Goal: Task Accomplishment & Management: Complete application form

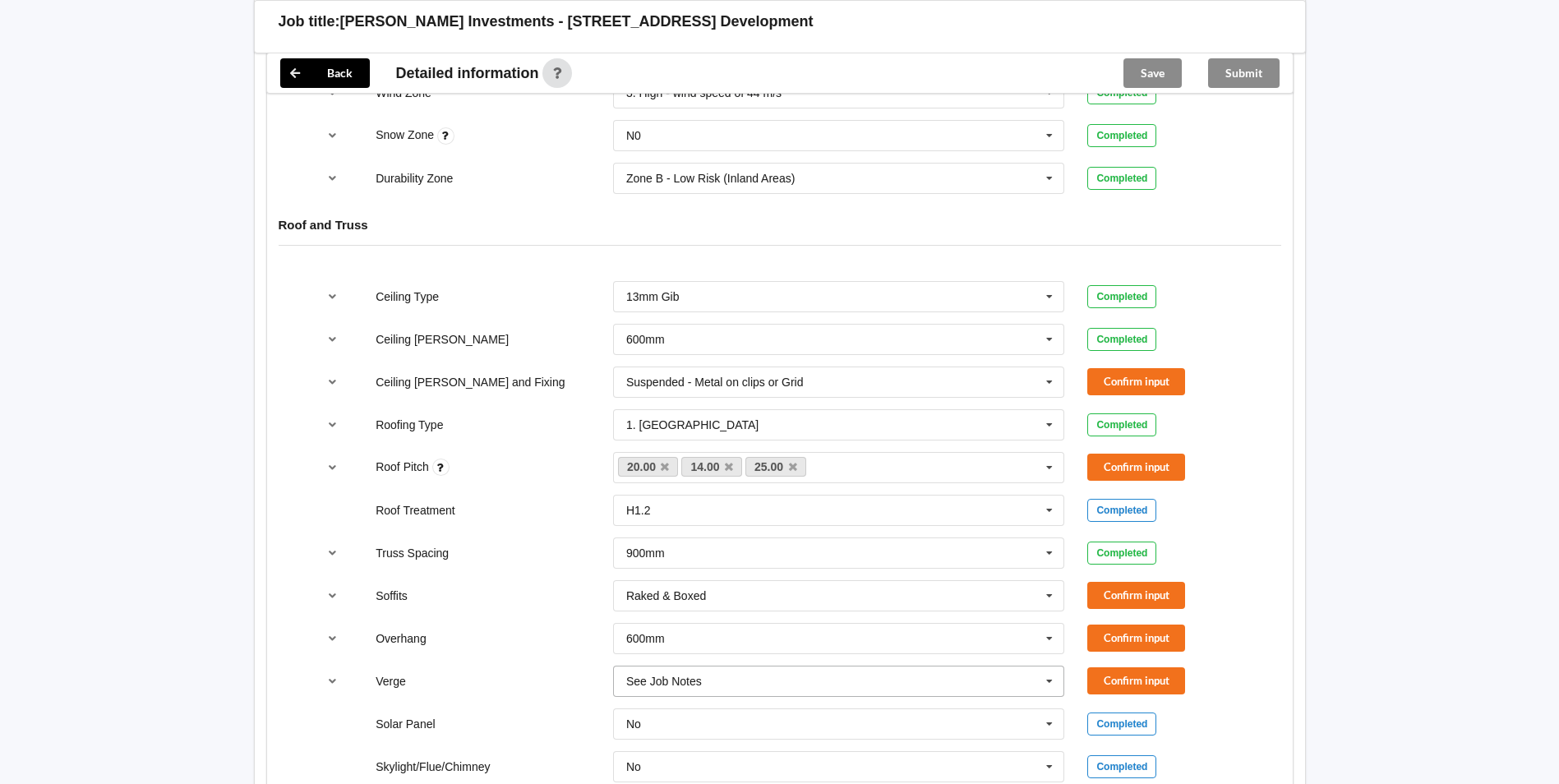
scroll to position [822, 0]
click at [729, 460] on icon at bounding box center [729, 465] width 8 height 10
click at [730, 460] on icon at bounding box center [729, 465] width 8 height 10
drag, startPoint x: 1127, startPoint y: 449, endPoint x: 1121, endPoint y: 386, distance: 63.3
click at [1127, 451] on button "Confirm input" at bounding box center [1136, 465] width 98 height 27
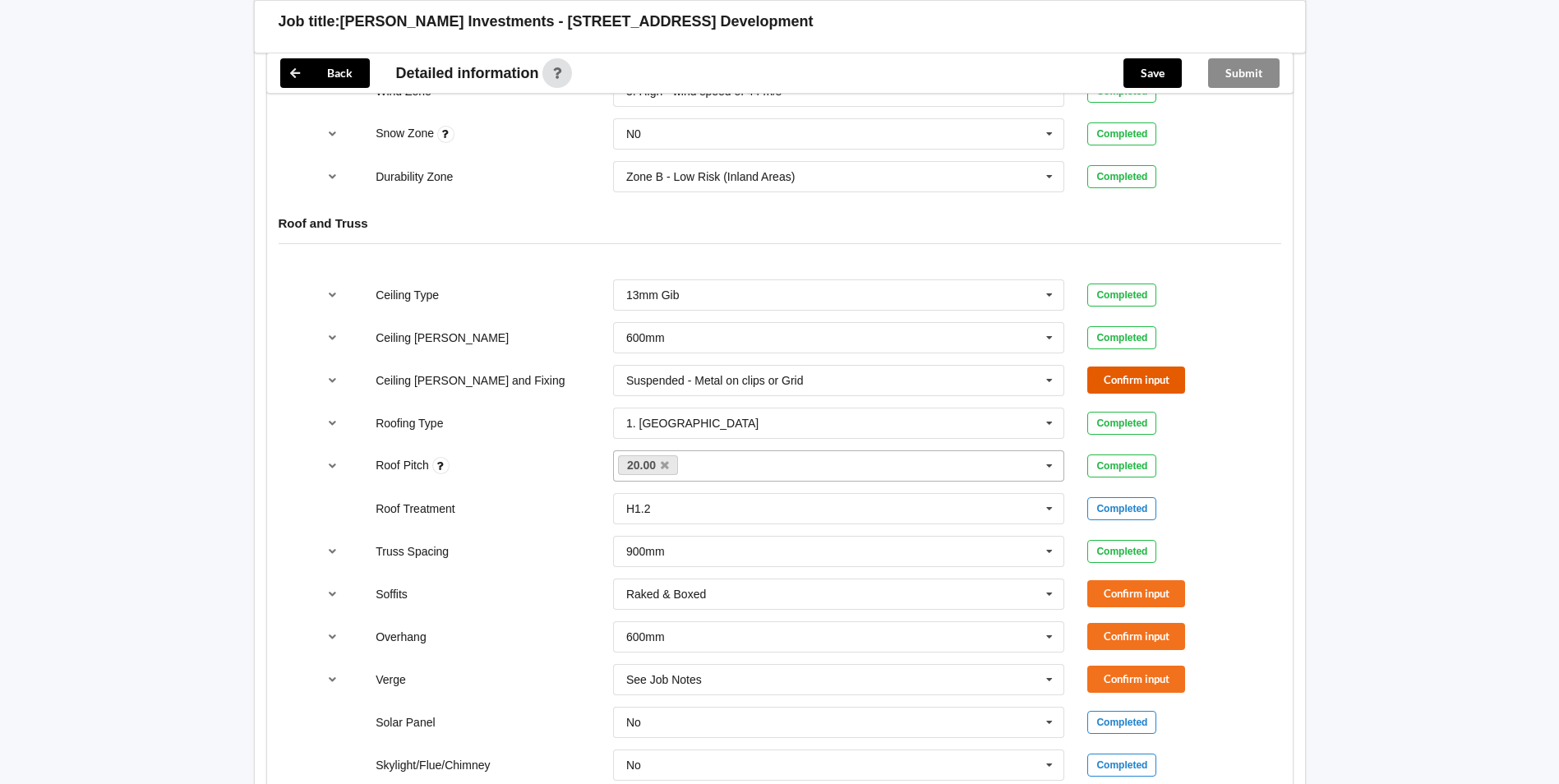
click at [1119, 367] on button "Confirm input" at bounding box center [1136, 380] width 98 height 27
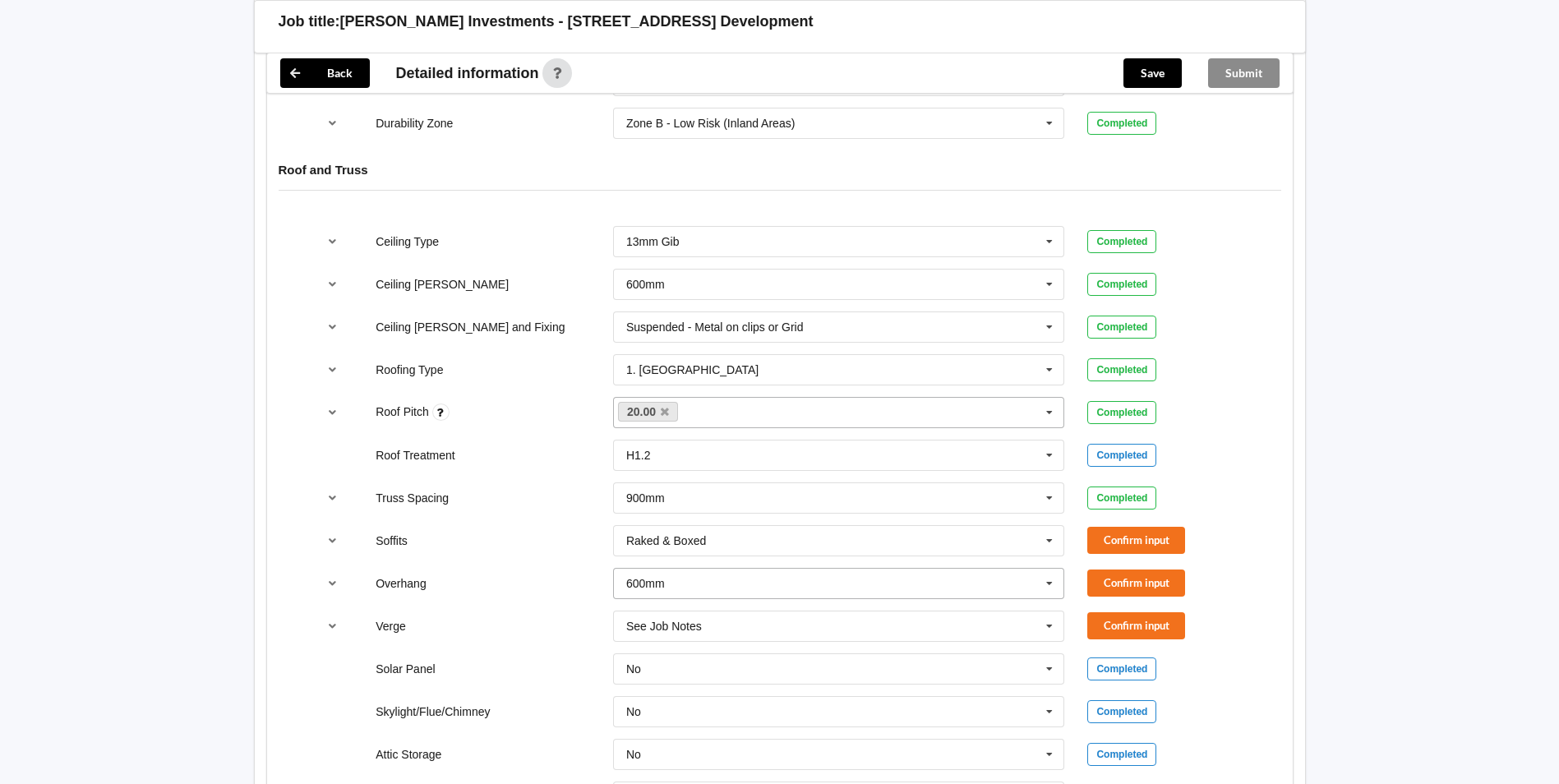
scroll to position [904, 0]
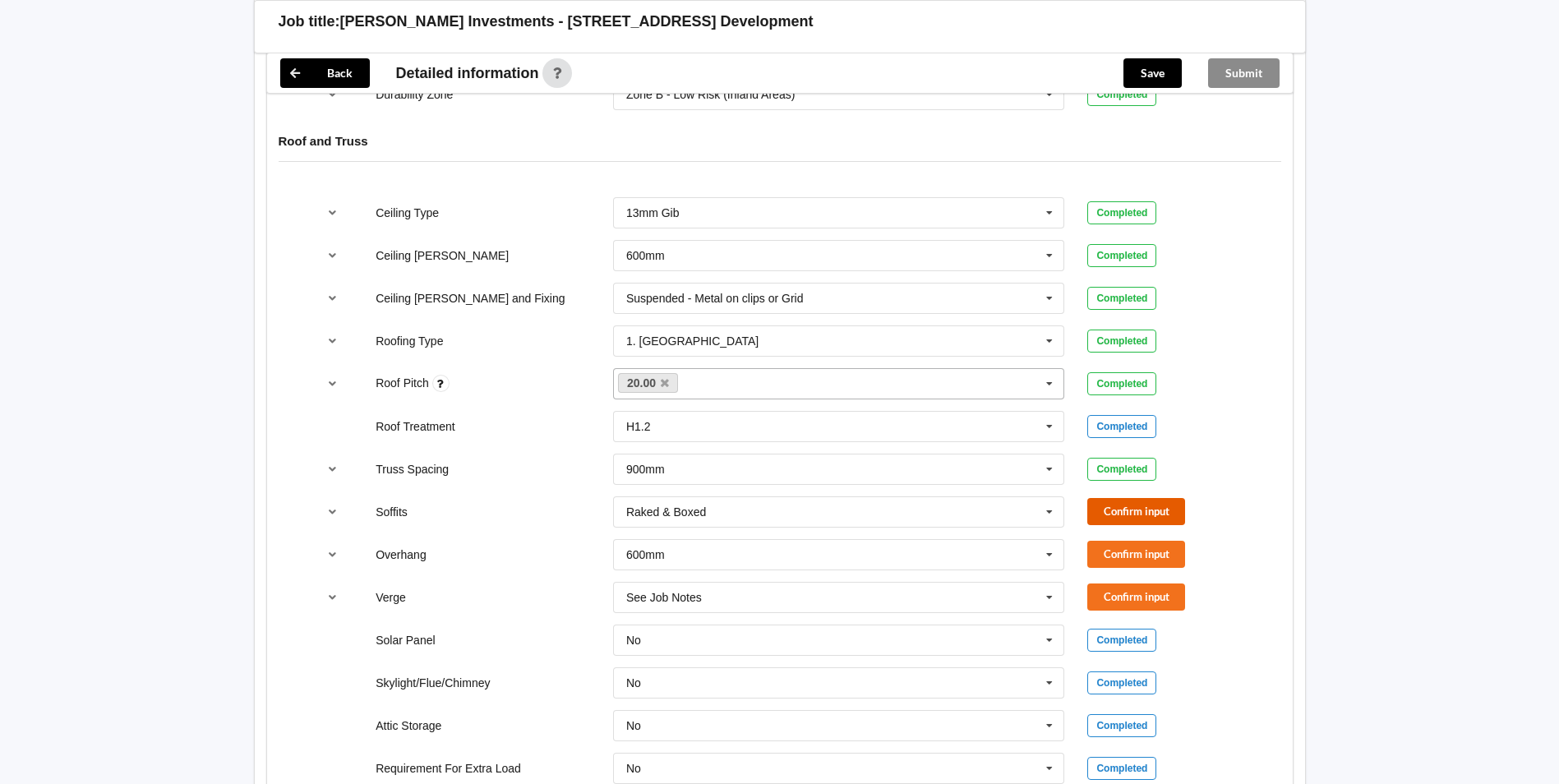
click at [1091, 507] on button "Confirm input" at bounding box center [1136, 511] width 98 height 27
click at [1118, 541] on button "Confirm input" at bounding box center [1136, 554] width 98 height 27
click at [761, 592] on input "text" at bounding box center [840, 596] width 451 height 29
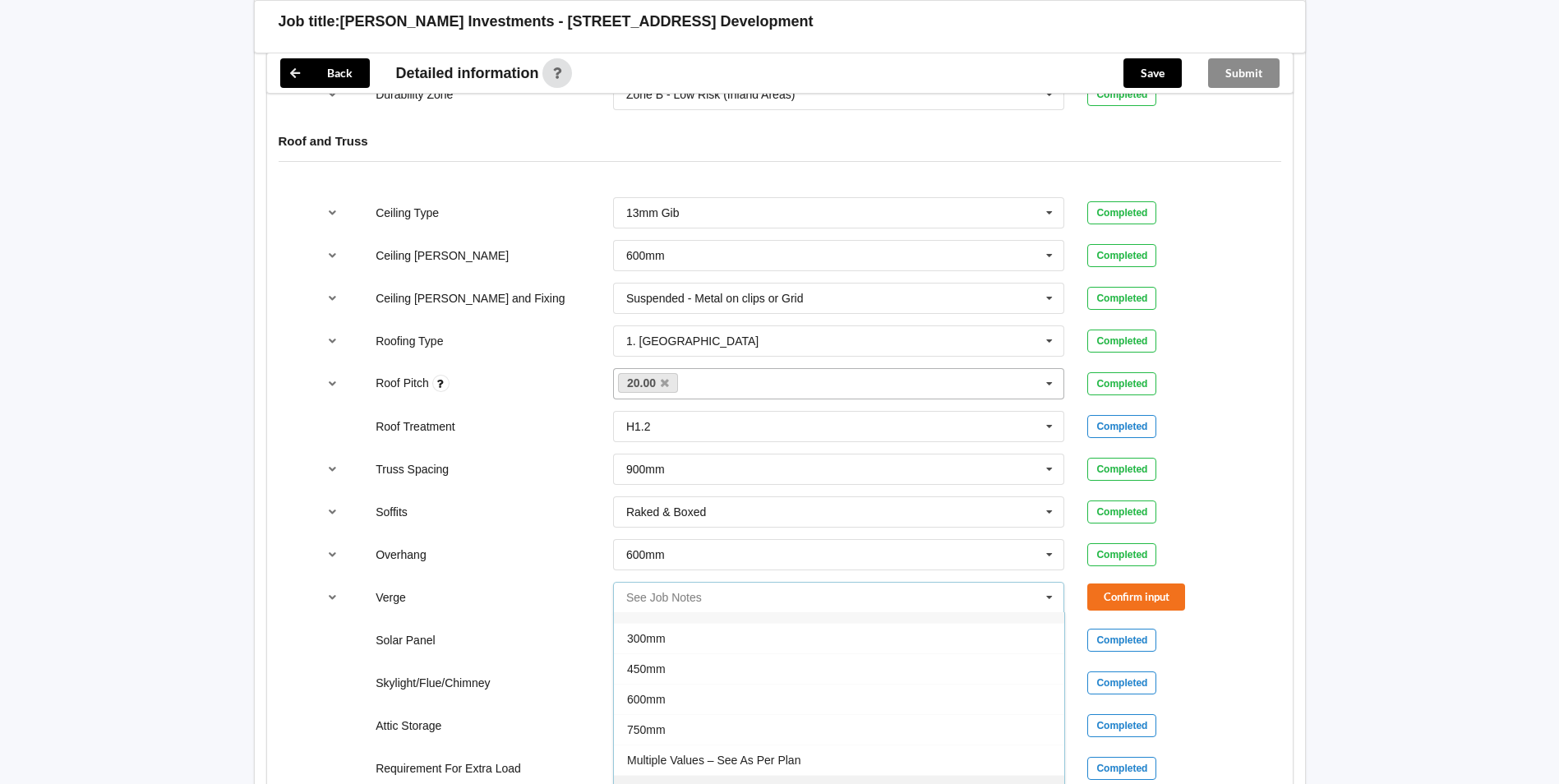
scroll to position [29, 0]
click at [694, 741] on div "Multiple Values – See As Per Plan" at bounding box center [839, 749] width 451 height 30
click at [682, 592] on div "Multiple Values – See As Per Plan" at bounding box center [713, 597] width 173 height 11
click at [680, 540] on input "text" at bounding box center [840, 554] width 451 height 29
click at [696, 700] on span "Multiple Values – See As Per Plan" at bounding box center [714, 707] width 173 height 13
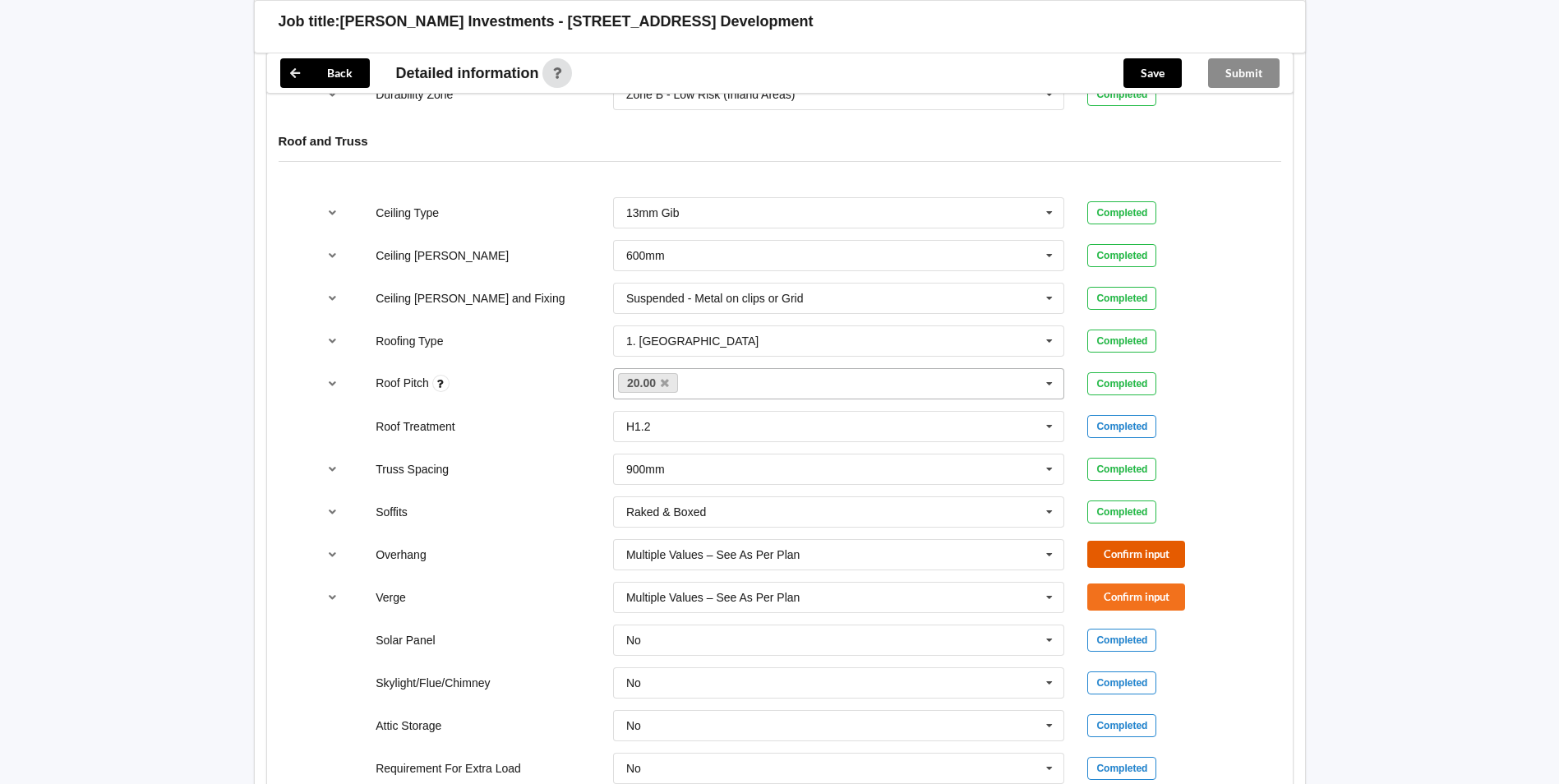
click at [1114, 541] on button "Confirm input" at bounding box center [1136, 554] width 98 height 27
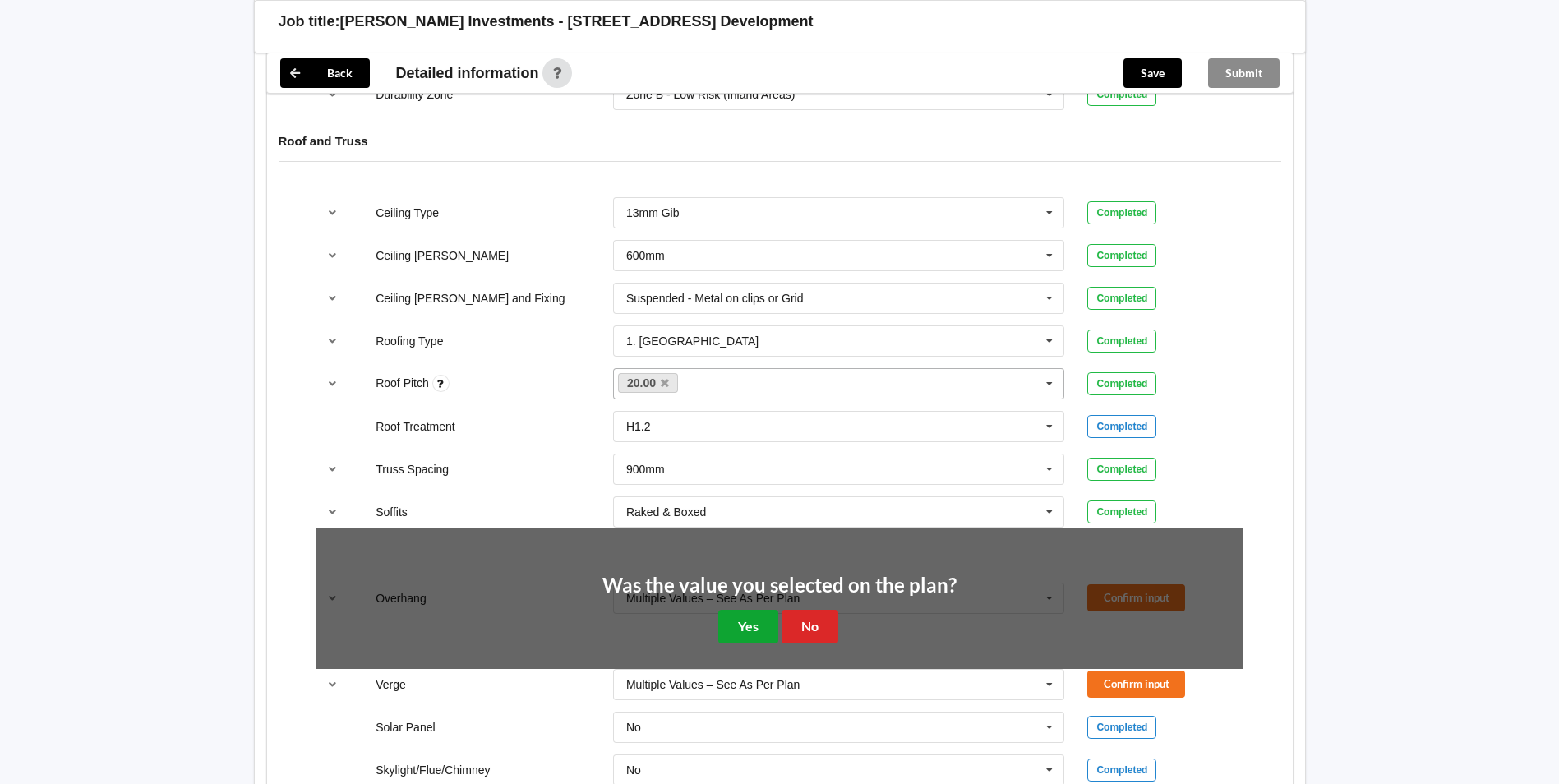
drag, startPoint x: 755, startPoint y: 612, endPoint x: 1165, endPoint y: 513, distance: 421.8
click at [770, 610] on button "Yes" at bounding box center [748, 627] width 60 height 34
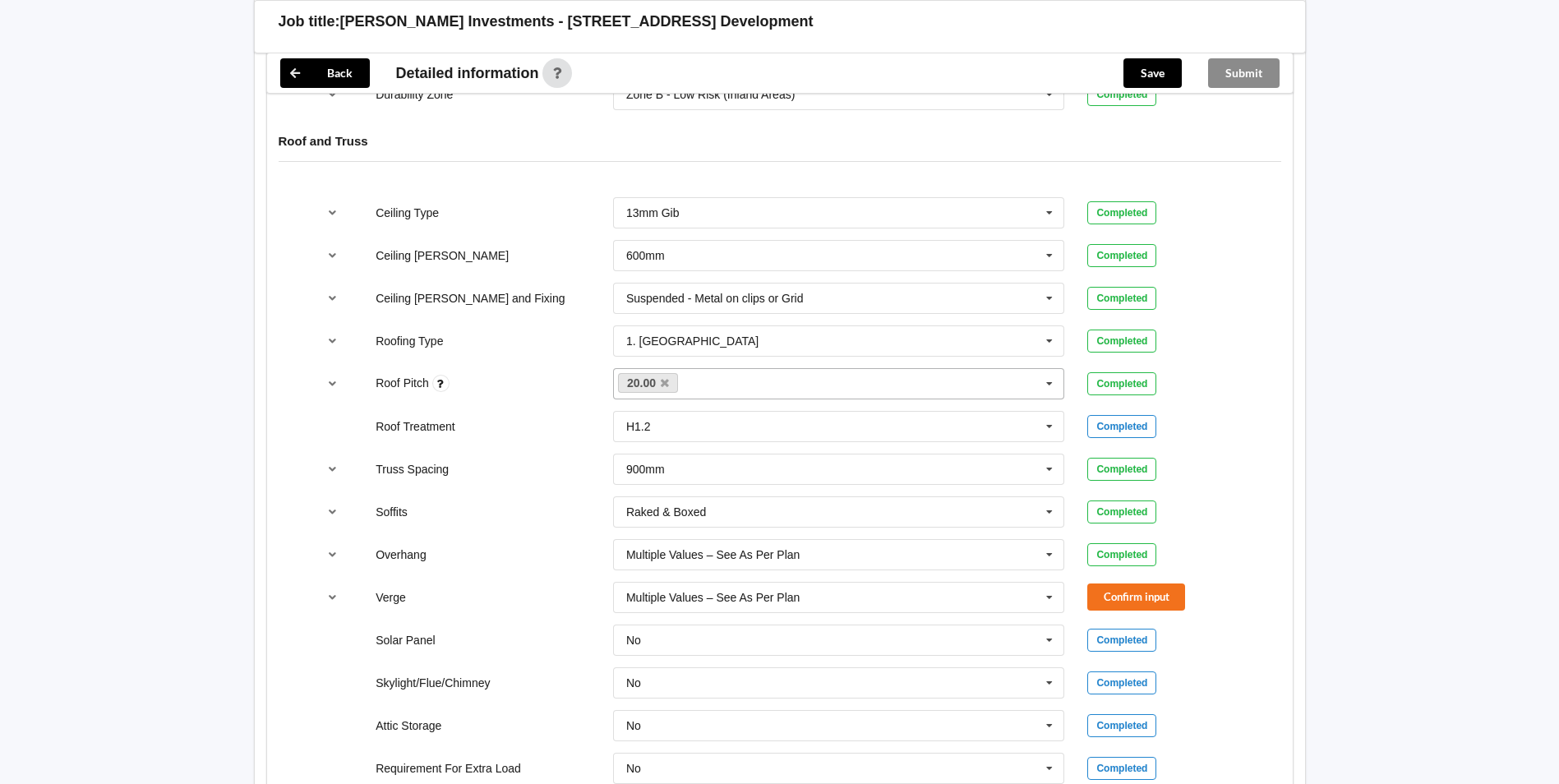
click at [1150, 612] on div "Solar Panel No No Yes Completed" at bounding box center [779, 640] width 949 height 55
click at [1141, 585] on button "Confirm input" at bounding box center [1136, 596] width 98 height 27
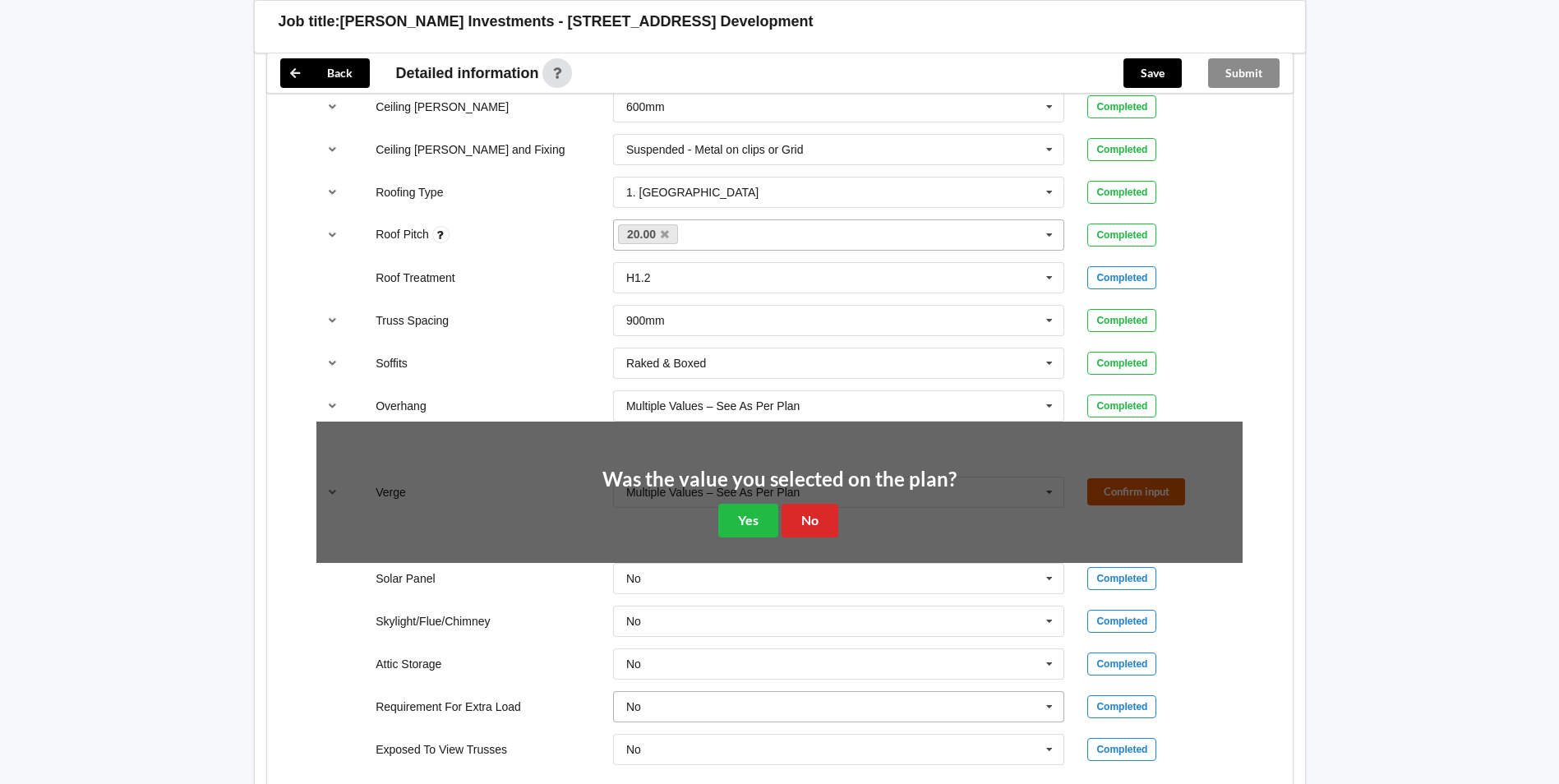
scroll to position [1068, 0]
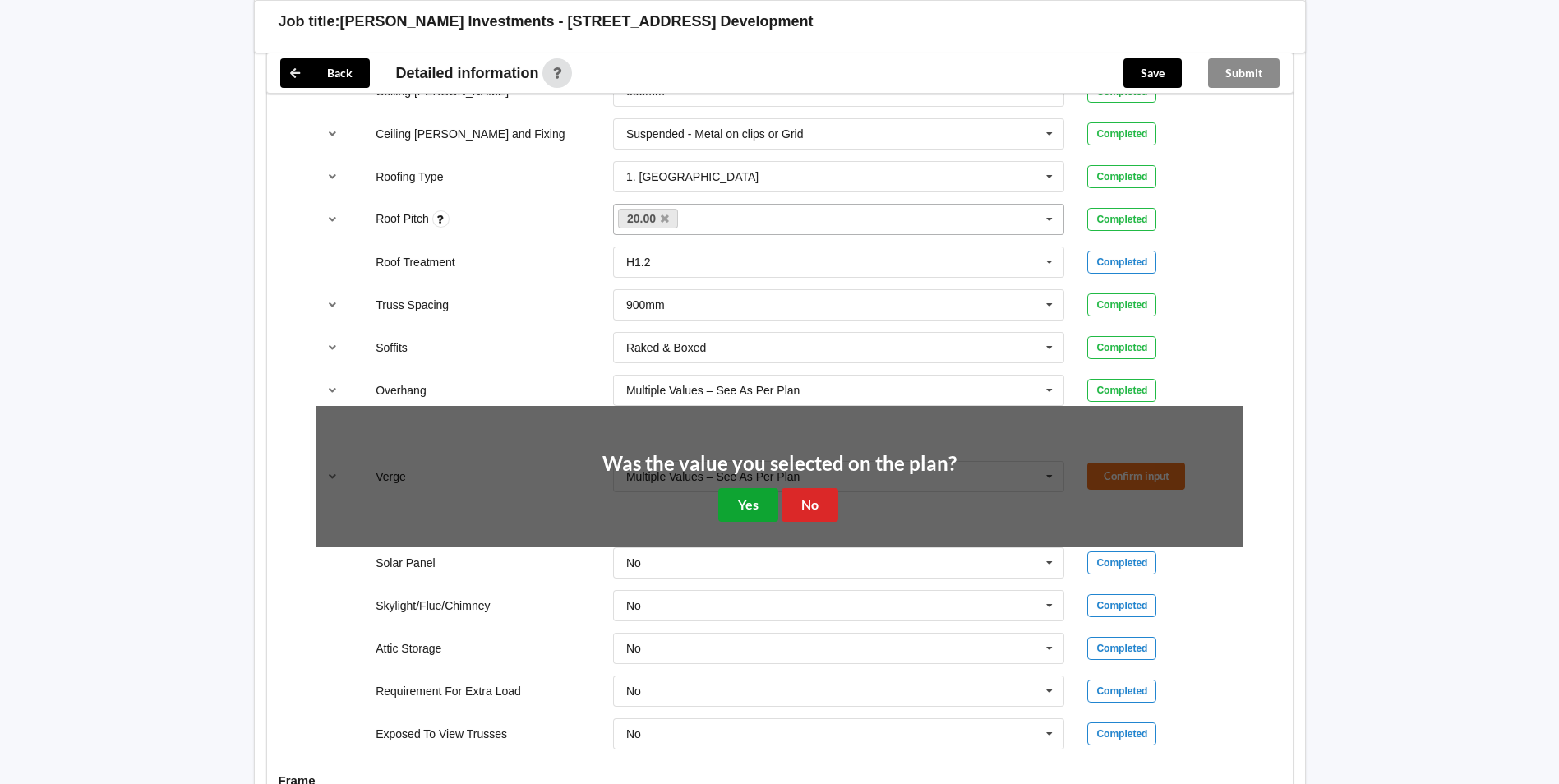
click at [747, 488] on button "Yes" at bounding box center [748, 505] width 60 height 34
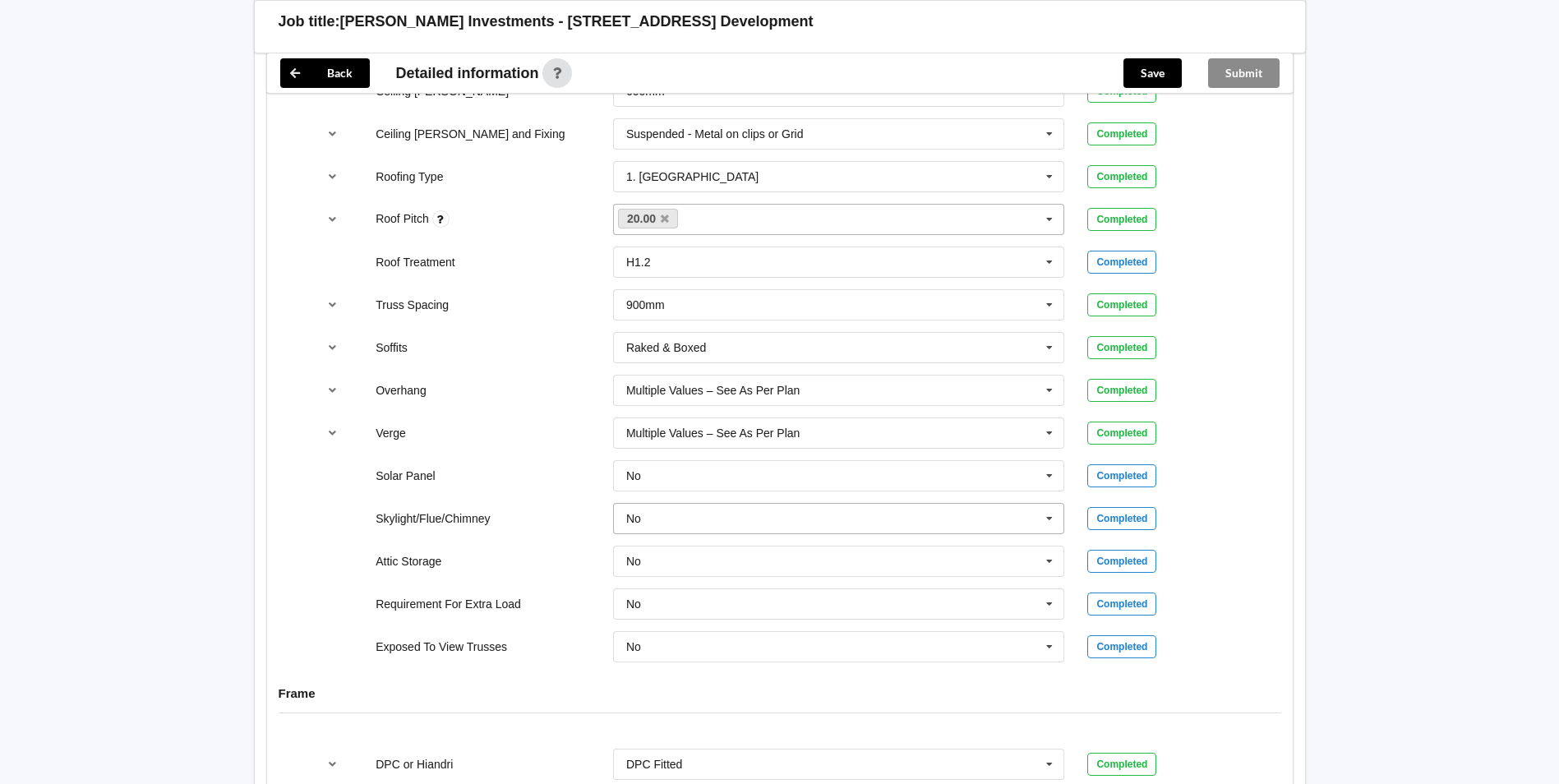
scroll to position [1396, 0]
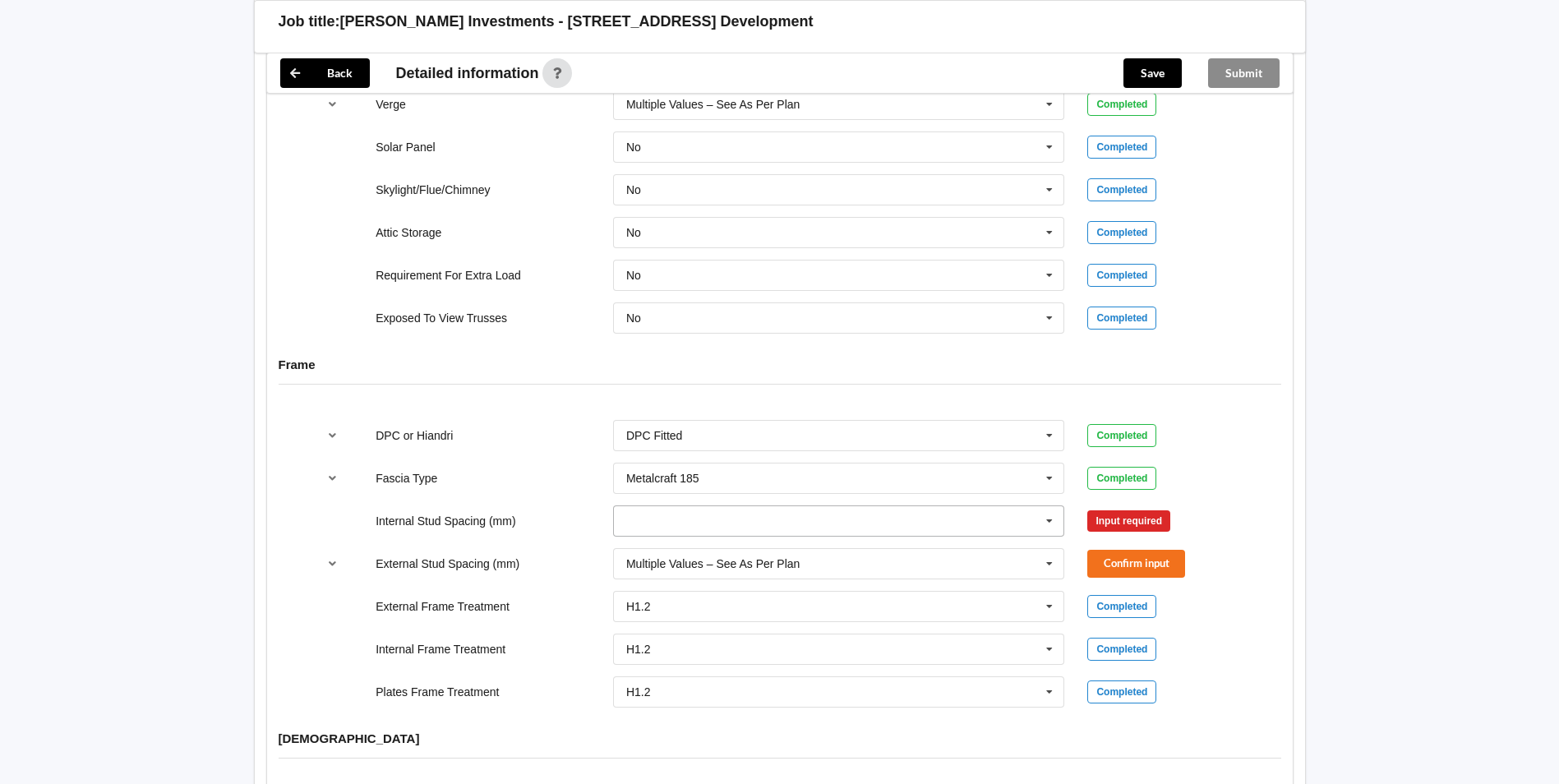
click at [763, 507] on input "text" at bounding box center [840, 520] width 451 height 29
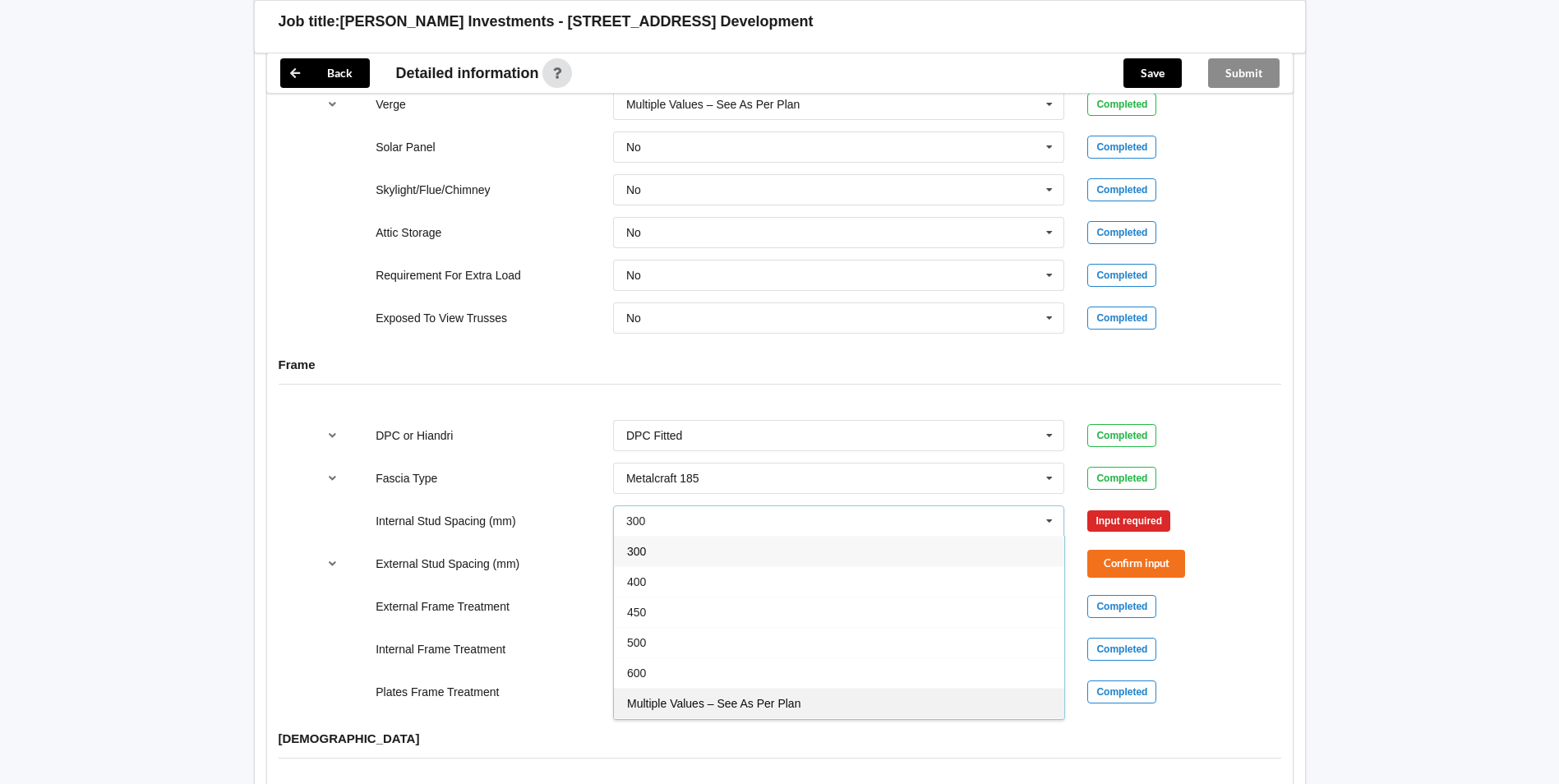
click at [720, 696] on span "Multiple Values – See As Per Plan" at bounding box center [714, 703] width 173 height 13
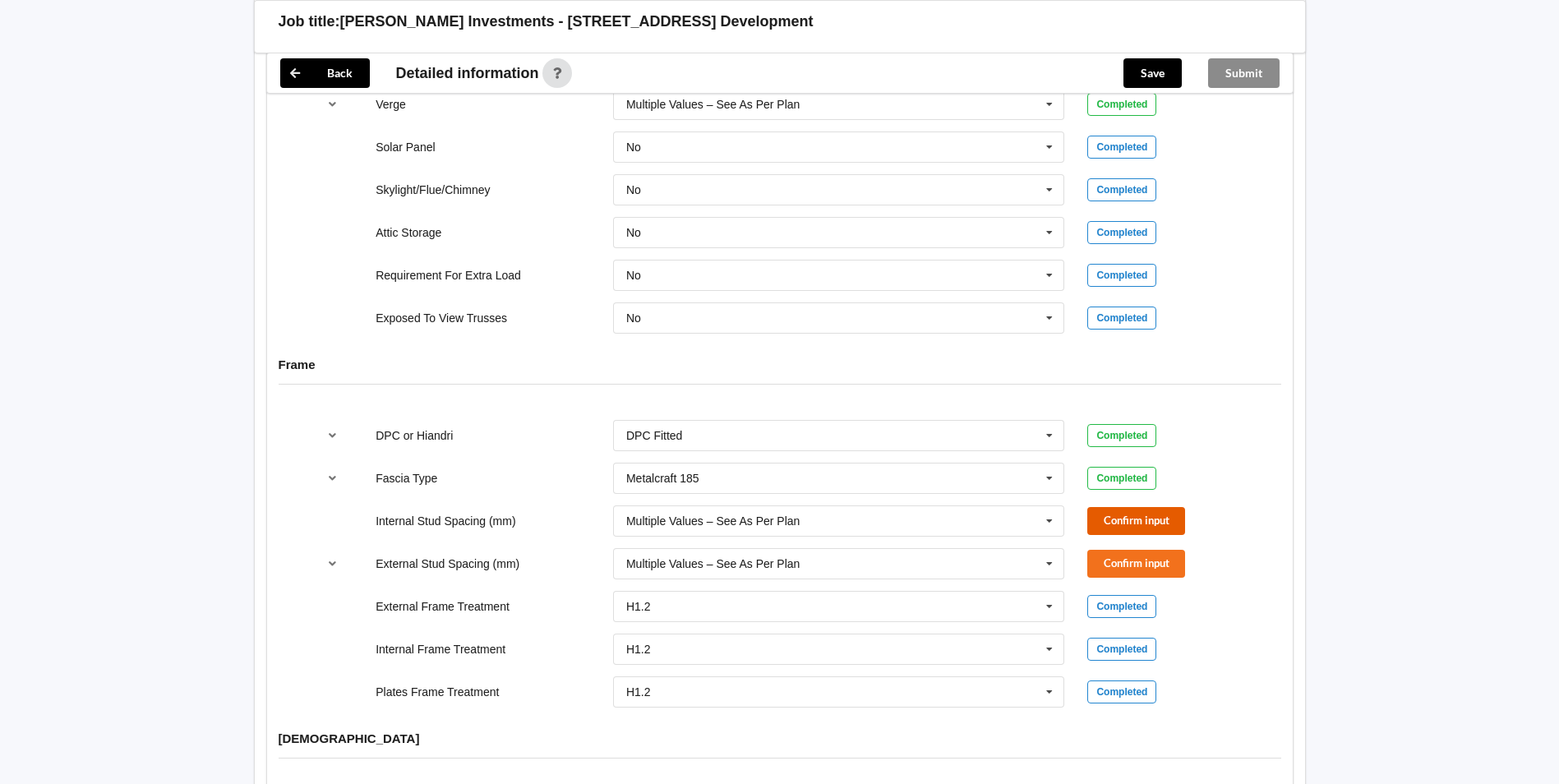
click at [1118, 507] on button "Confirm input" at bounding box center [1136, 520] width 98 height 27
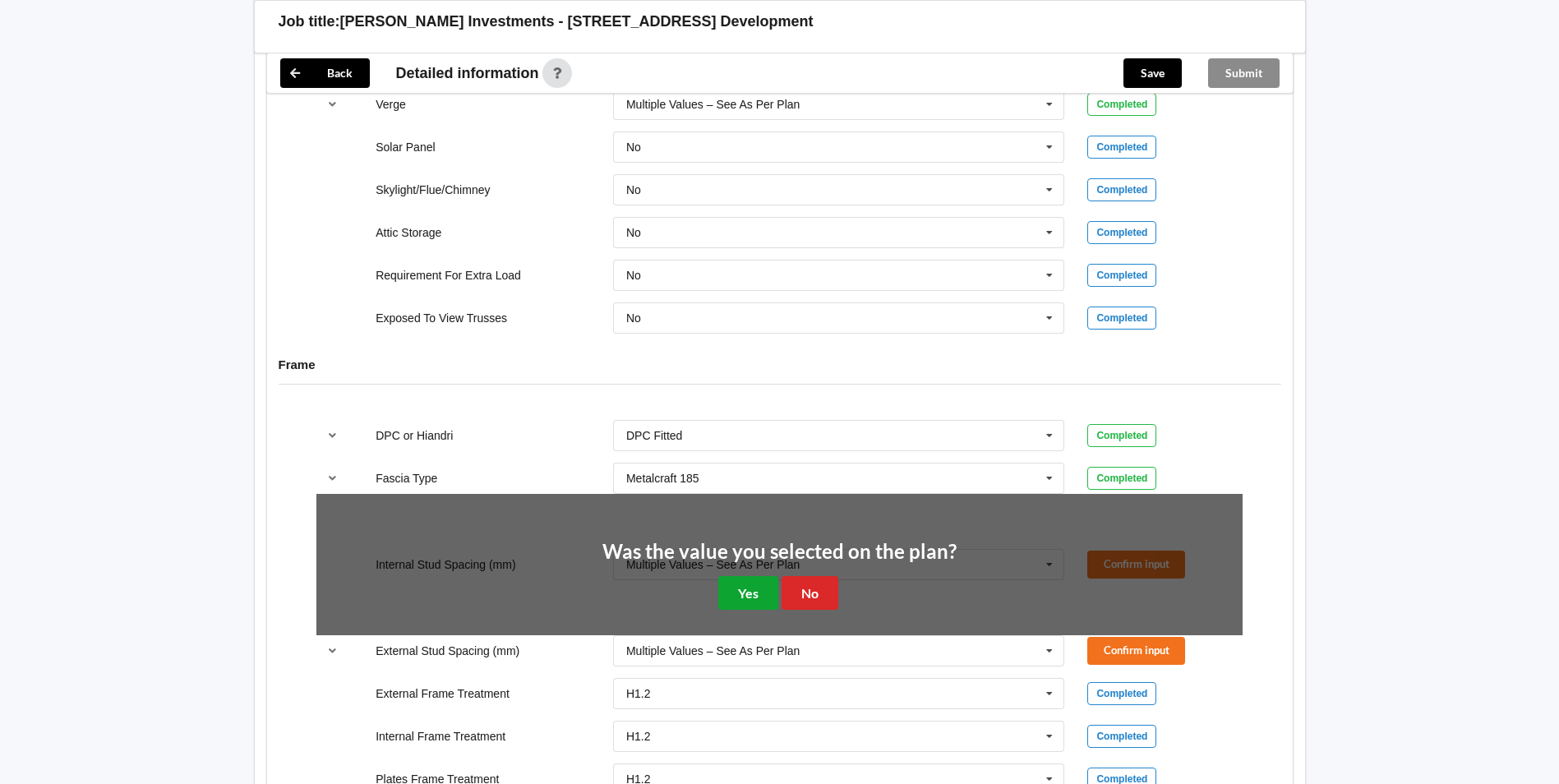
click at [742, 588] on button "Yes" at bounding box center [748, 593] width 60 height 34
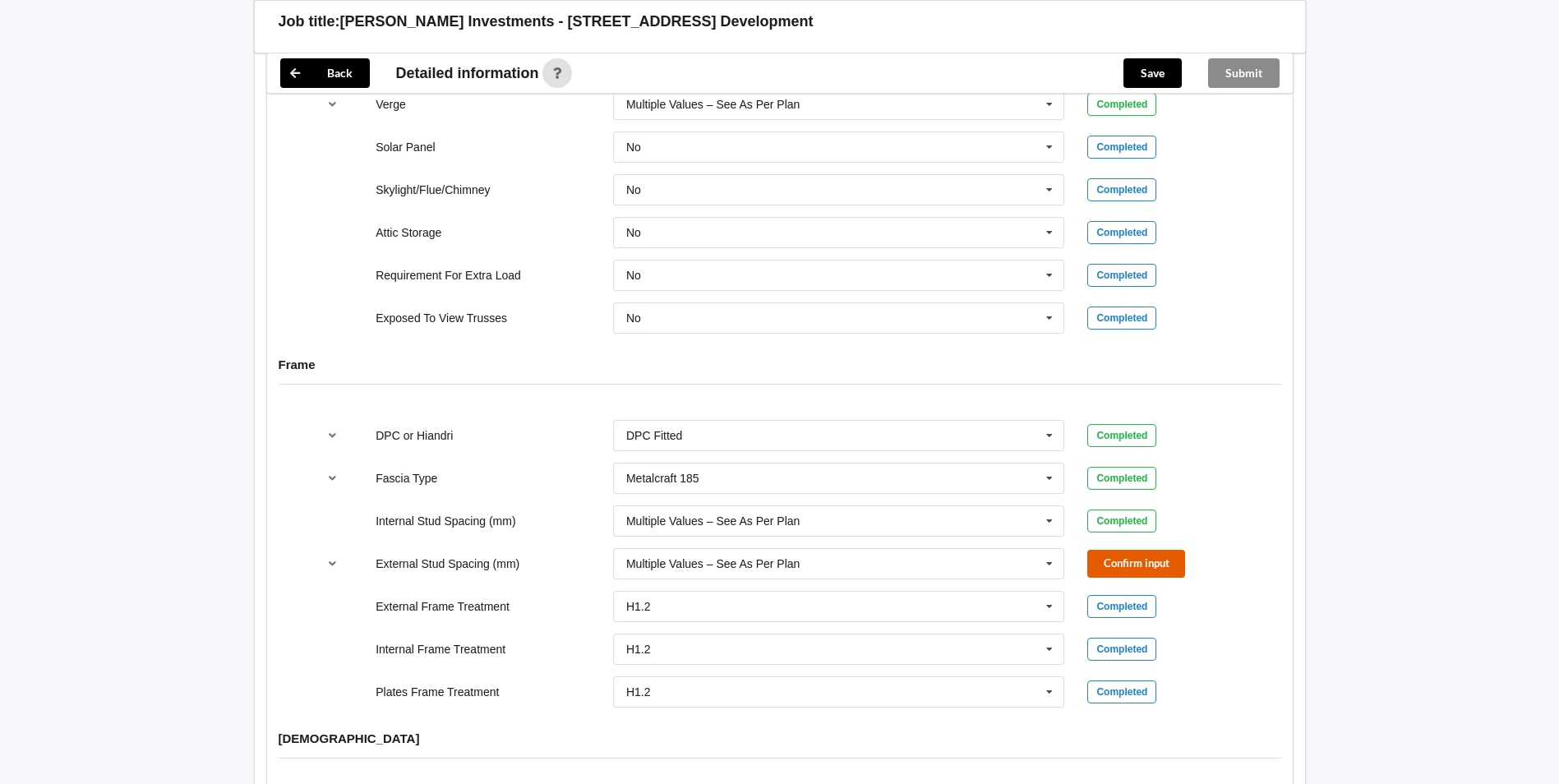
click at [1107, 559] on button "Confirm input" at bounding box center [1136, 563] width 98 height 27
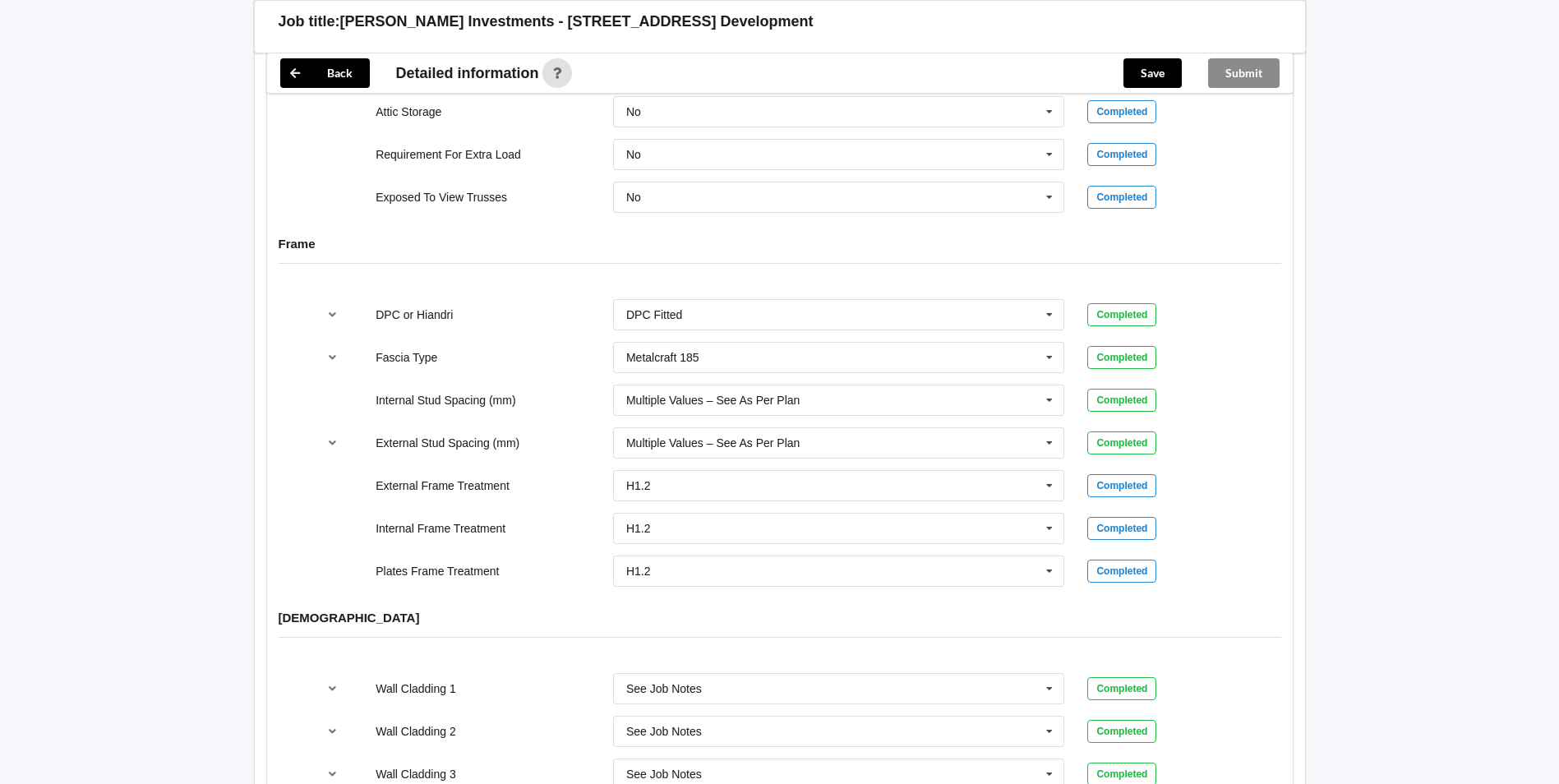
scroll to position [1807, 0]
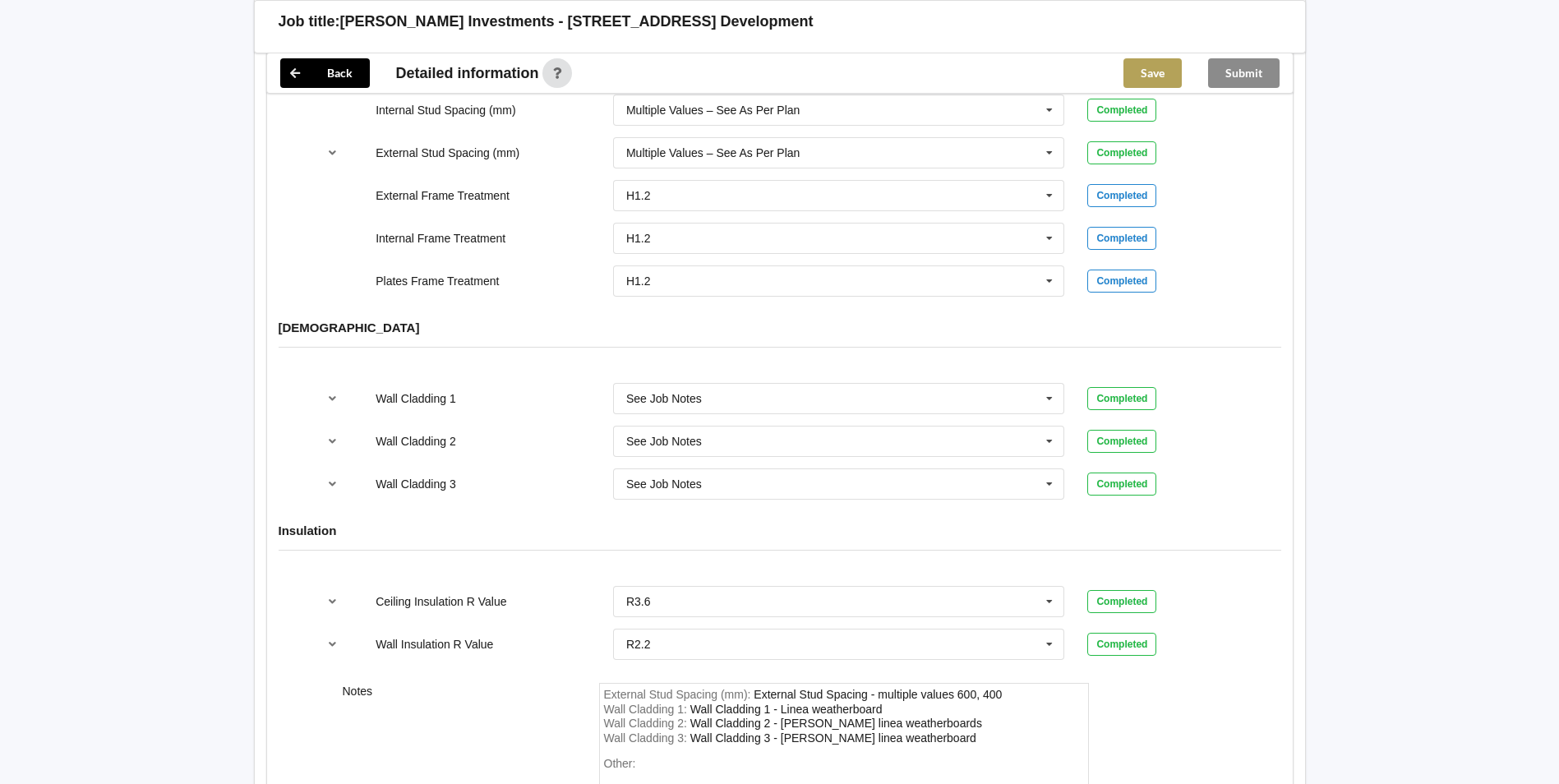
click at [1135, 80] on button "Save" at bounding box center [1153, 73] width 58 height 29
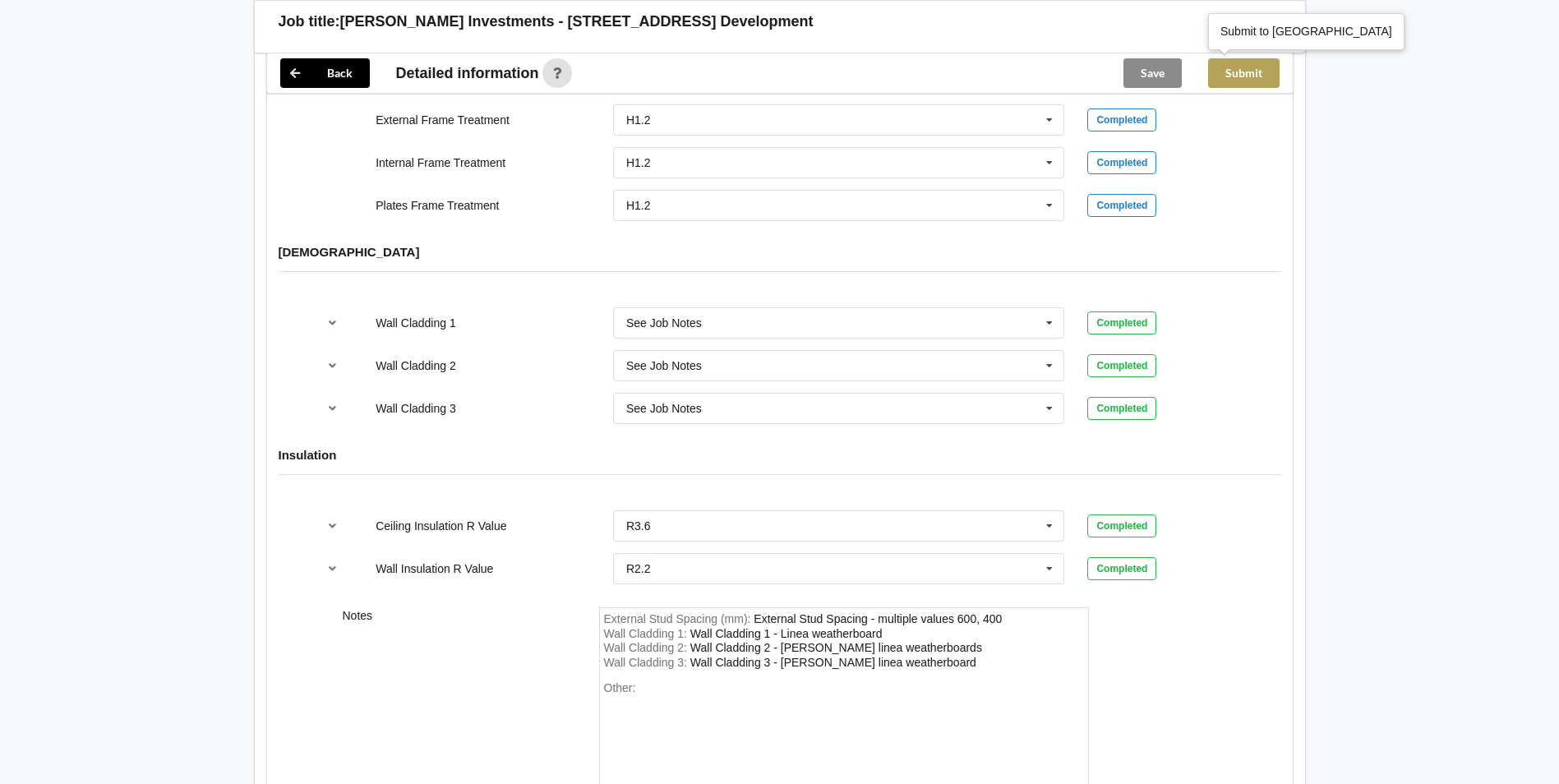
click at [1230, 69] on button "Submit" at bounding box center [1244, 73] width 72 height 29
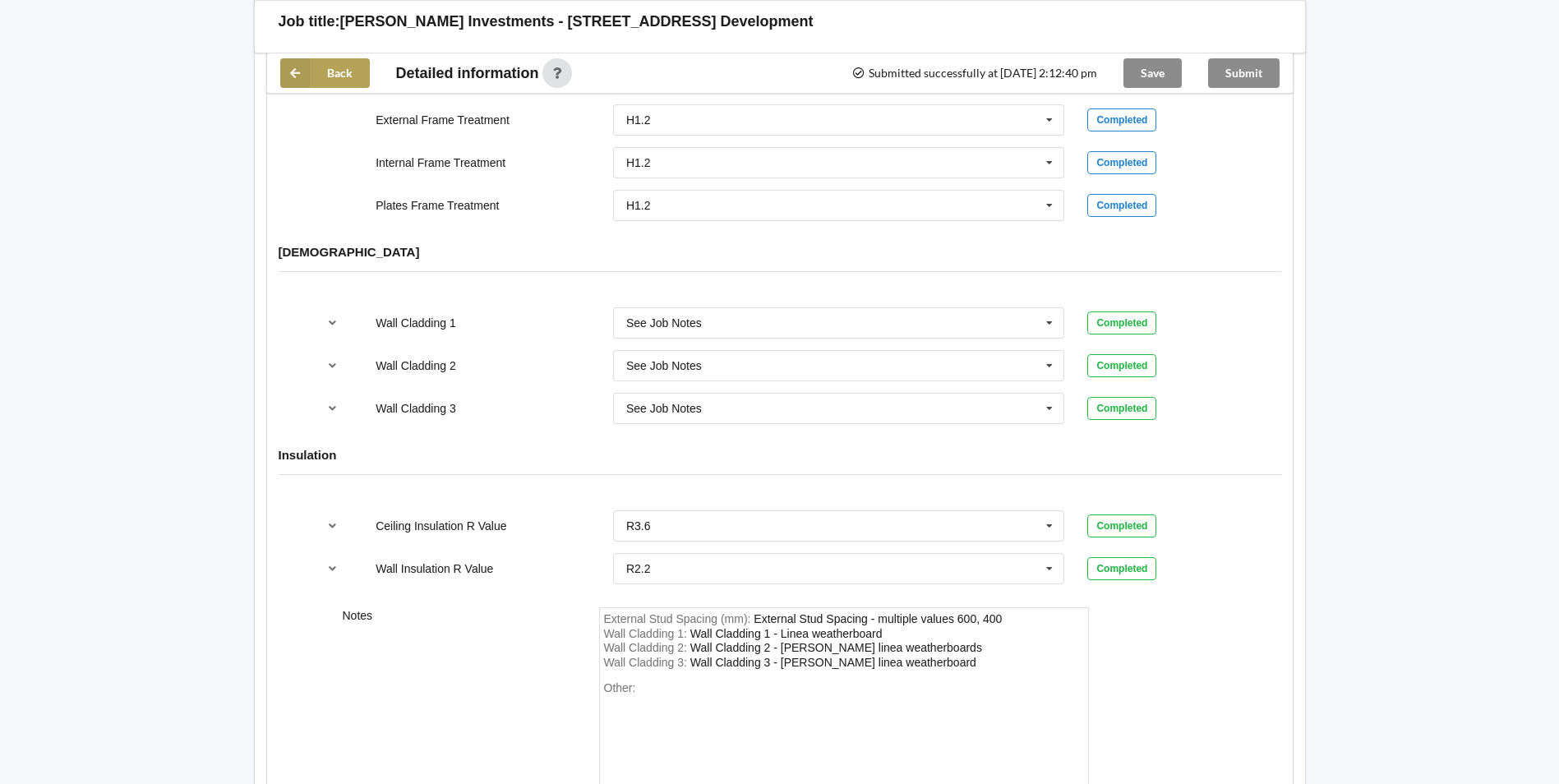
click at [298, 72] on icon at bounding box center [294, 73] width 29 height 29
click at [287, 77] on icon at bounding box center [294, 73] width 29 height 29
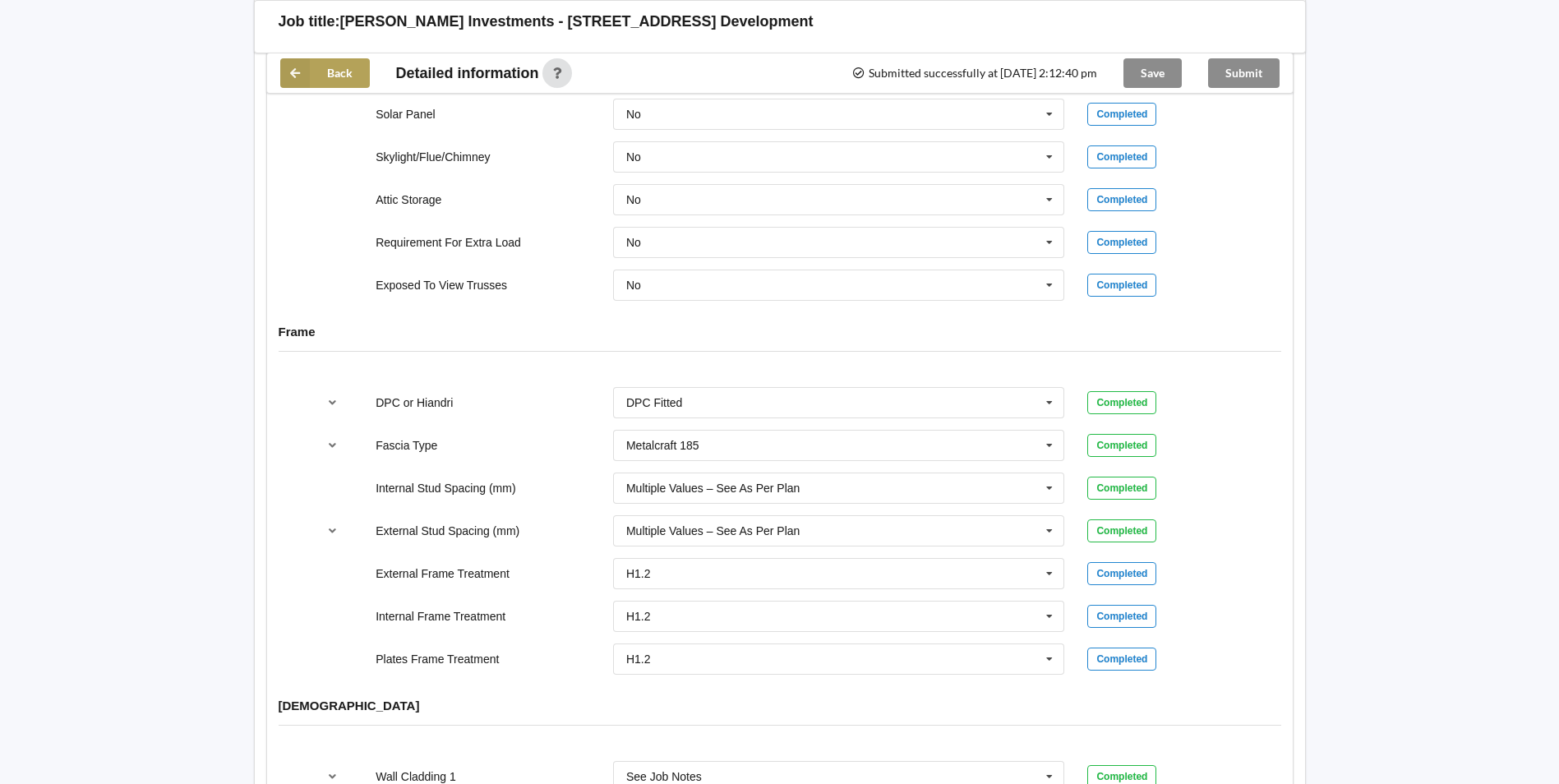
scroll to position [1351, 0]
click at [299, 68] on icon at bounding box center [294, 73] width 29 height 29
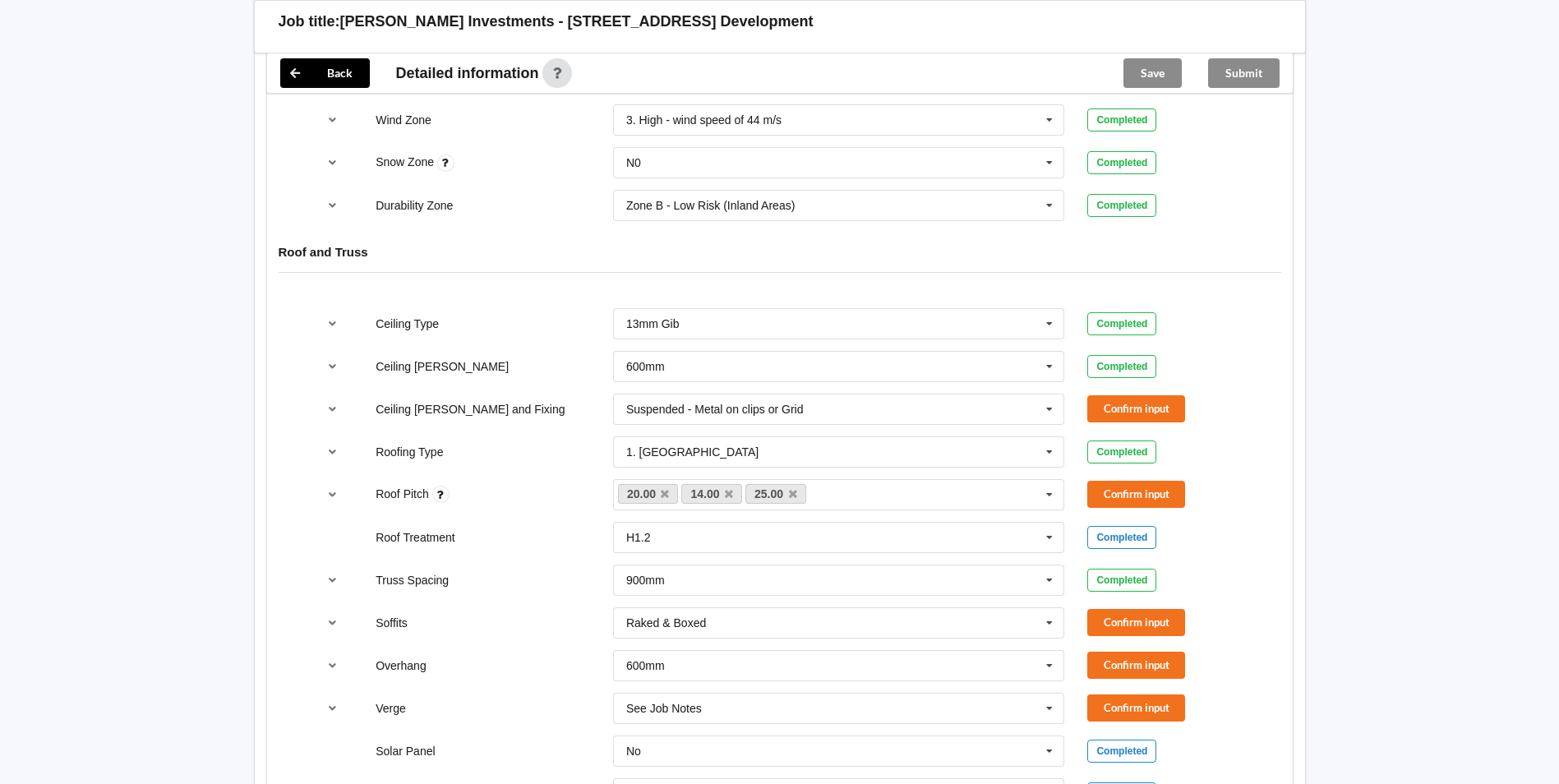
scroll to position [822, 0]
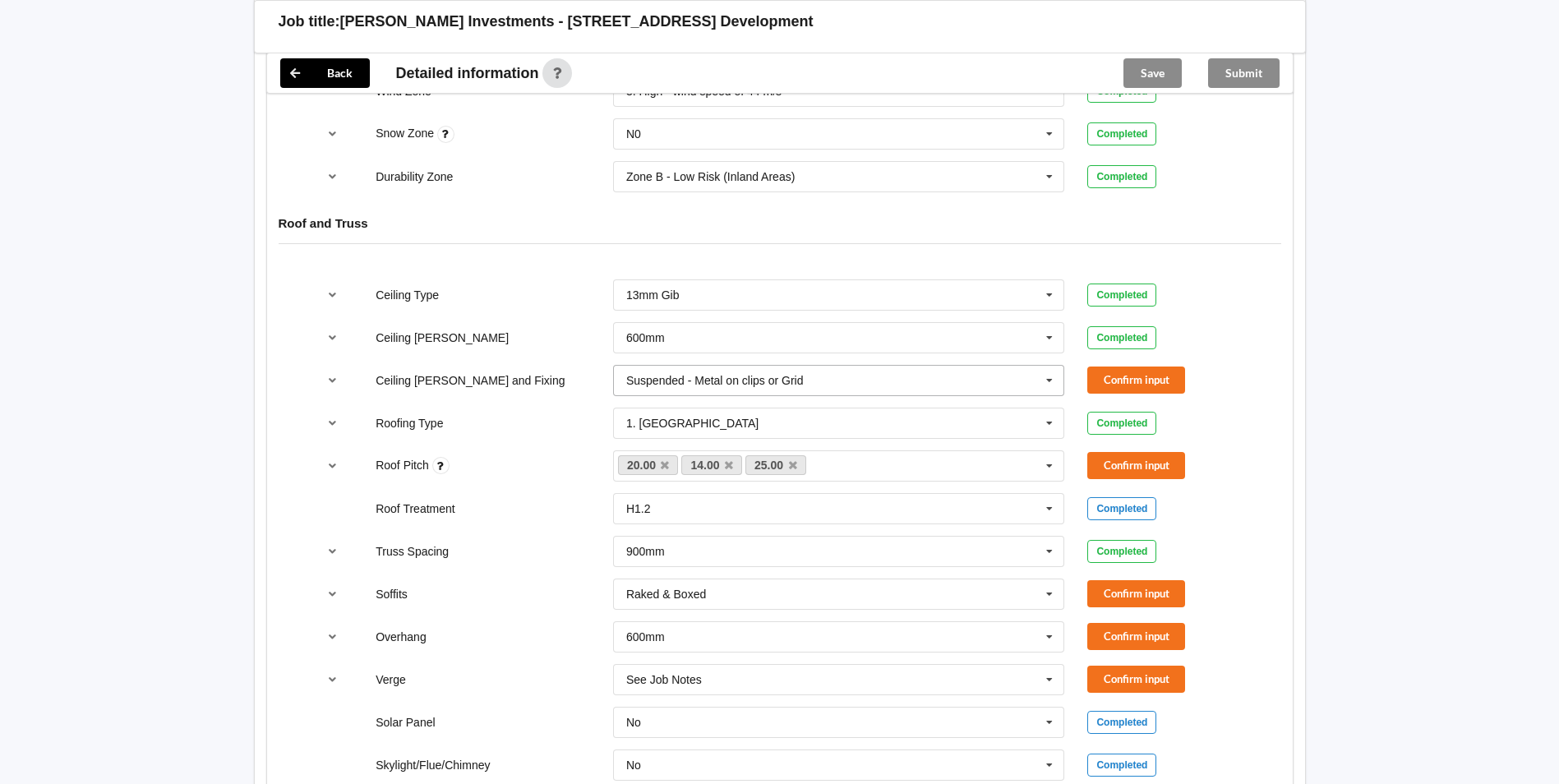
click at [911, 370] on input "text" at bounding box center [840, 380] width 451 height 29
click at [1098, 367] on button "Confirm input" at bounding box center [1136, 380] width 98 height 27
click at [732, 460] on icon at bounding box center [729, 465] width 8 height 10
click at [725, 460] on icon at bounding box center [729, 465] width 8 height 10
click at [1118, 451] on button "Confirm input" at bounding box center [1136, 465] width 98 height 27
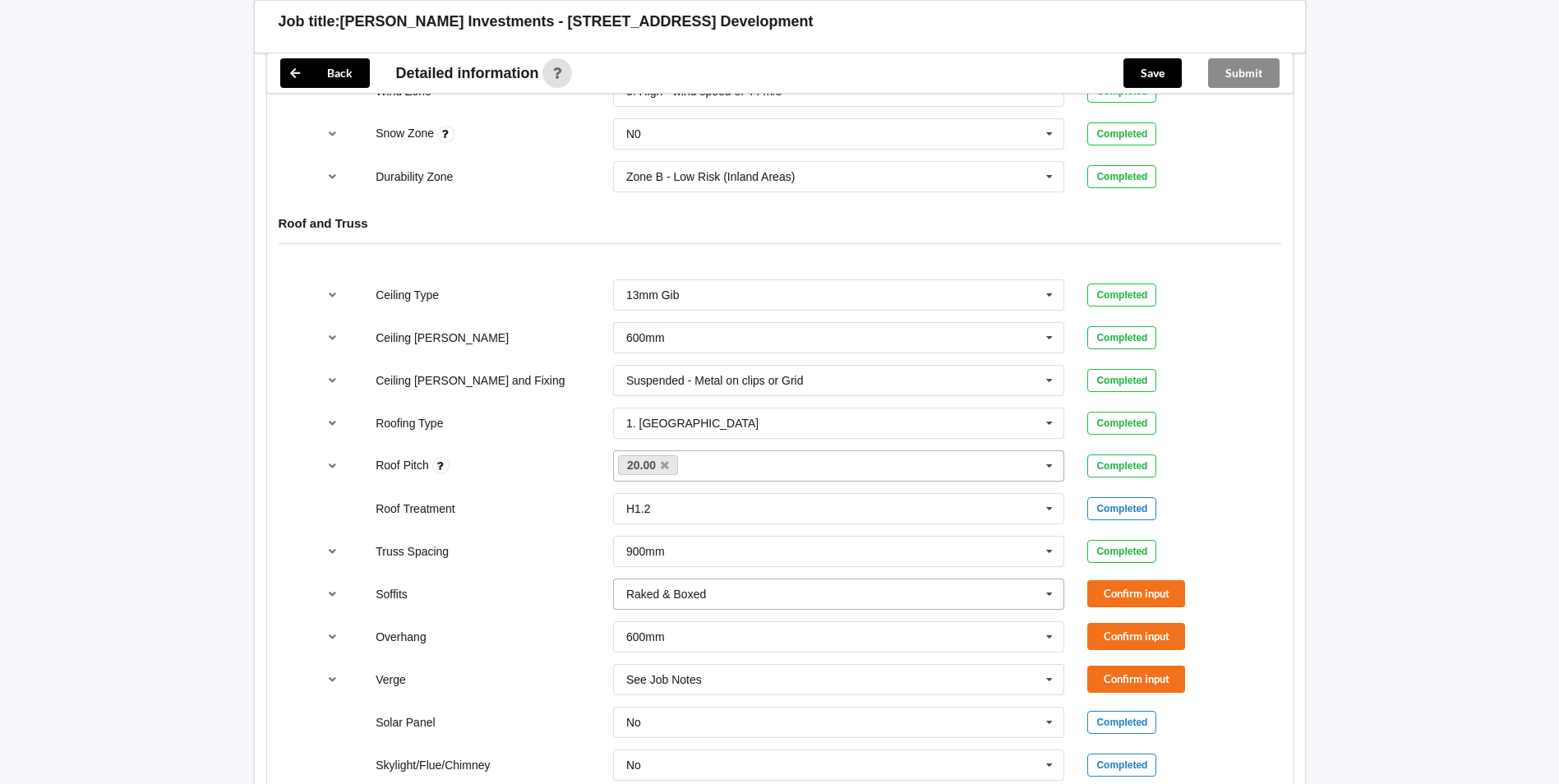
click at [788, 583] on input "text" at bounding box center [840, 594] width 451 height 29
click at [707, 648] on span "Multiple Values – See As Per Plan" at bounding box center [714, 655] width 173 height 13
click at [849, 622] on input "text" at bounding box center [840, 636] width 451 height 29
click at [757, 568] on span "Multiple Values – See As Per Plan" at bounding box center [714, 575] width 173 height 13
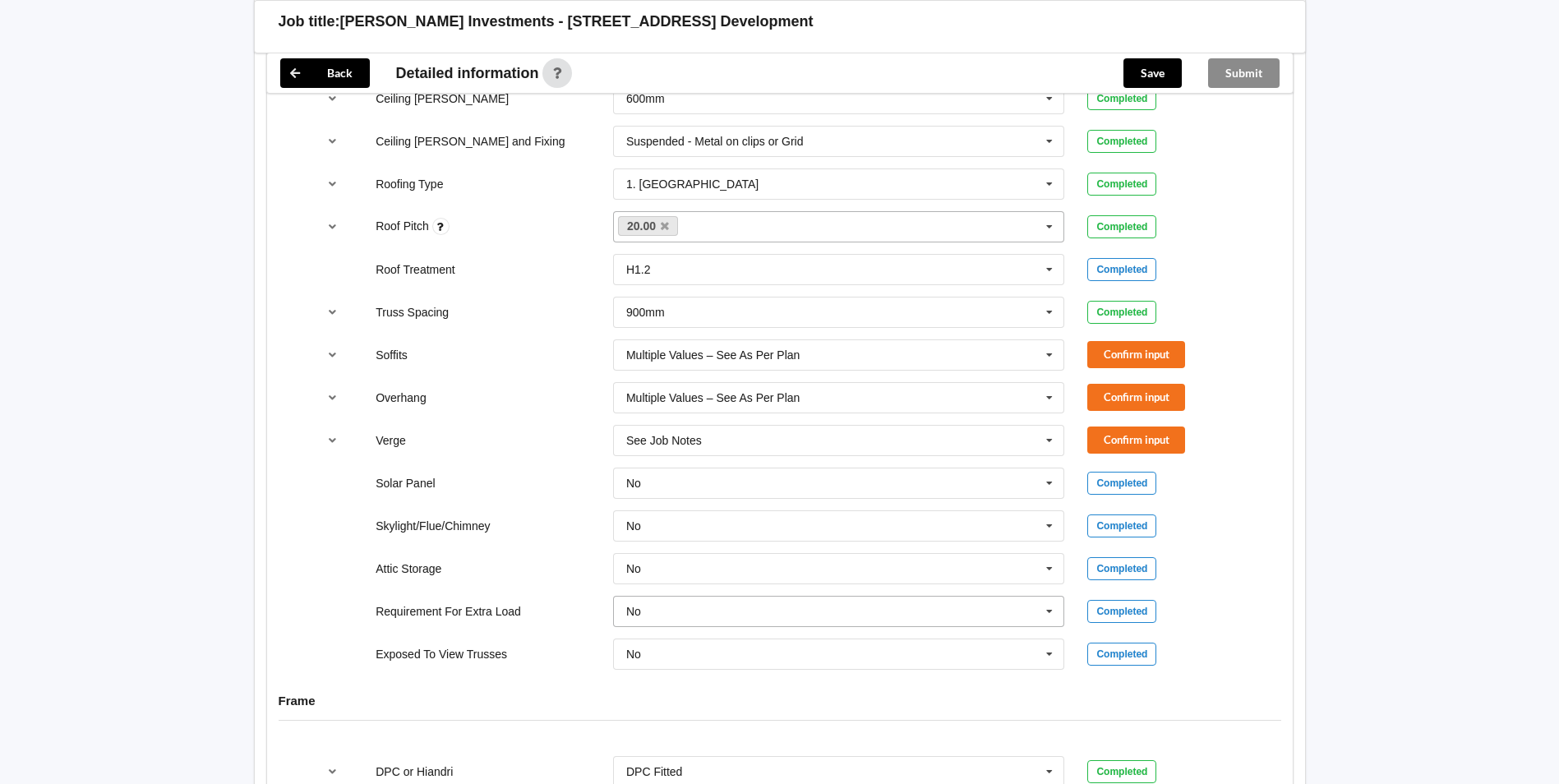
scroll to position [1068, 0]
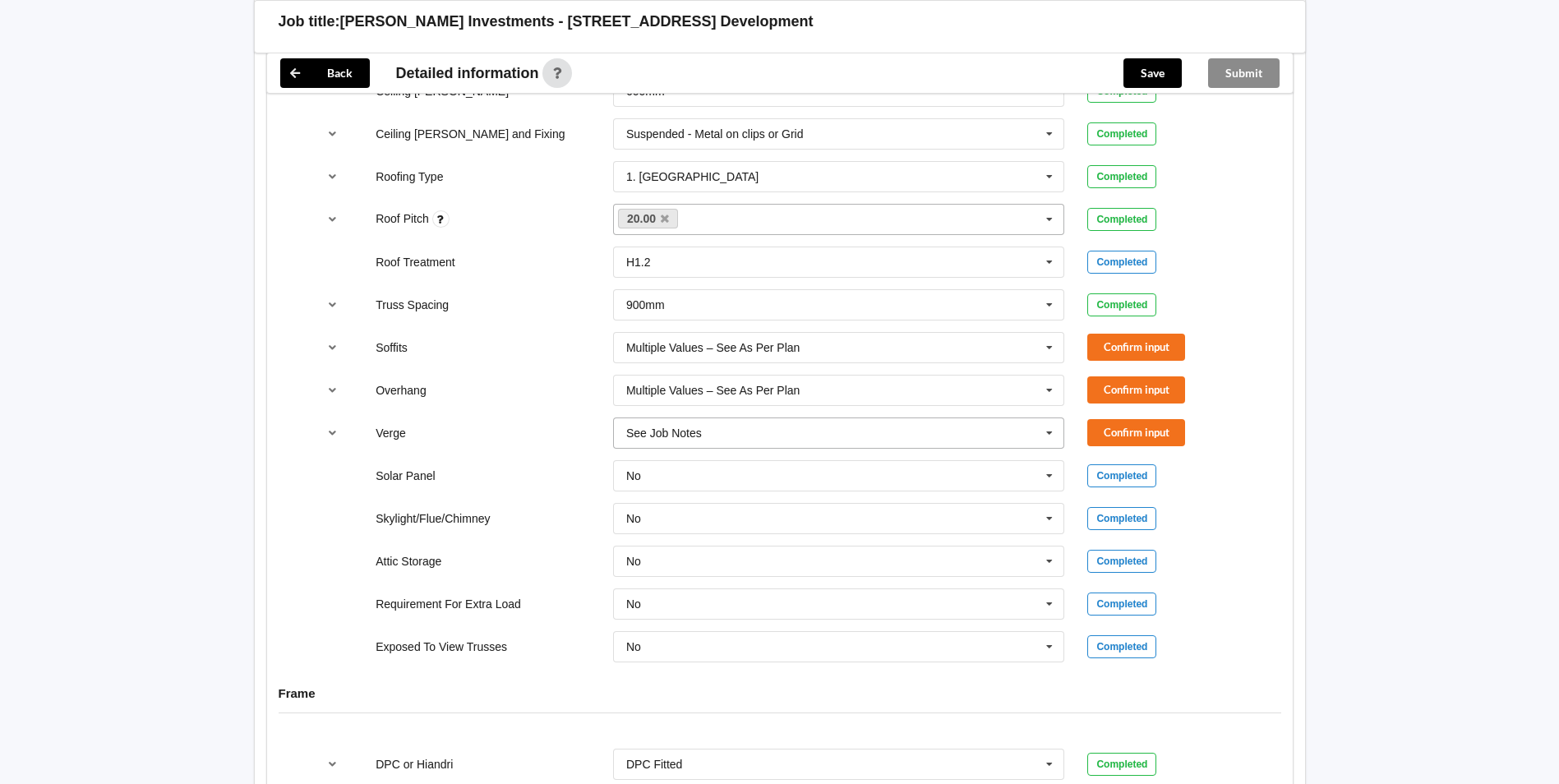
click at [686, 427] on div "See Job Notes" at bounding box center [664, 433] width 75 height 11
drag, startPoint x: 744, startPoint y: 593, endPoint x: 825, endPoint y: 516, distance: 111.8
click at [747, 599] on div "Multiple Values – See As Per Plan" at bounding box center [839, 614] width 451 height 30
click at [1123, 334] on button "Confirm input" at bounding box center [1136, 347] width 98 height 27
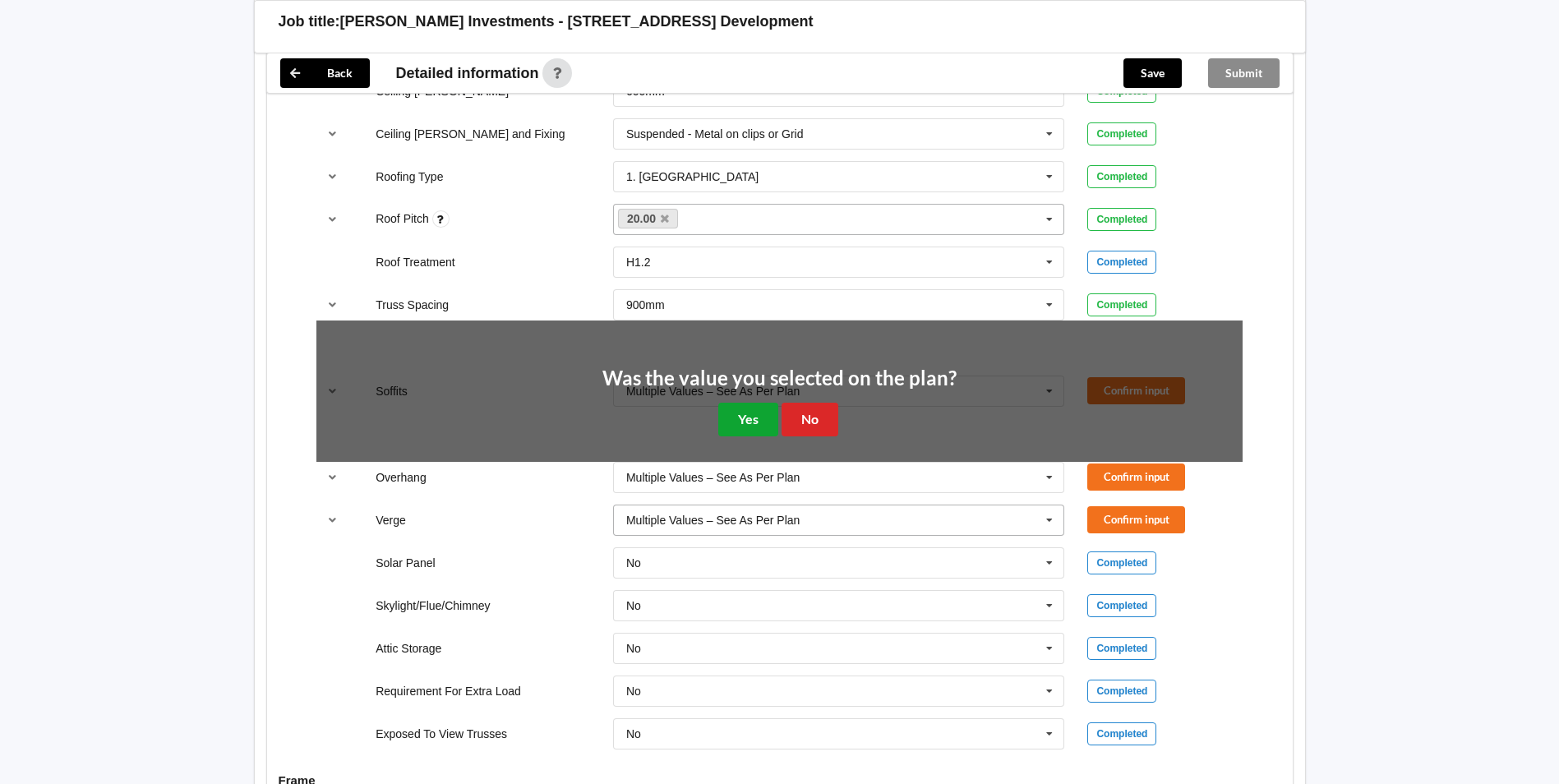
click at [760, 402] on button "Yes" at bounding box center [748, 419] width 60 height 34
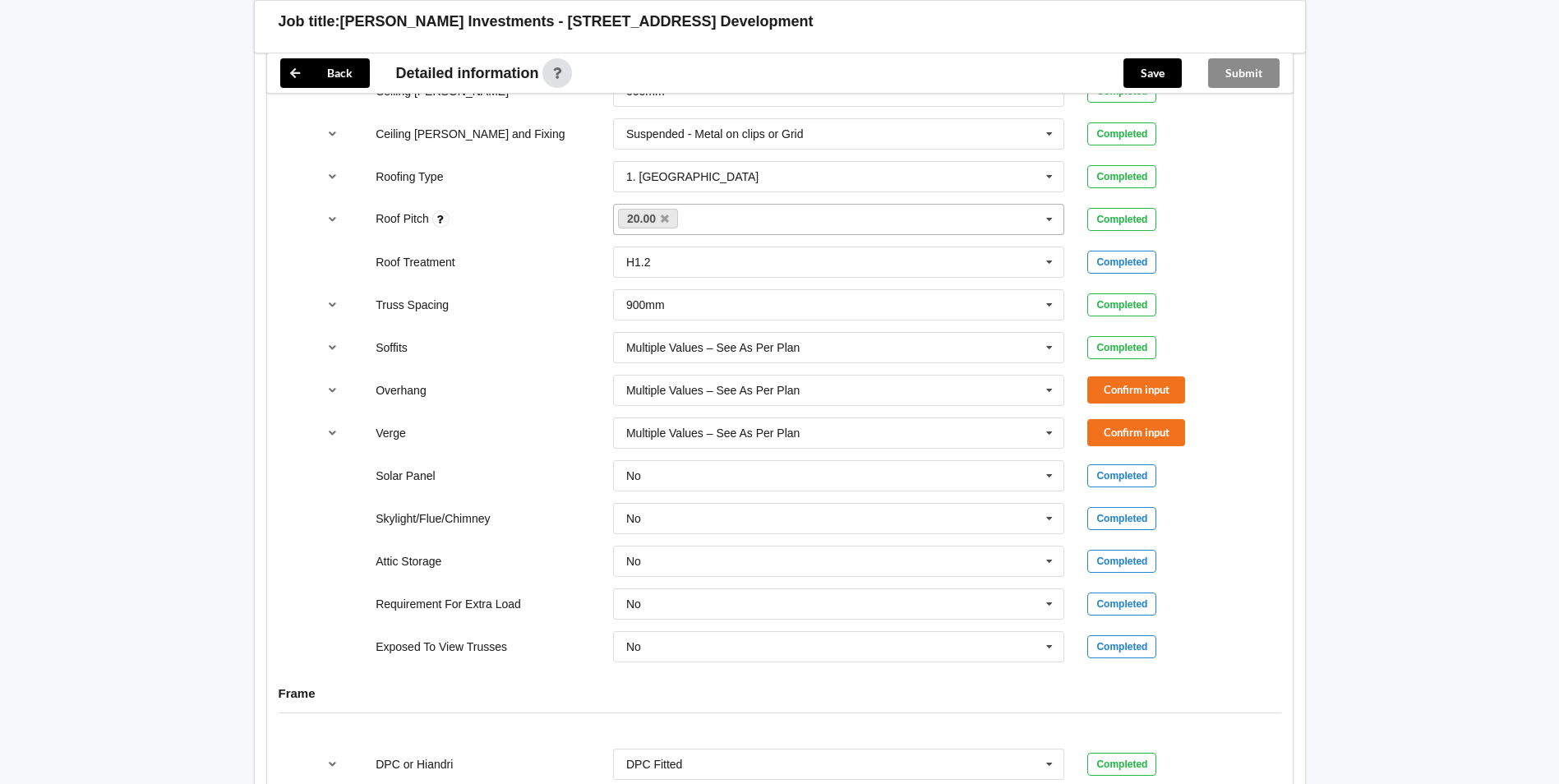
click at [1106, 406] on div "Verge Multiple Values – See As Per Plan See Job Notes 300mm 450mm 600mm 750mm M…" at bounding box center [779, 433] width 949 height 55
drag, startPoint x: 1108, startPoint y: 369, endPoint x: 943, endPoint y: 435, distance: 177.7
click at [1072, 388] on div "Ceiling Type 13mm Gib 10mm Gib 12mm MDF 12mm Ply 13mm Gib None See Job Notes Co…" at bounding box center [780, 348] width 1026 height 652
click at [1117, 406] on div "Verge Multiple Values – See As Per Plan See Job Notes 300mm 450mm 600mm 750mm M…" at bounding box center [779, 433] width 949 height 55
click at [1112, 419] on button "Confirm input" at bounding box center [1136, 433] width 98 height 27
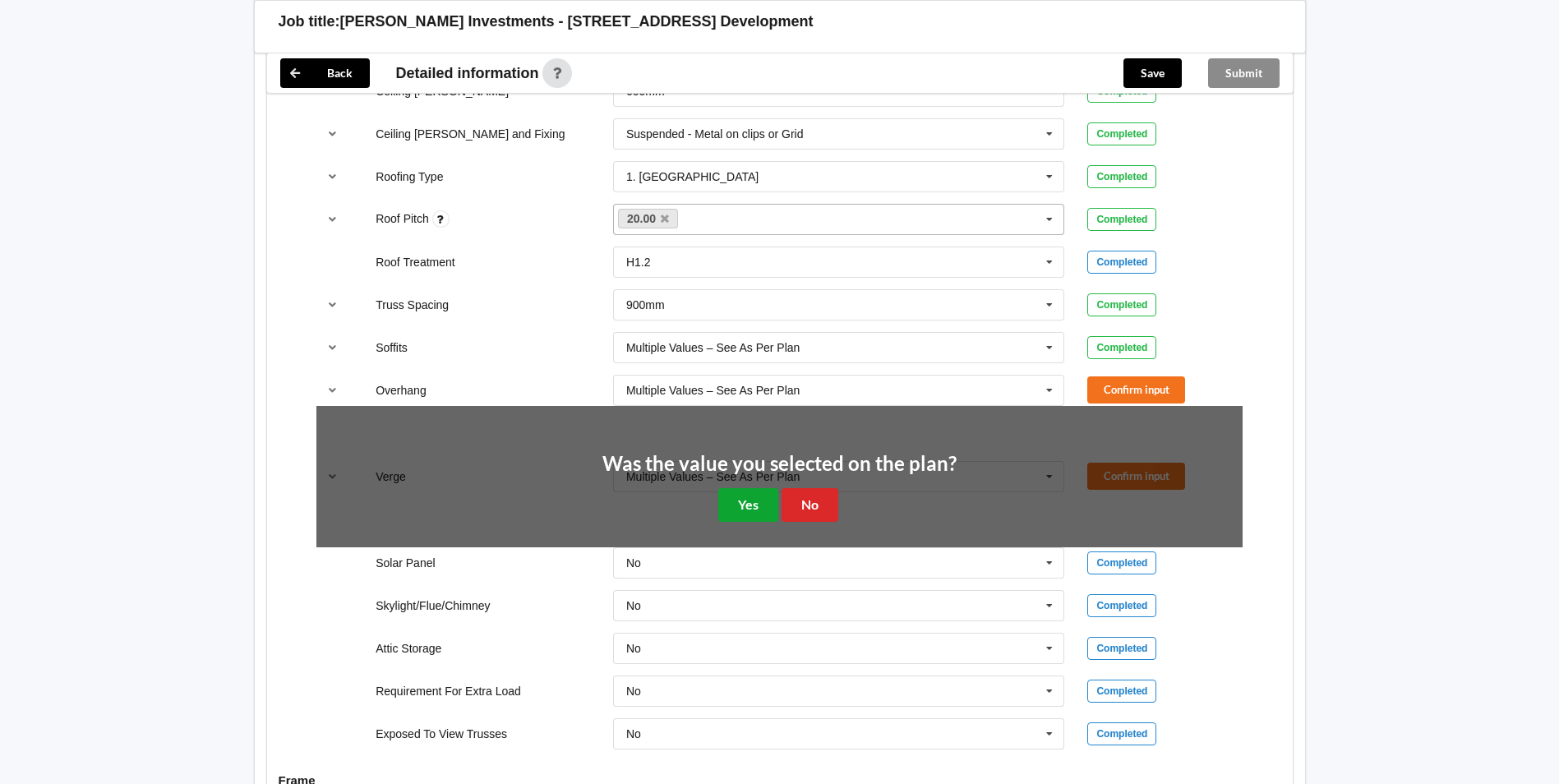
click at [744, 497] on button "Yes" at bounding box center [748, 505] width 60 height 34
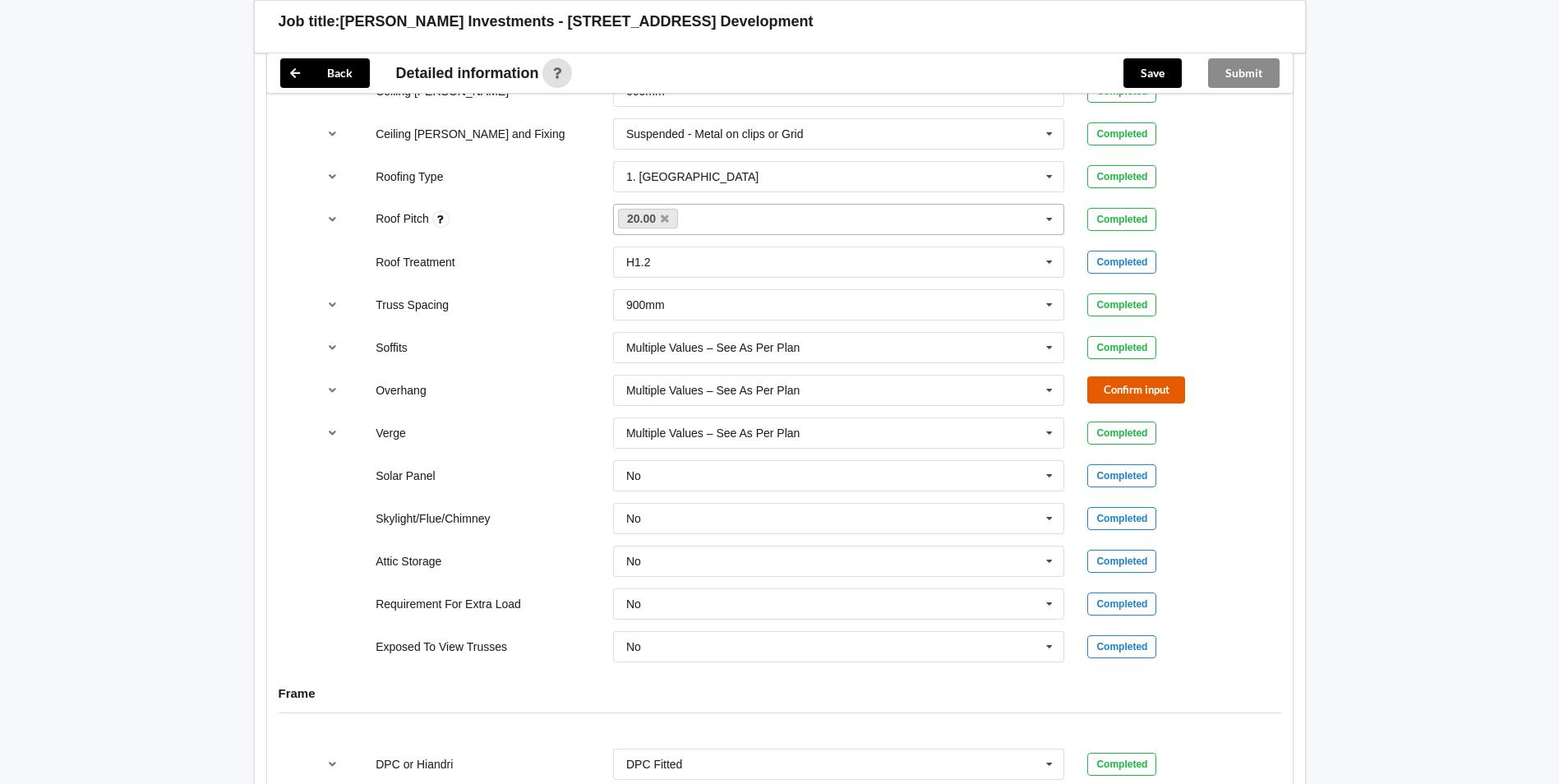
click at [1099, 378] on button "Confirm input" at bounding box center [1136, 389] width 98 height 27
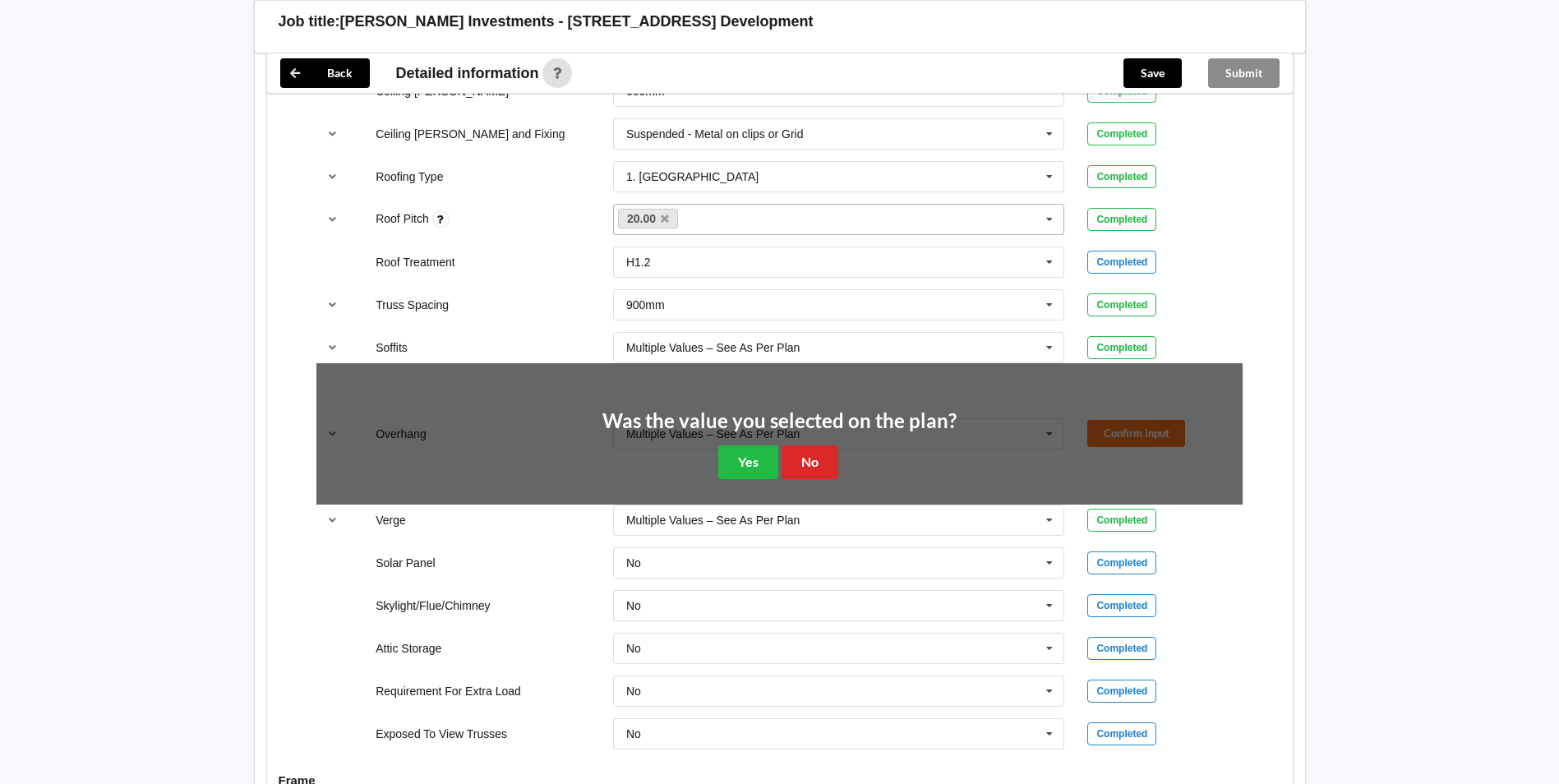
click at [725, 465] on div "Was the value you selected on the plan? Yes No" at bounding box center [780, 445] width 926 height 164
click at [735, 453] on button "Yes" at bounding box center [748, 463] width 60 height 34
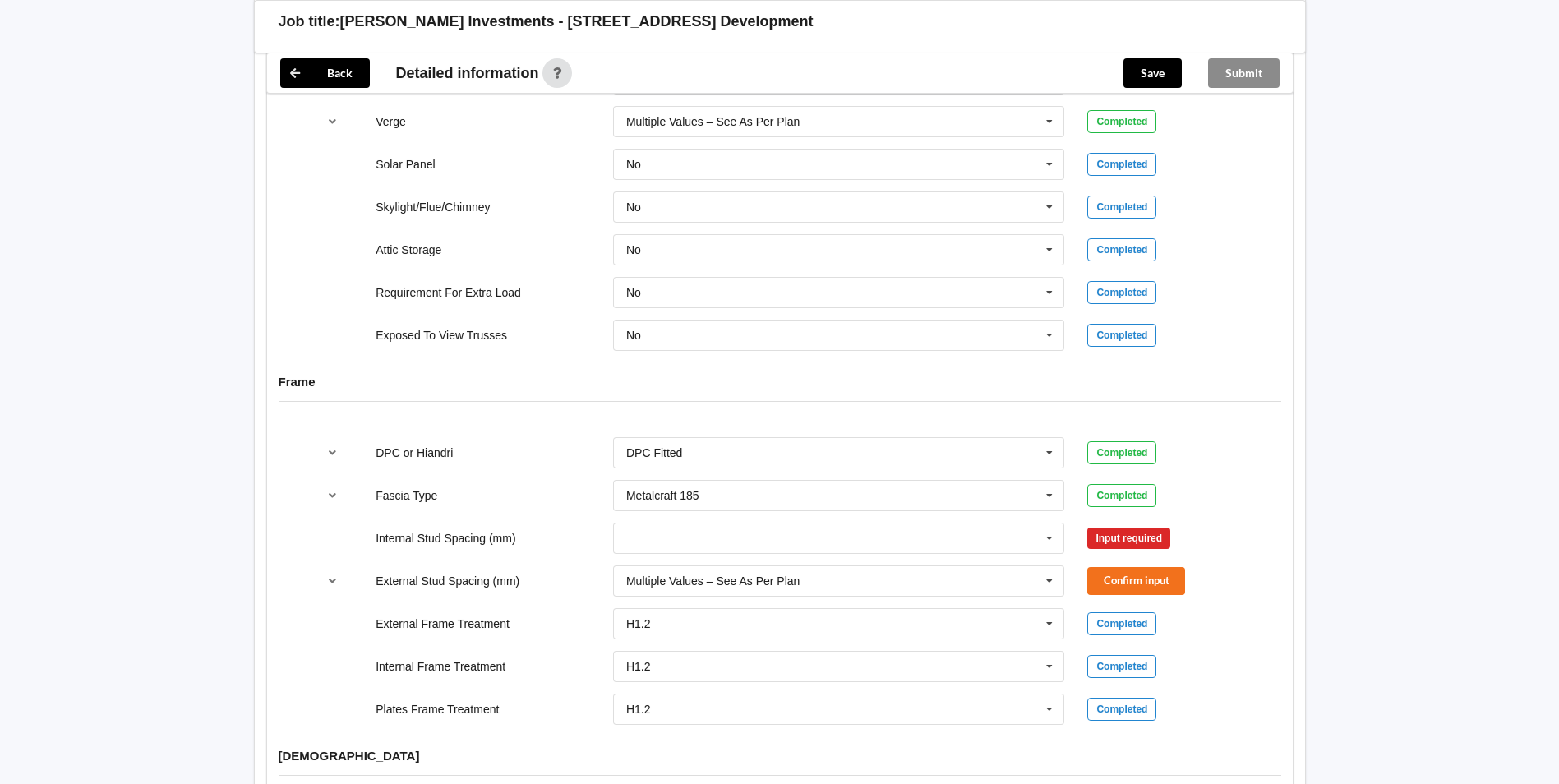
scroll to position [1478, 0]
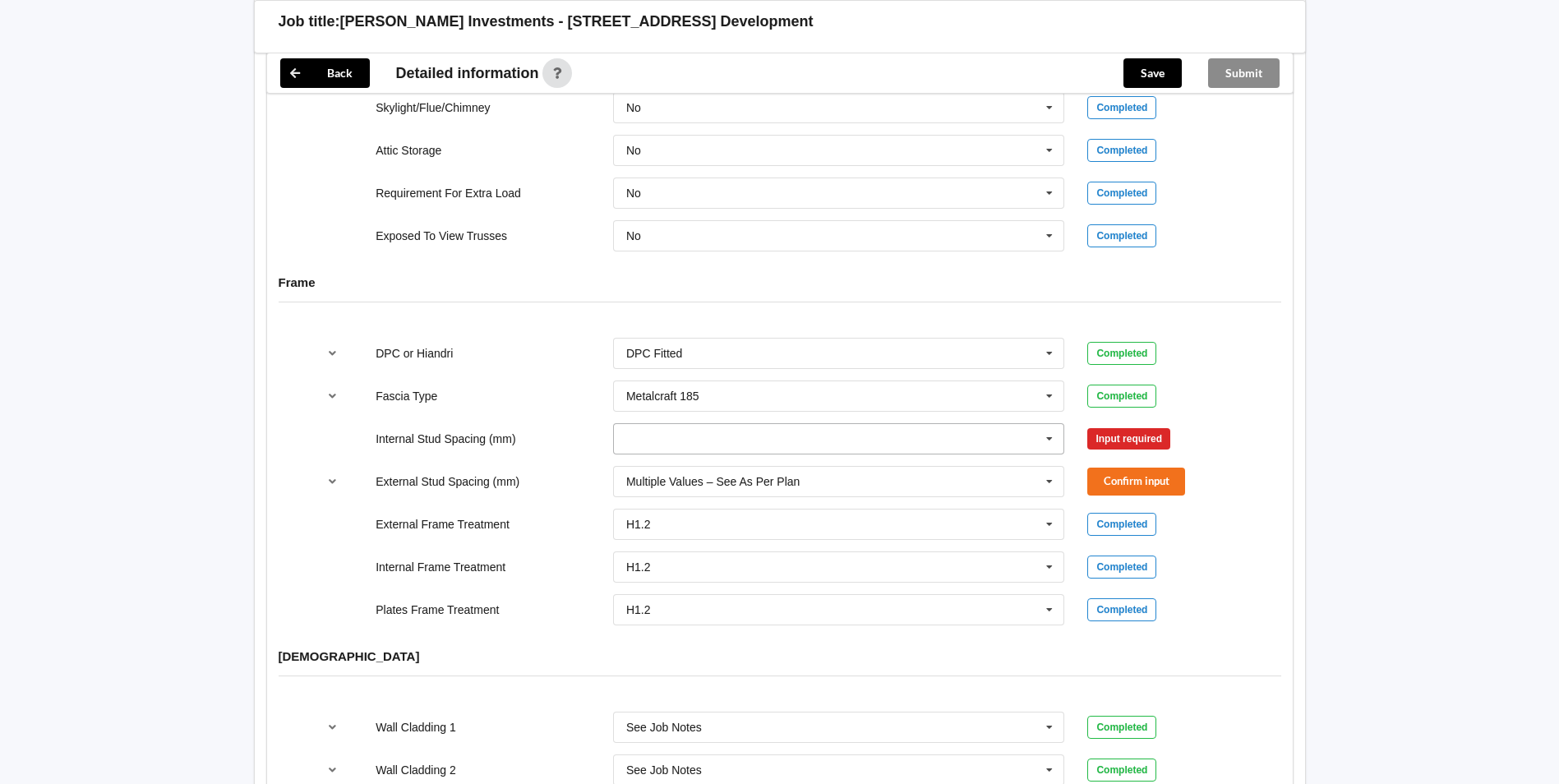
click at [810, 428] on input "text" at bounding box center [840, 438] width 451 height 29
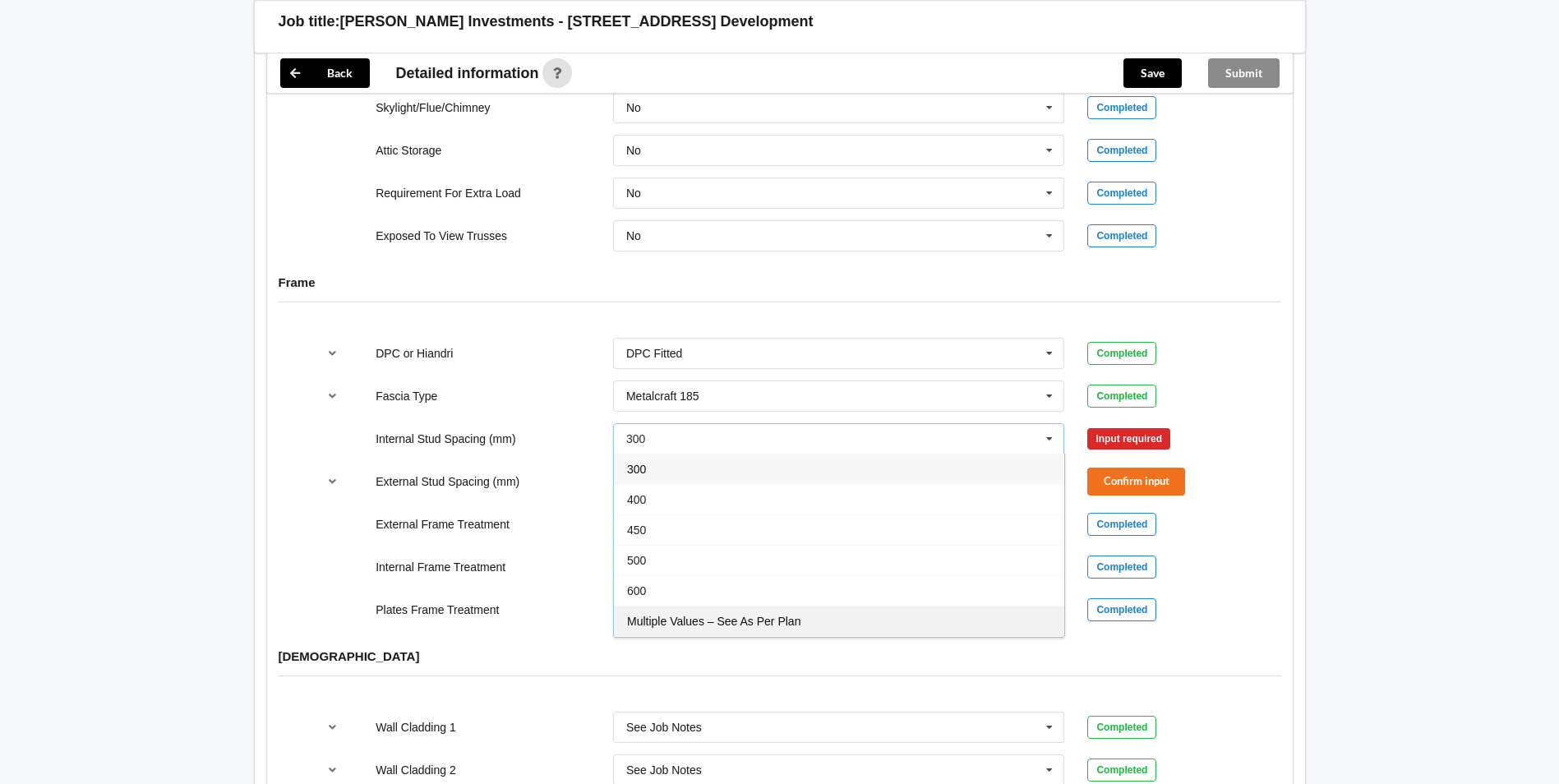
click at [699, 614] on span "Multiple Values – See As Per Plan" at bounding box center [714, 621] width 173 height 13
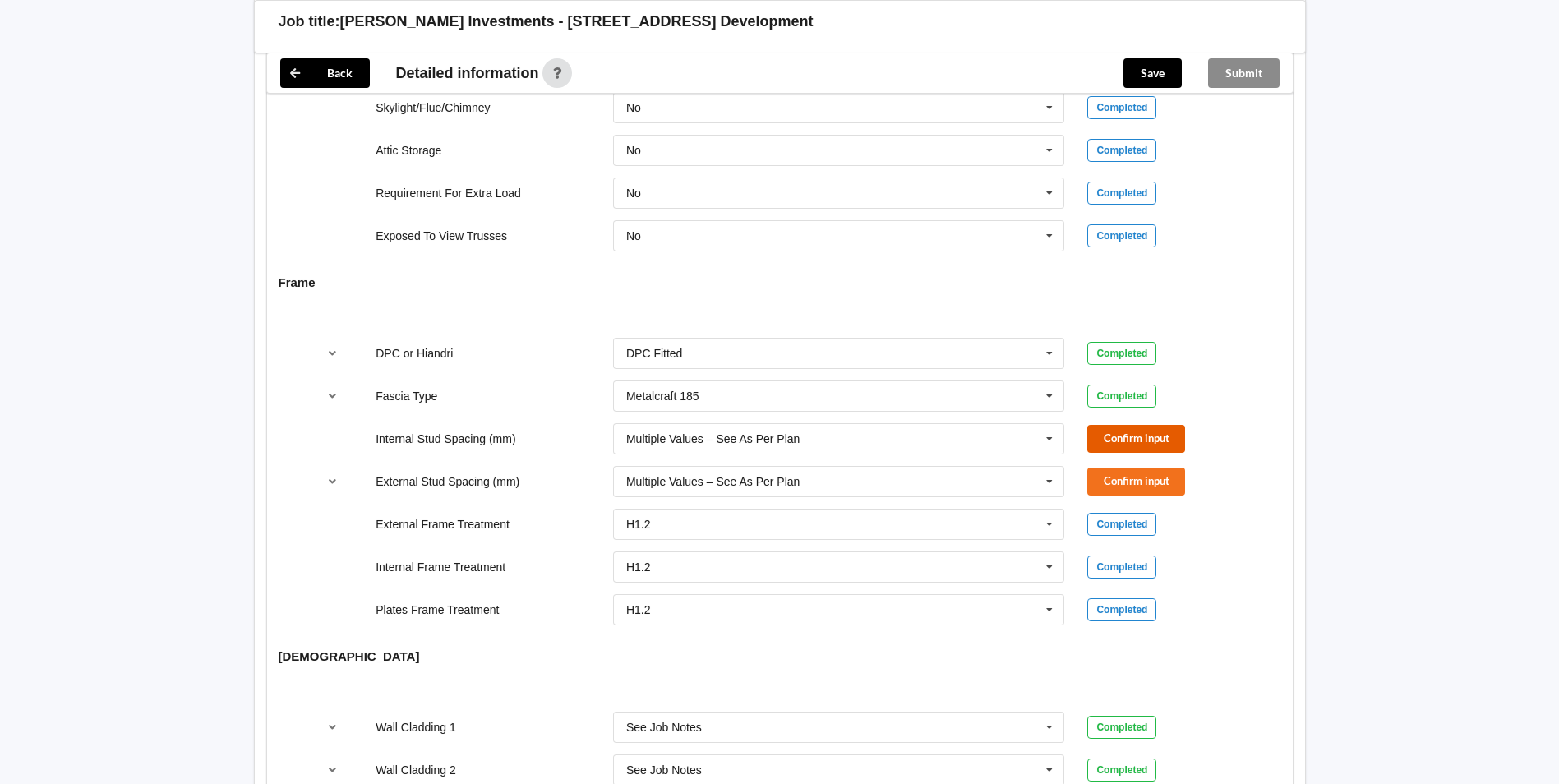
click at [1144, 425] on button "Confirm input" at bounding box center [1136, 438] width 98 height 27
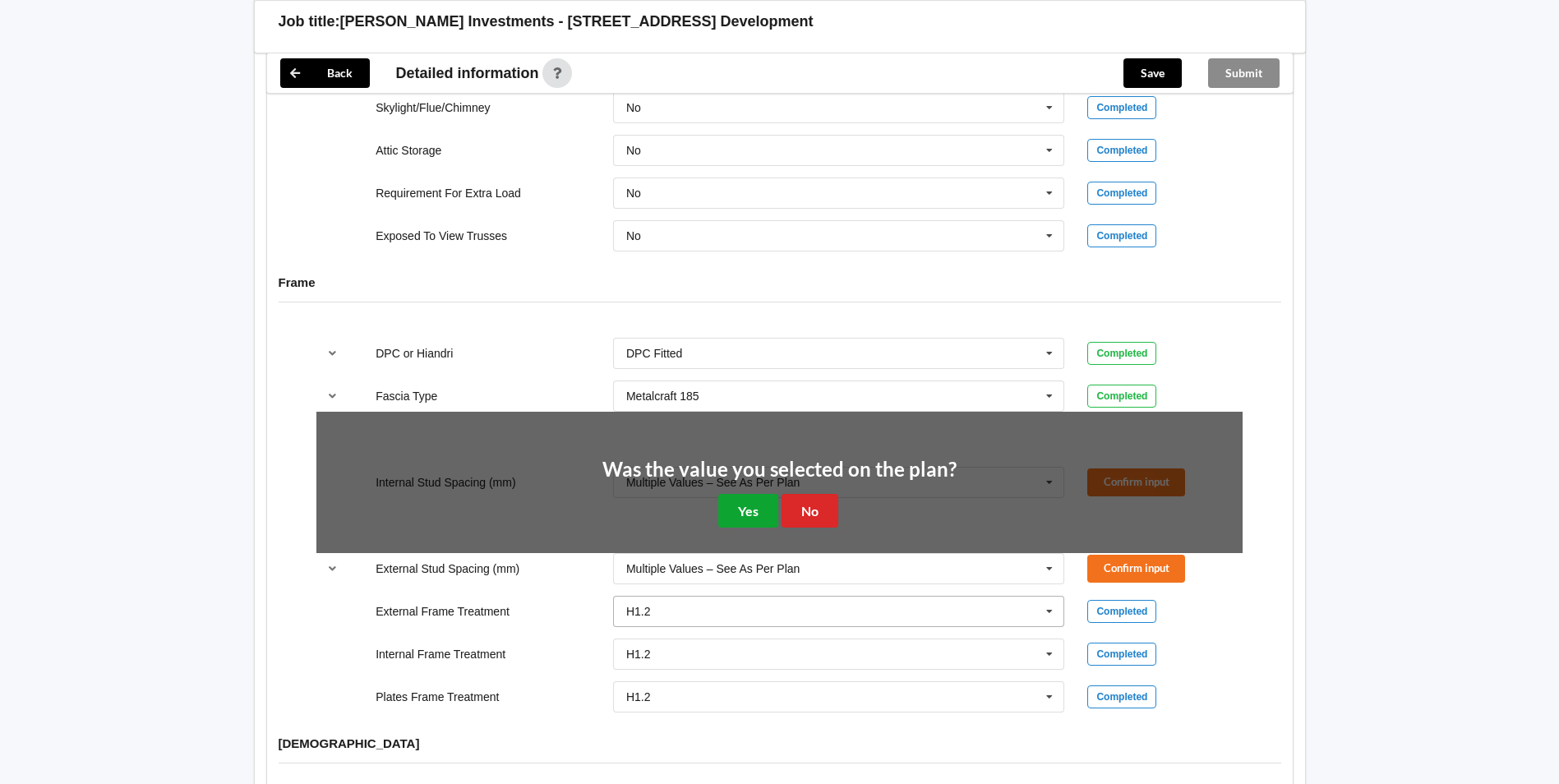
click at [761, 494] on button "Yes" at bounding box center [748, 511] width 60 height 34
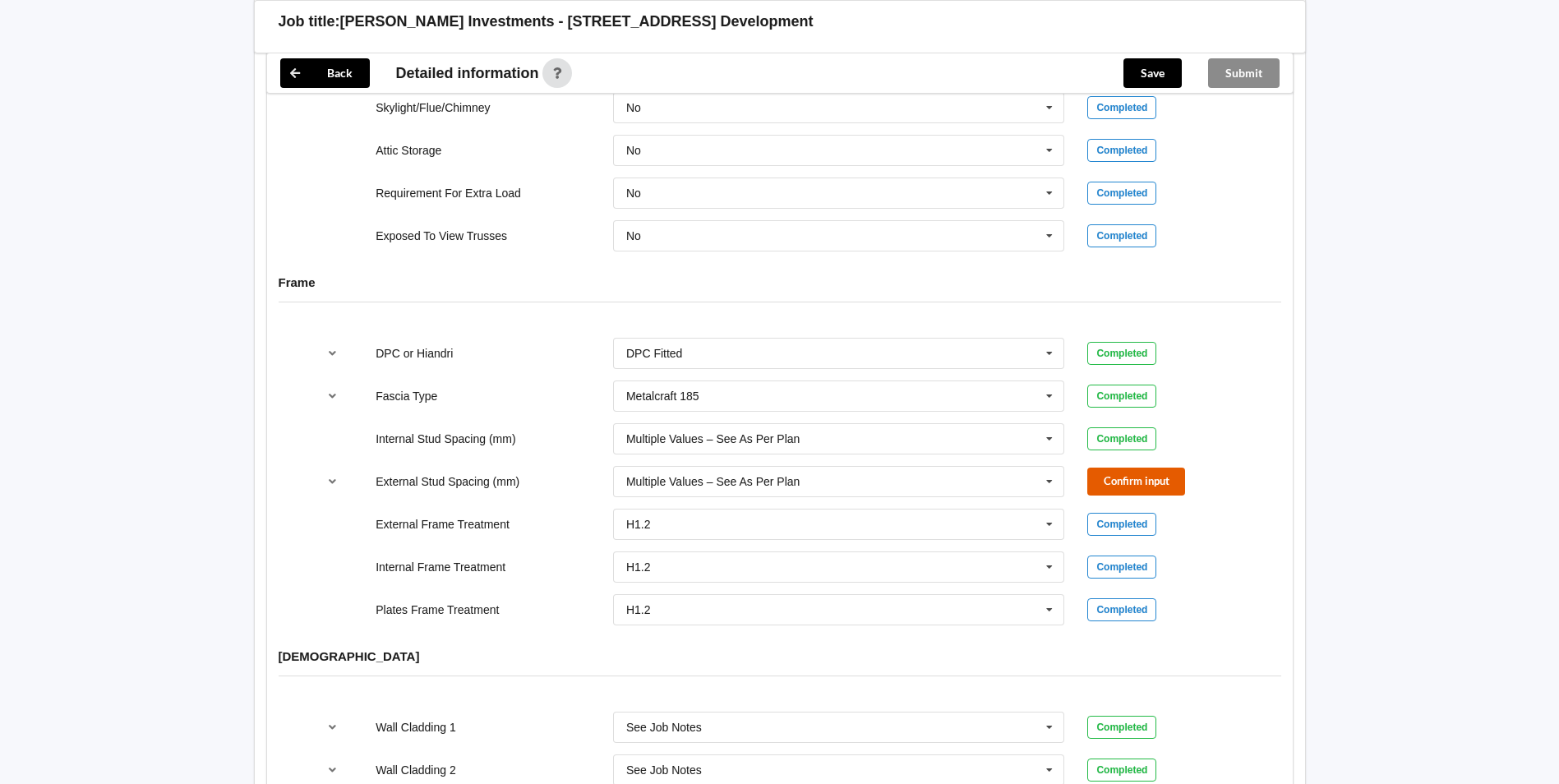
click at [1097, 469] on button "Confirm input" at bounding box center [1136, 481] width 98 height 27
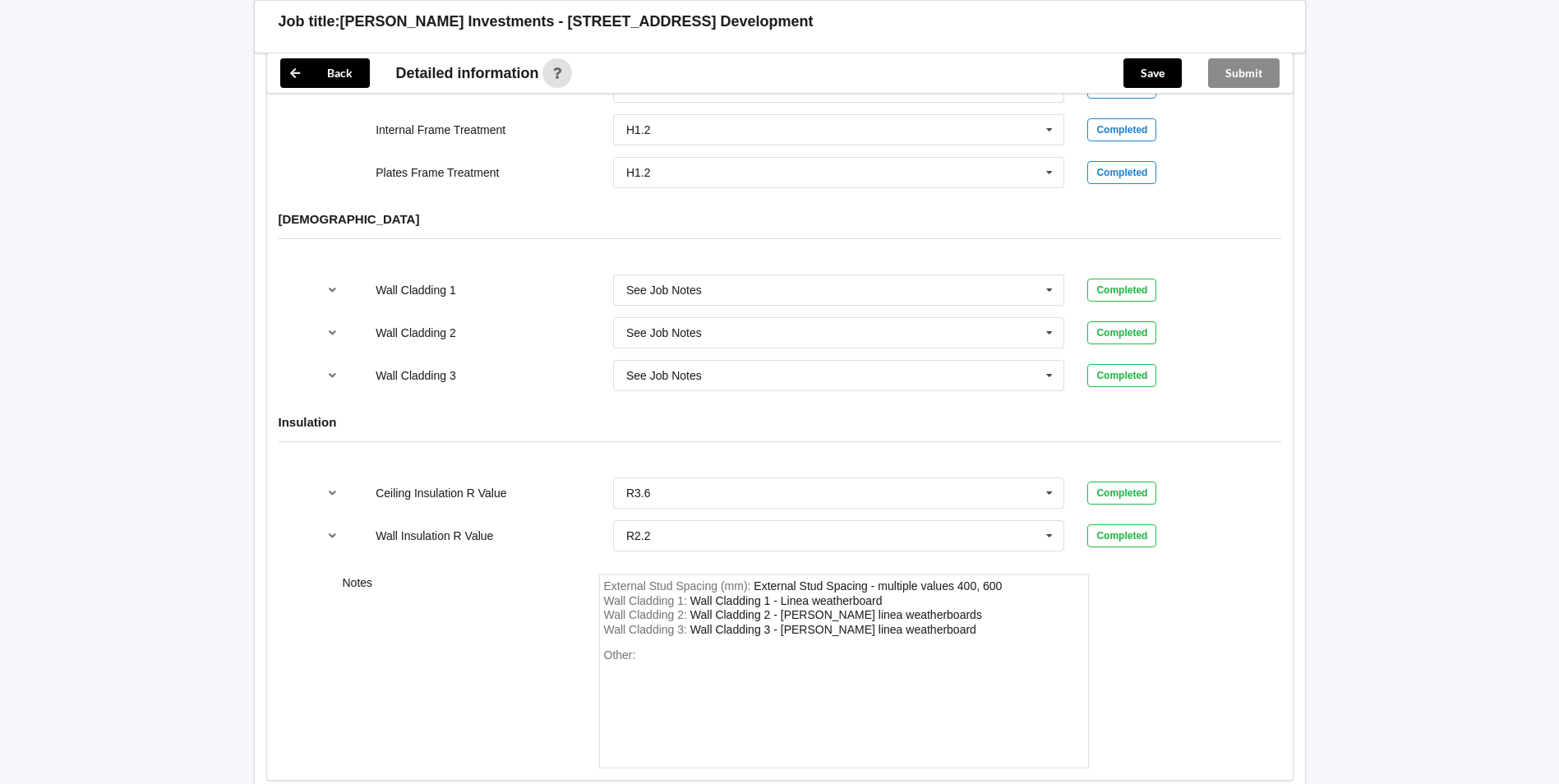
scroll to position [2002, 0]
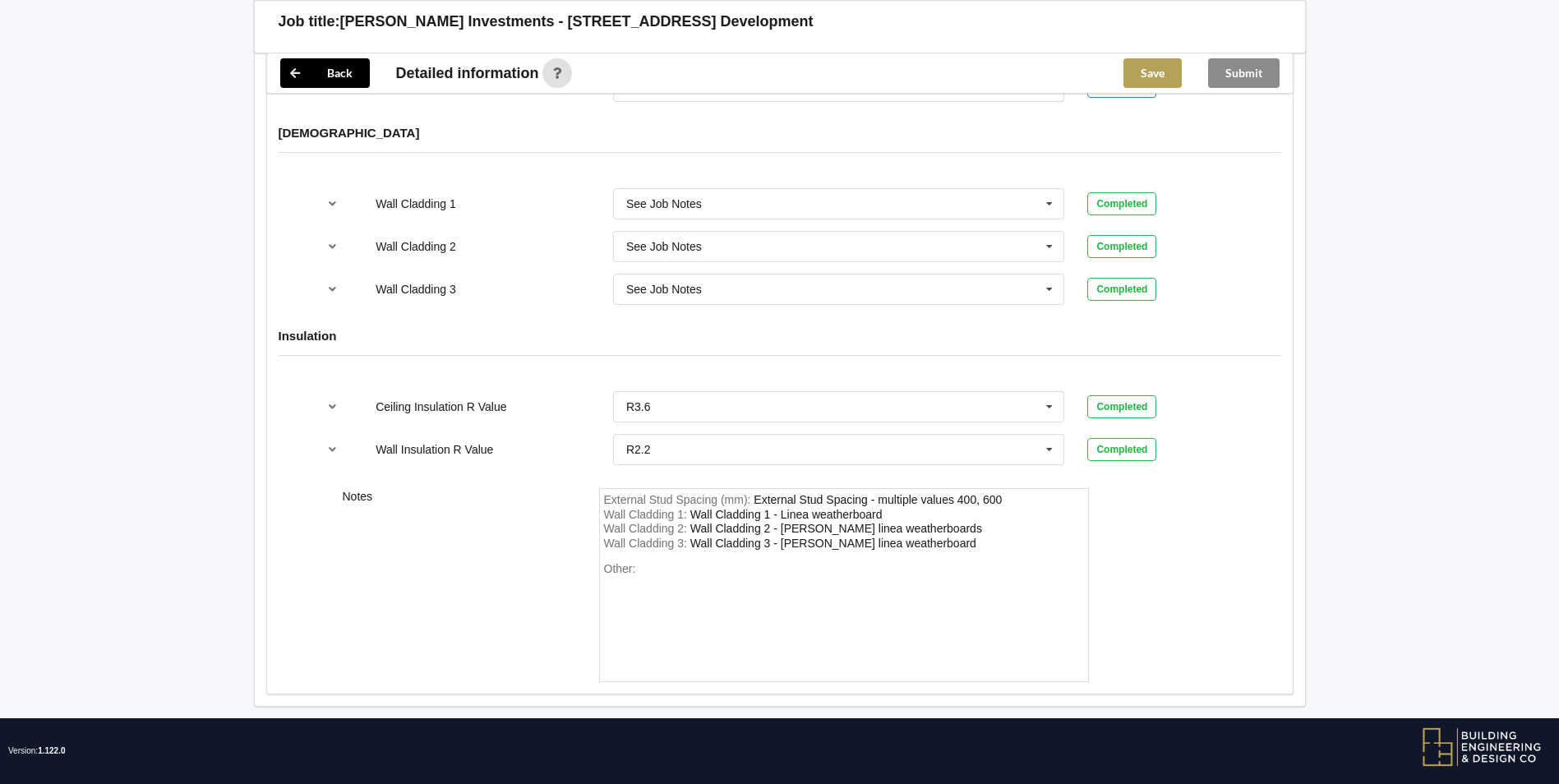
click at [1148, 80] on button "Save" at bounding box center [1153, 73] width 58 height 29
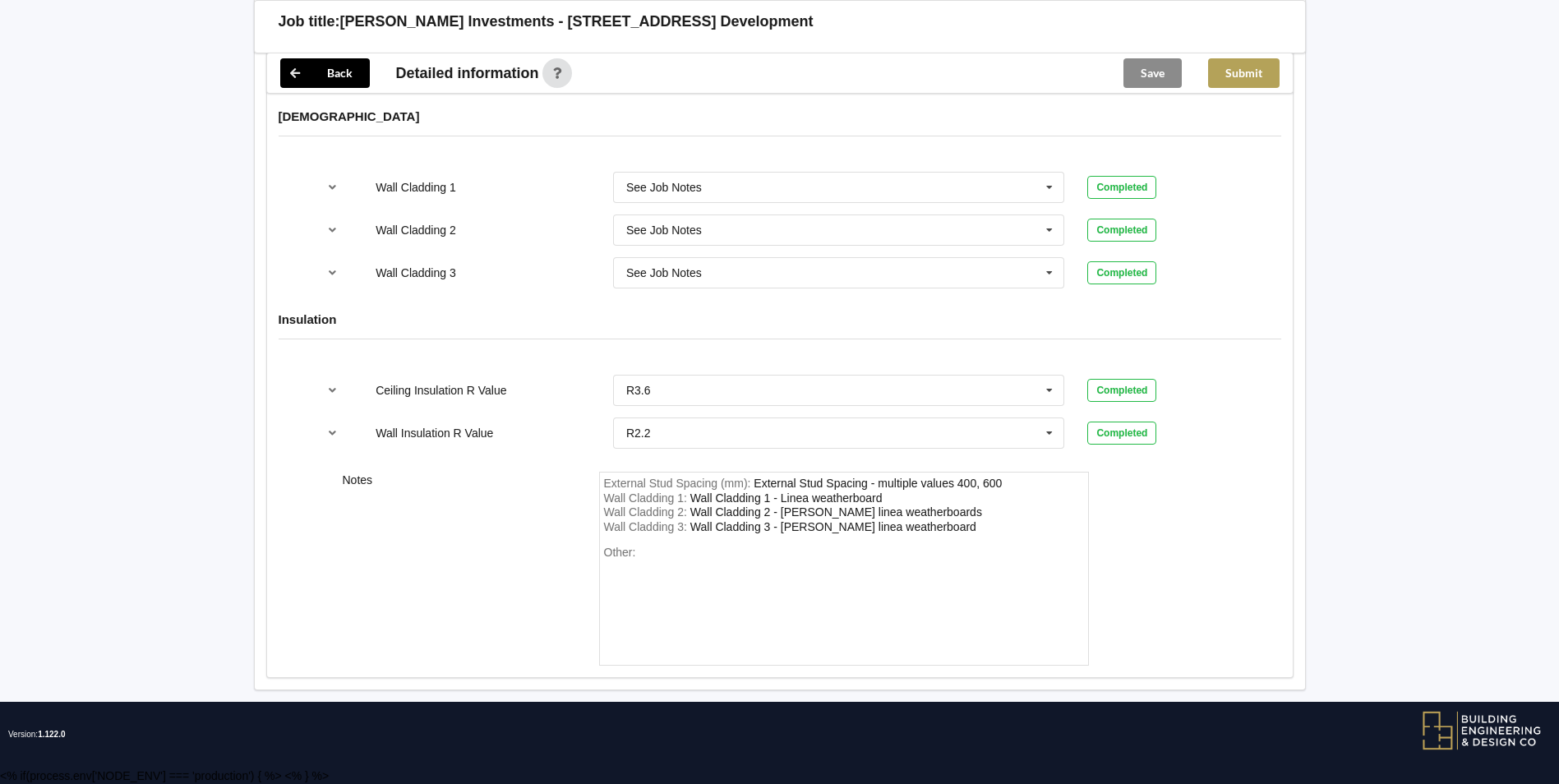
scroll to position [1926, 0]
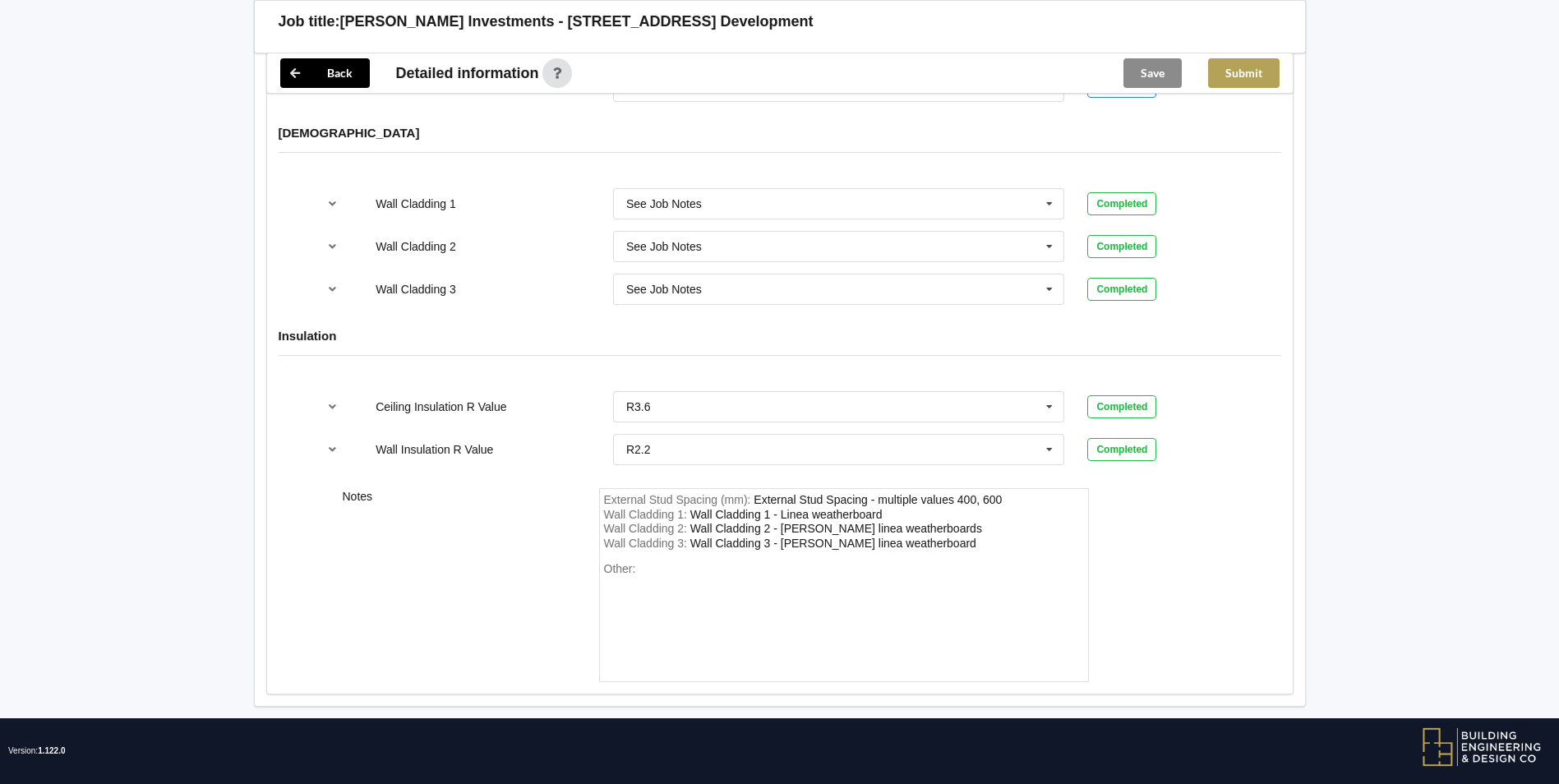
click at [1233, 64] on button "Submit" at bounding box center [1244, 73] width 72 height 29
click at [276, 74] on div "Back" at bounding box center [324, 74] width 116 height 40
click at [267, 68] on div "Back" at bounding box center [324, 74] width 116 height 40
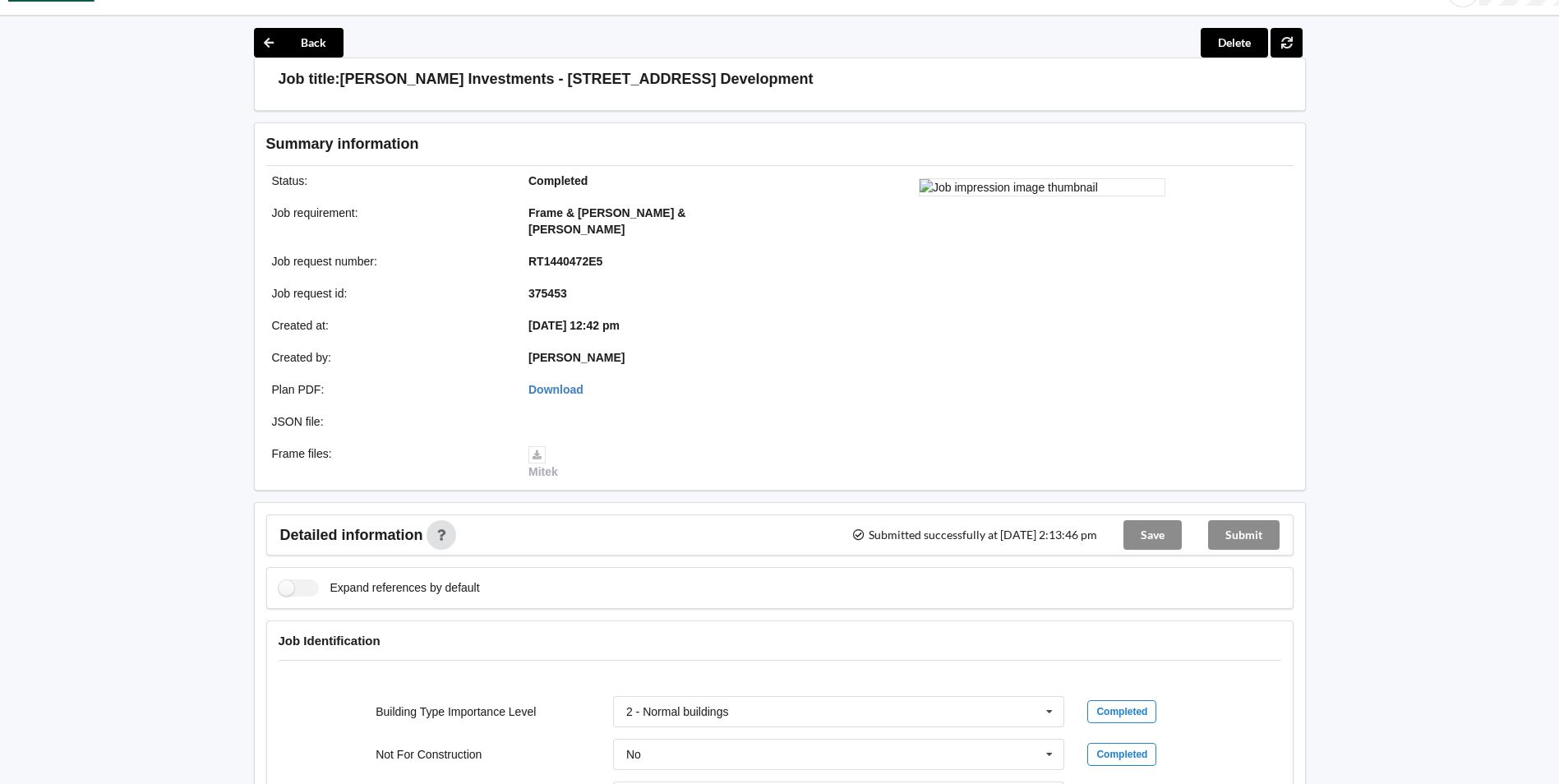
scroll to position [0, 0]
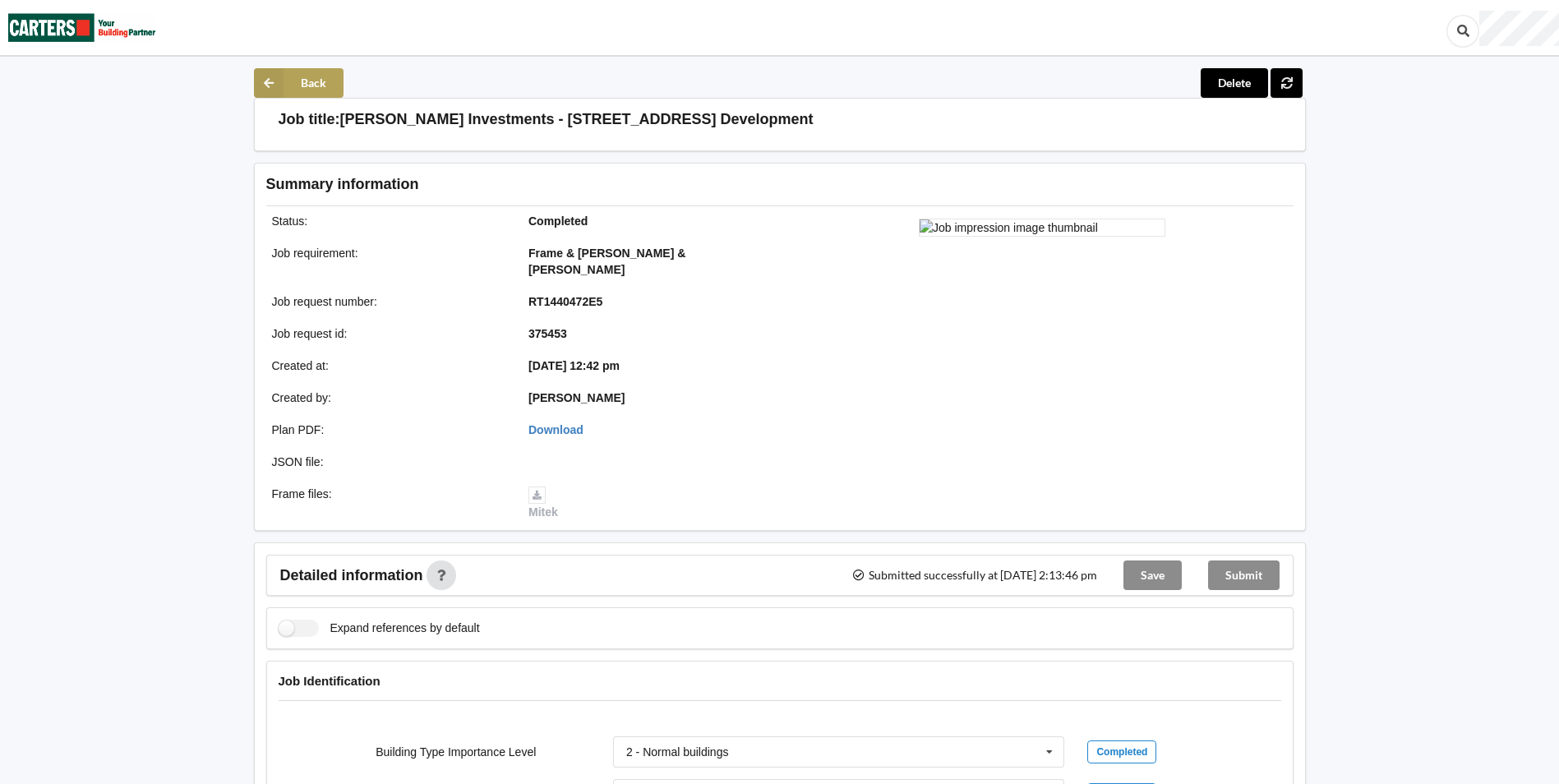
click at [310, 79] on button "Back" at bounding box center [298, 82] width 90 height 29
click at [81, 34] on img at bounding box center [82, 27] width 148 height 54
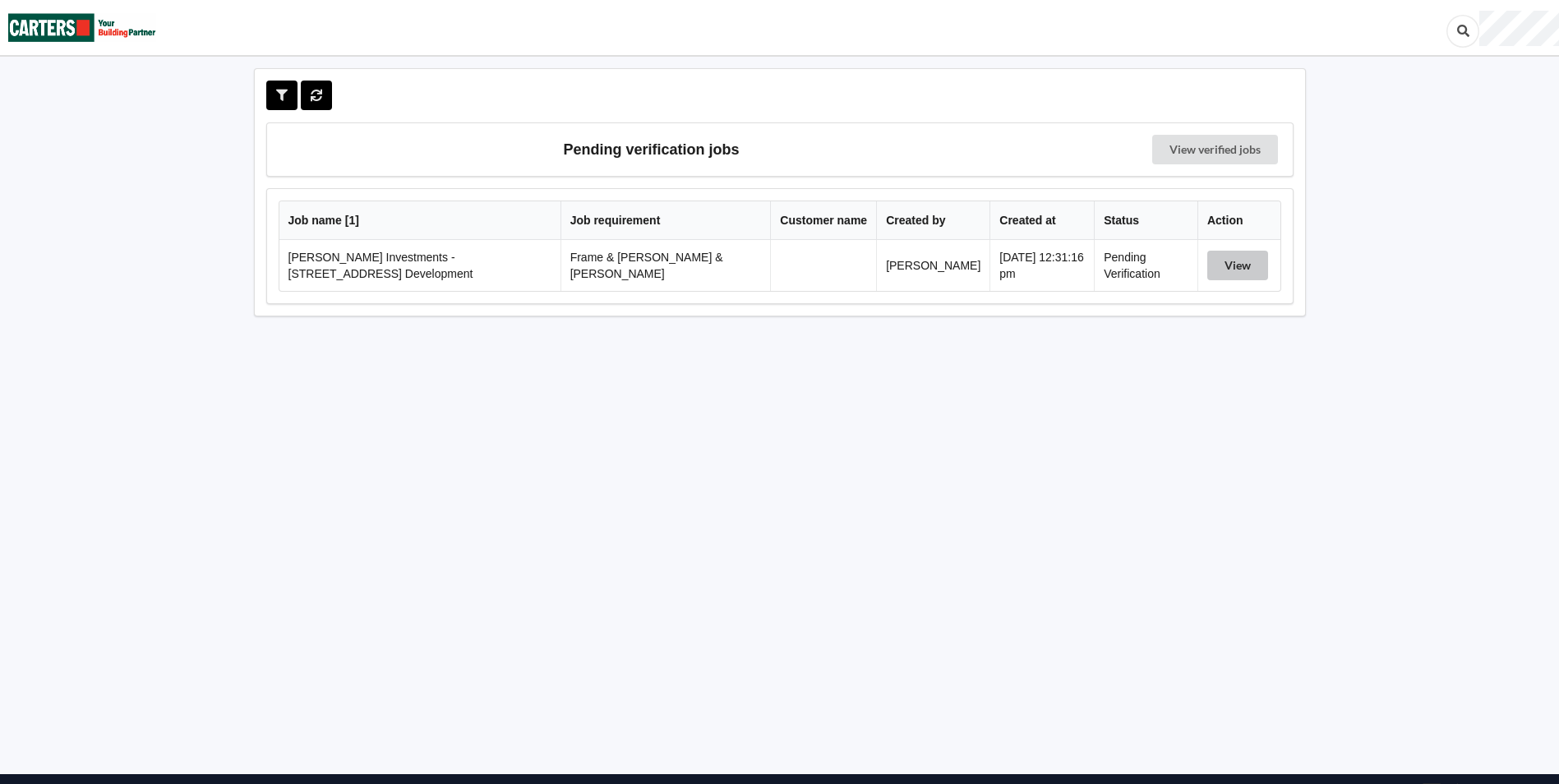
click at [1227, 268] on button "View" at bounding box center [1238, 265] width 61 height 29
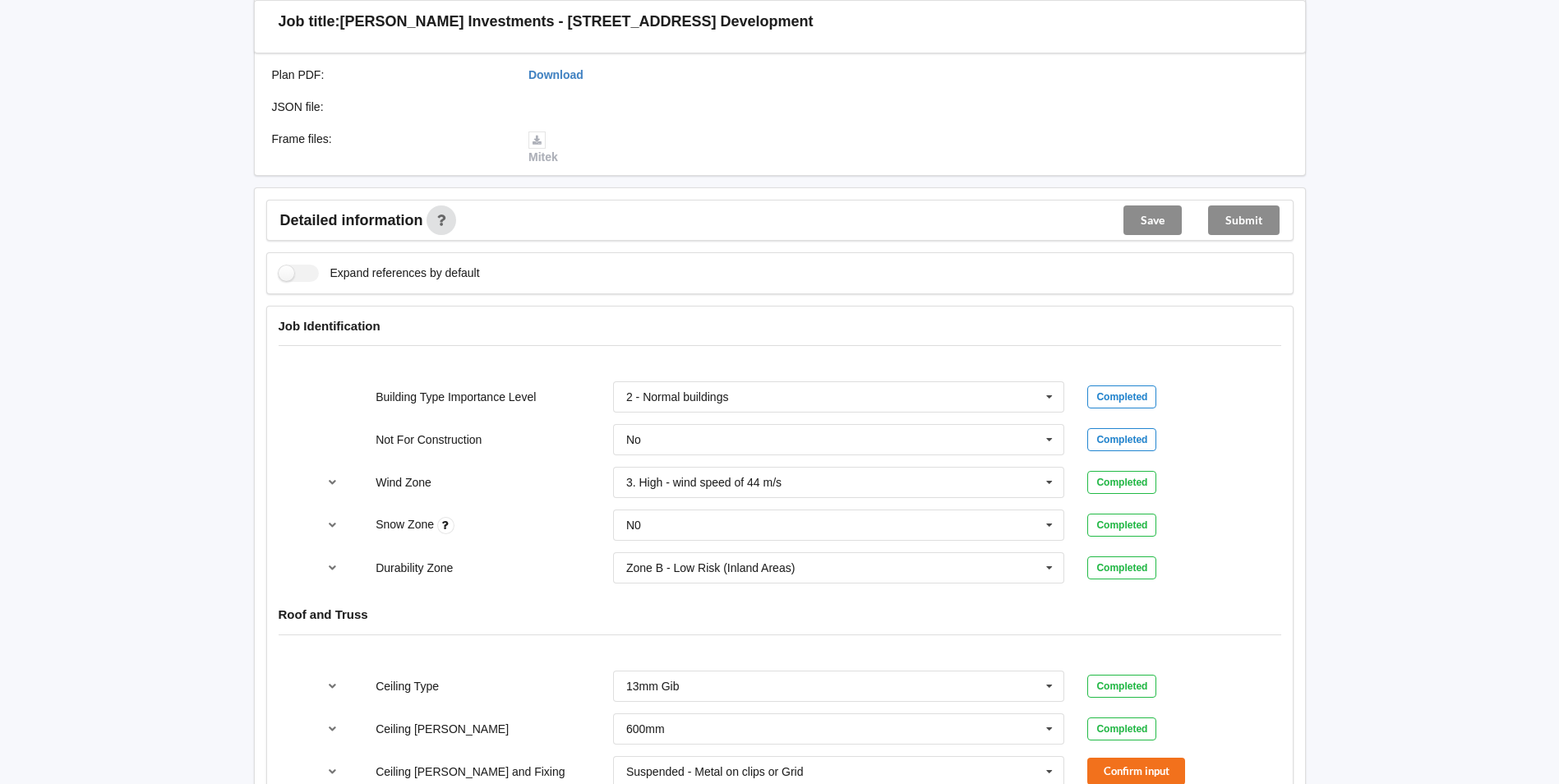
scroll to position [740, 0]
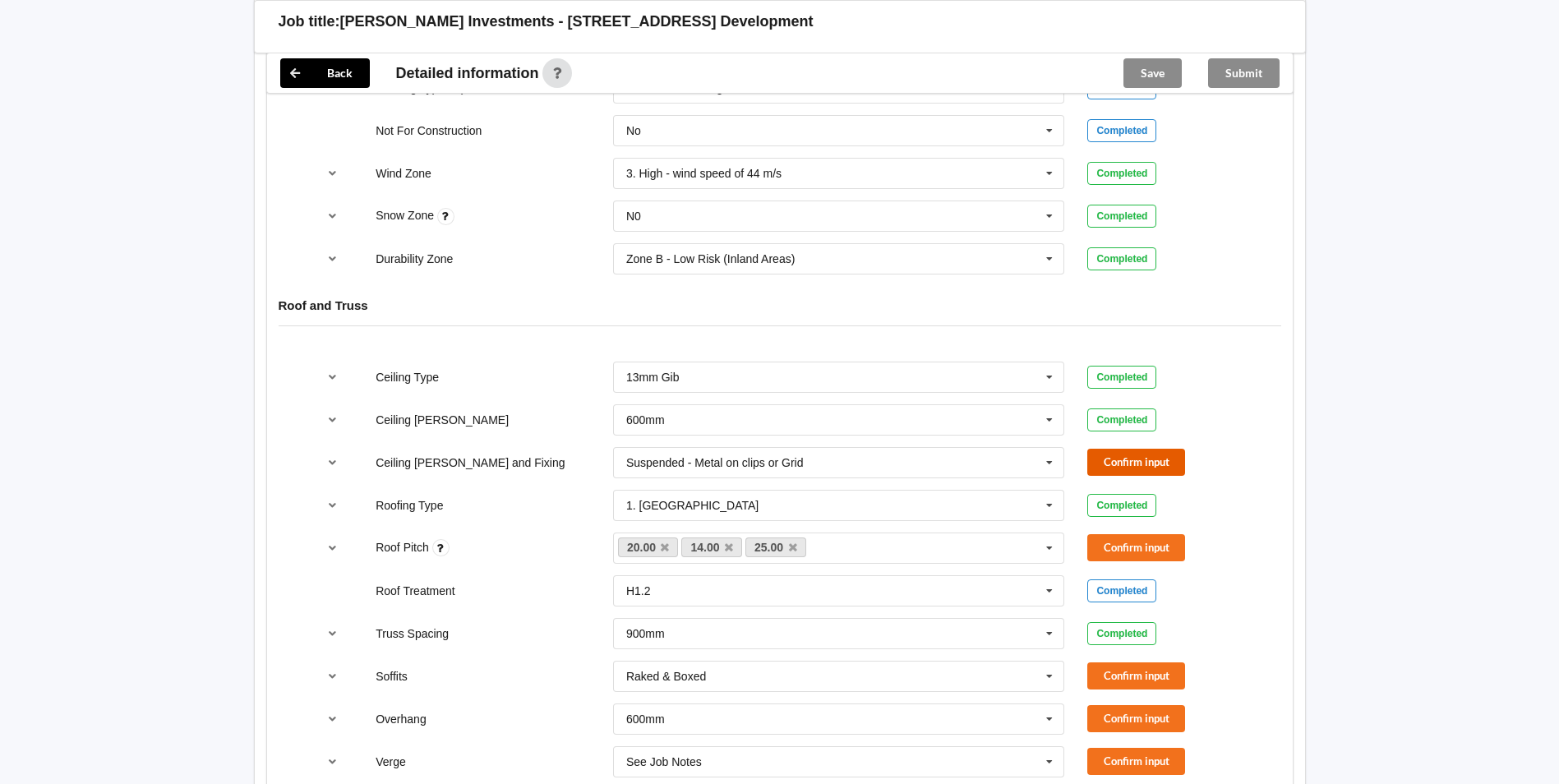
click at [1108, 449] on button "Confirm input" at bounding box center [1136, 462] width 98 height 27
click at [728, 542] on icon at bounding box center [729, 547] width 8 height 10
click at [1108, 534] on button "Confirm input" at bounding box center [1136, 547] width 98 height 27
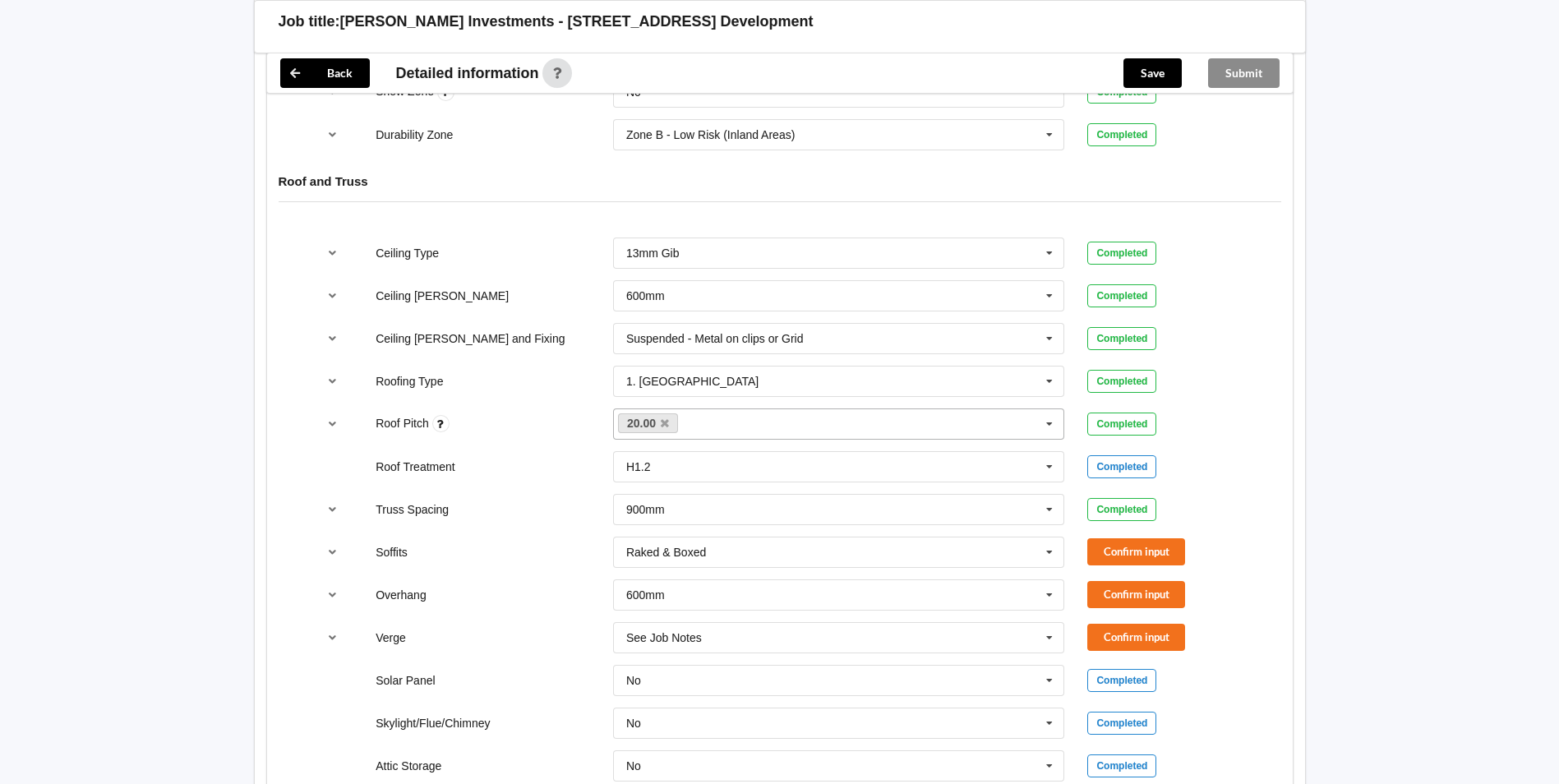
scroll to position [986, 0]
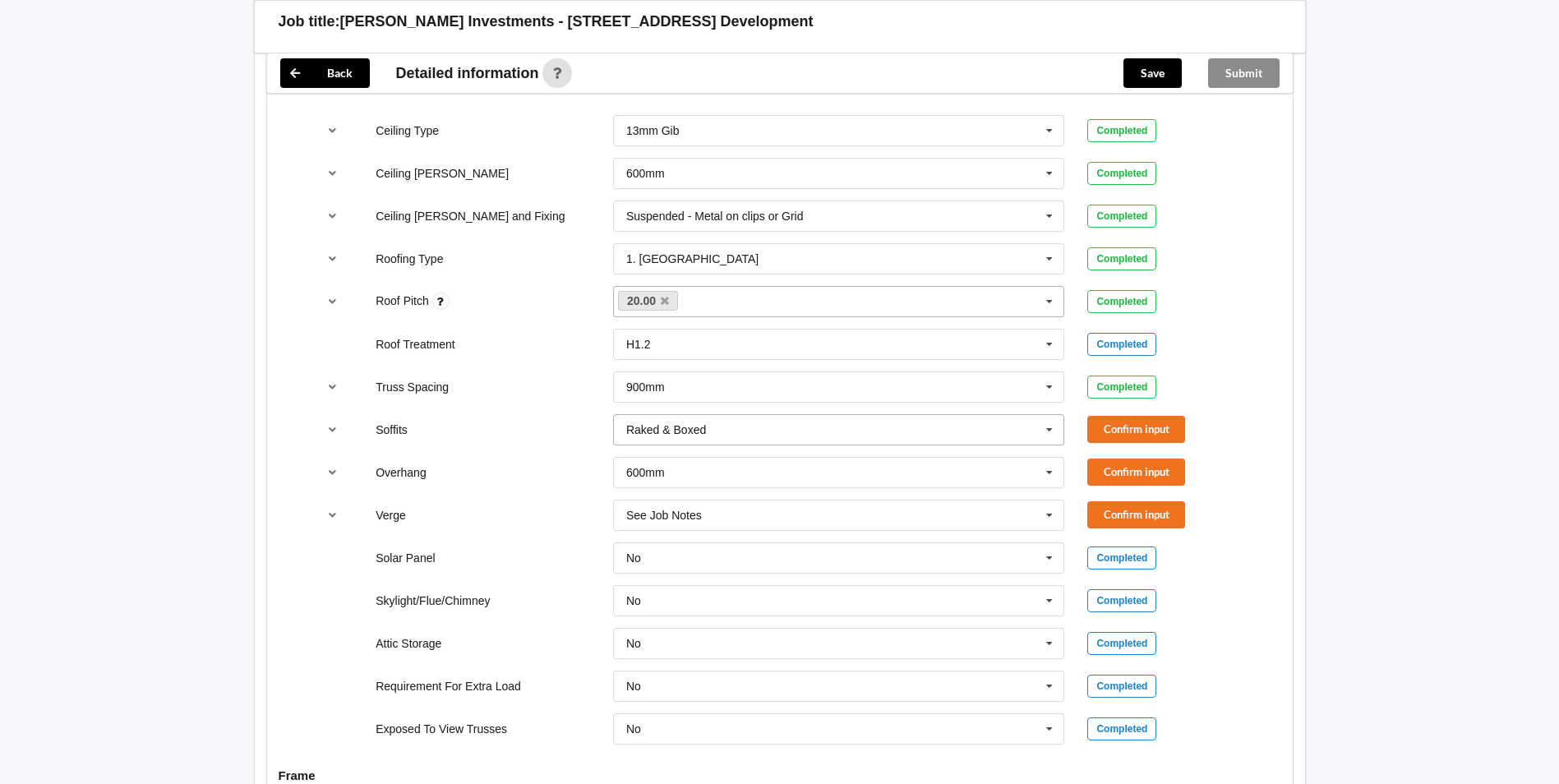
click at [738, 422] on input "text" at bounding box center [840, 429] width 451 height 29
click at [493, 510] on div "Verge See Job Notes See Job Notes 300mm 450mm 600mm 750mm Multiple Values – See…" at bounding box center [779, 515] width 949 height 55
click at [630, 463] on input "text" at bounding box center [840, 472] width 451 height 29
click at [681, 609] on div "Multiple Values – See As Per Plan" at bounding box center [839, 624] width 451 height 30
click at [677, 510] on div "See Job Notes" at bounding box center [664, 515] width 75 height 11
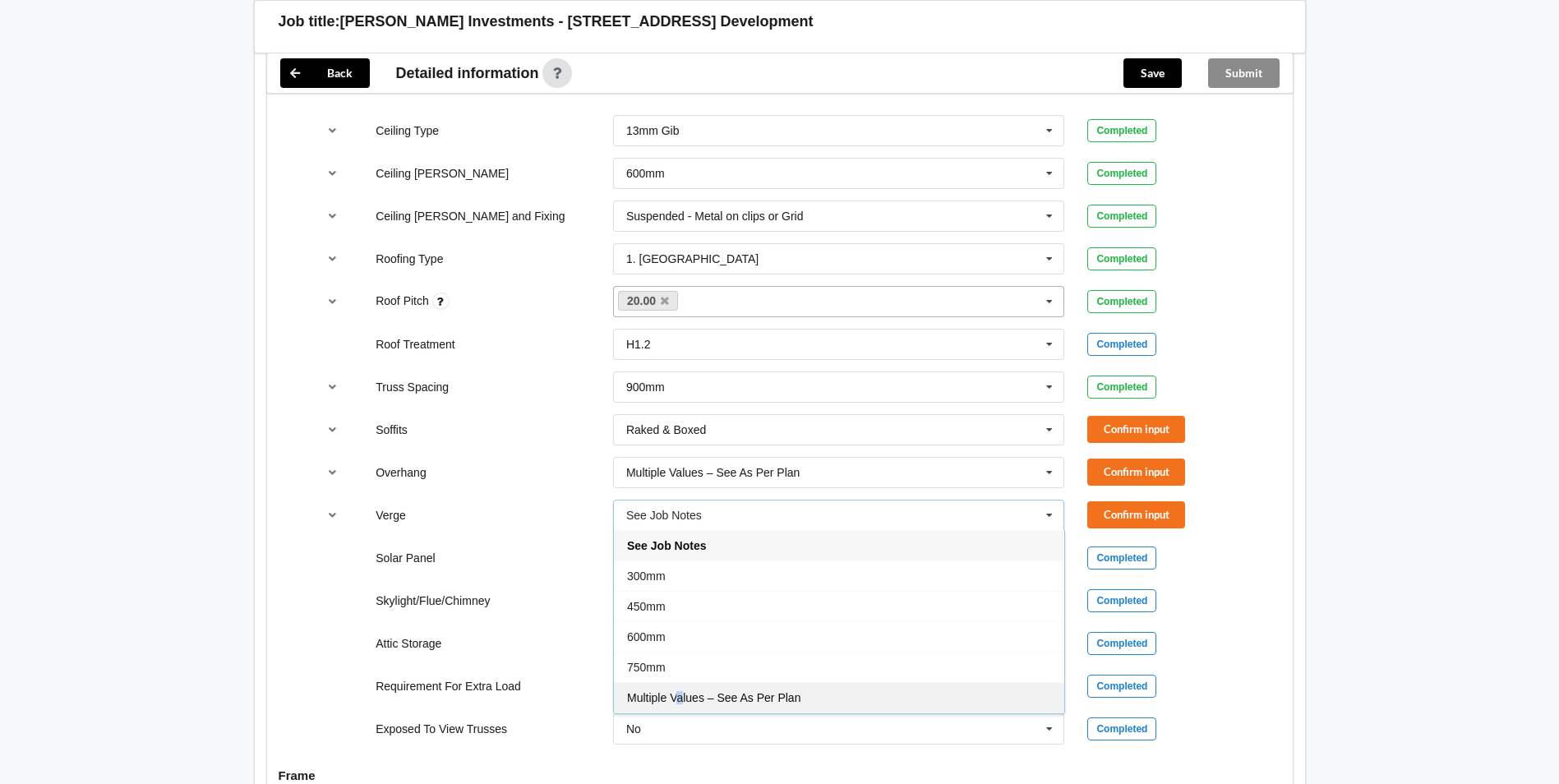
click at [681, 691] on span "Multiple Values – See As Per Plan" at bounding box center [714, 697] width 173 height 13
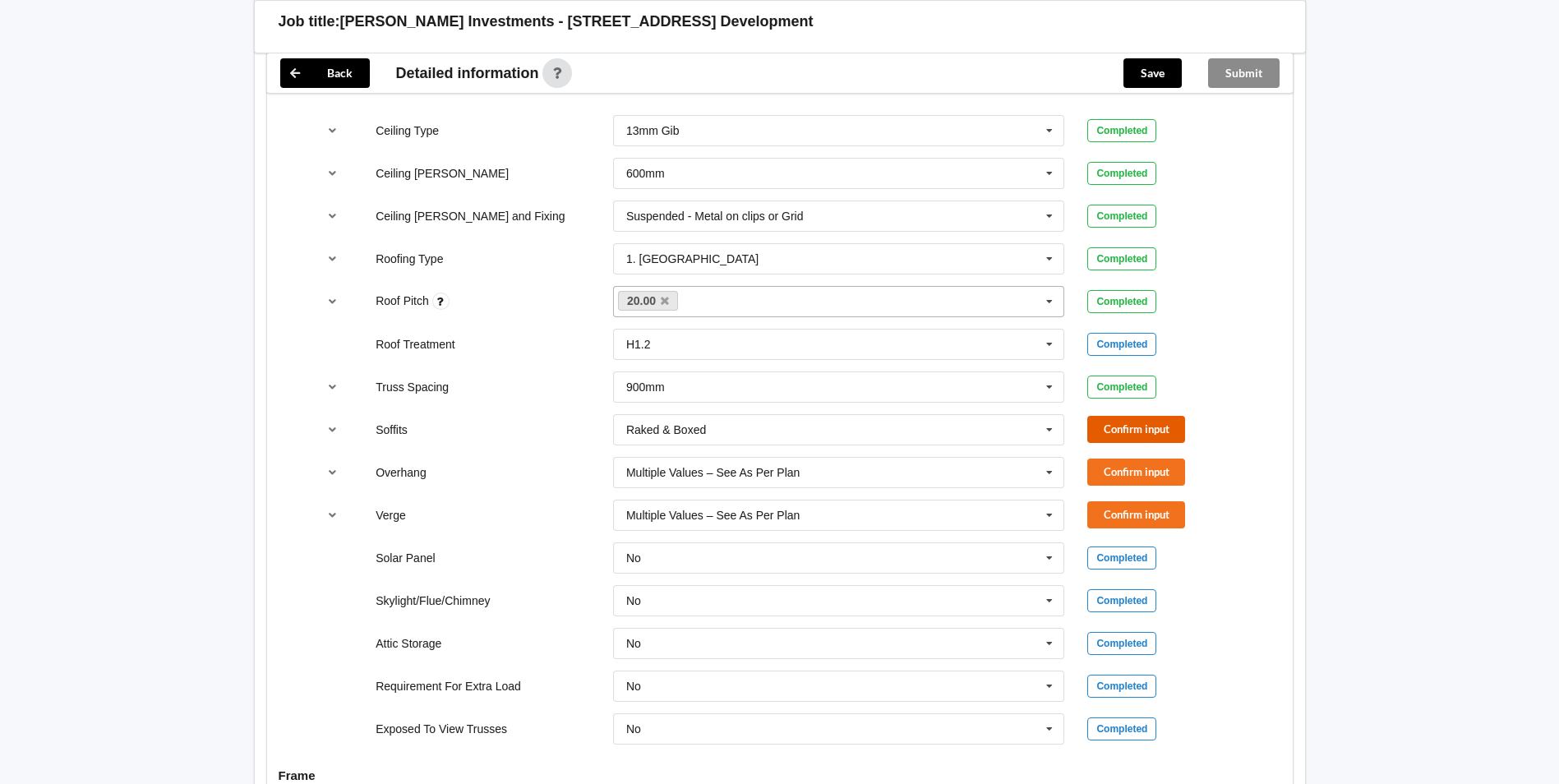
click at [1121, 423] on button "Confirm input" at bounding box center [1136, 429] width 98 height 27
click at [1110, 458] on button "Confirm input" at bounding box center [1136, 471] width 98 height 27
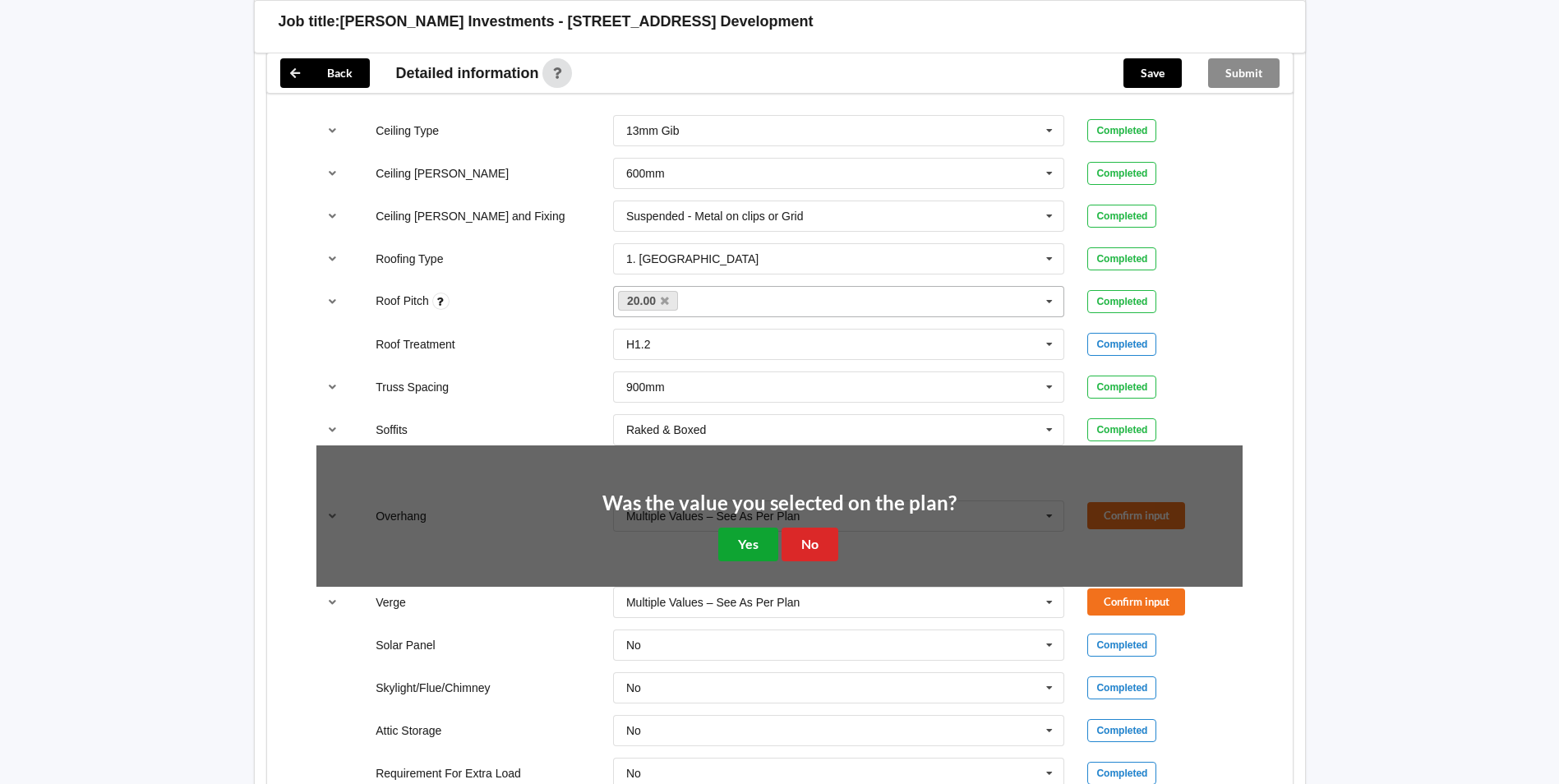
drag, startPoint x: 748, startPoint y: 526, endPoint x: 1067, endPoint y: 515, distance: 319.2
click at [758, 528] on button "Yes" at bounding box center [748, 545] width 60 height 34
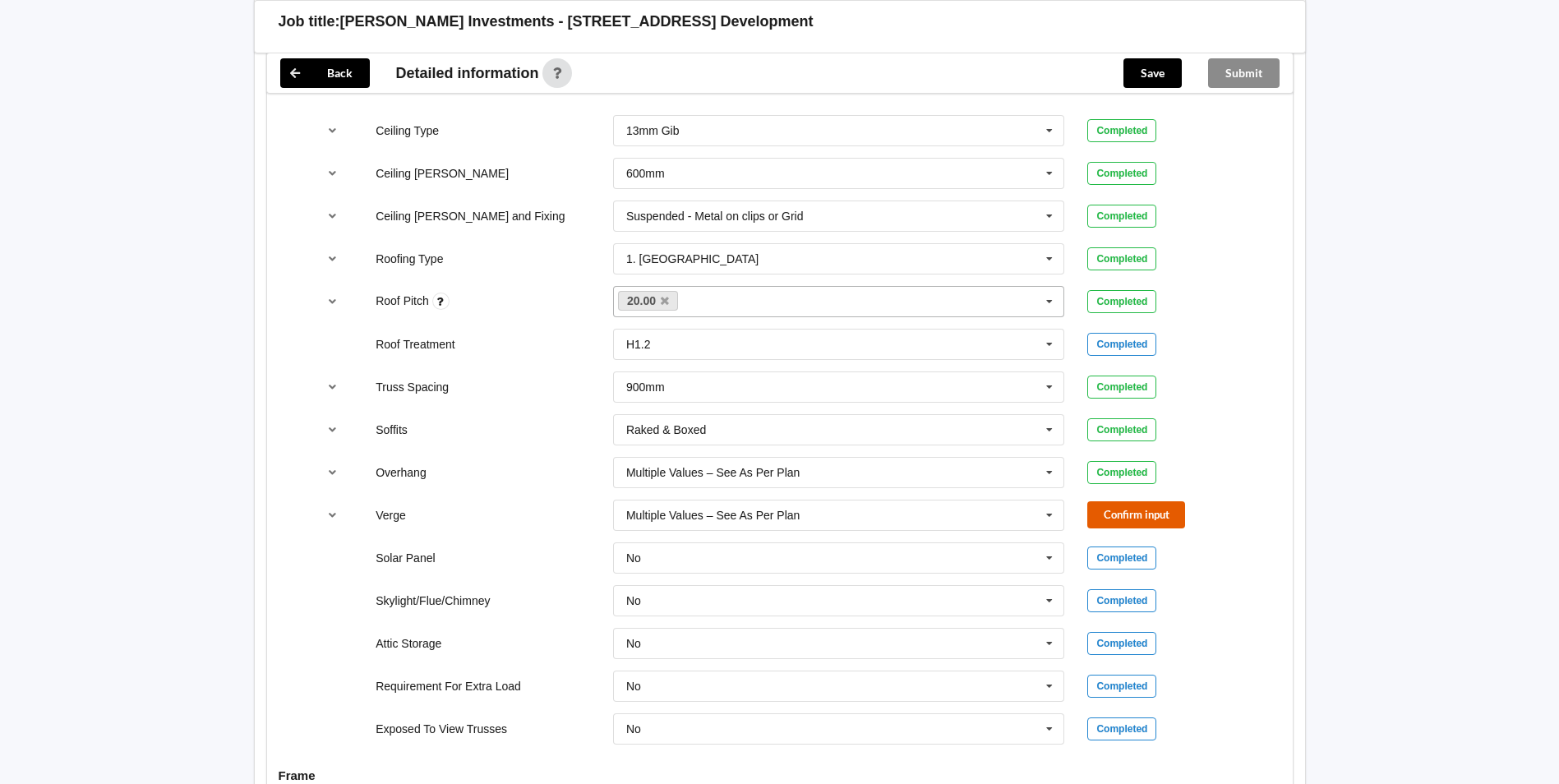
click at [1112, 508] on button "Confirm input" at bounding box center [1136, 514] width 98 height 27
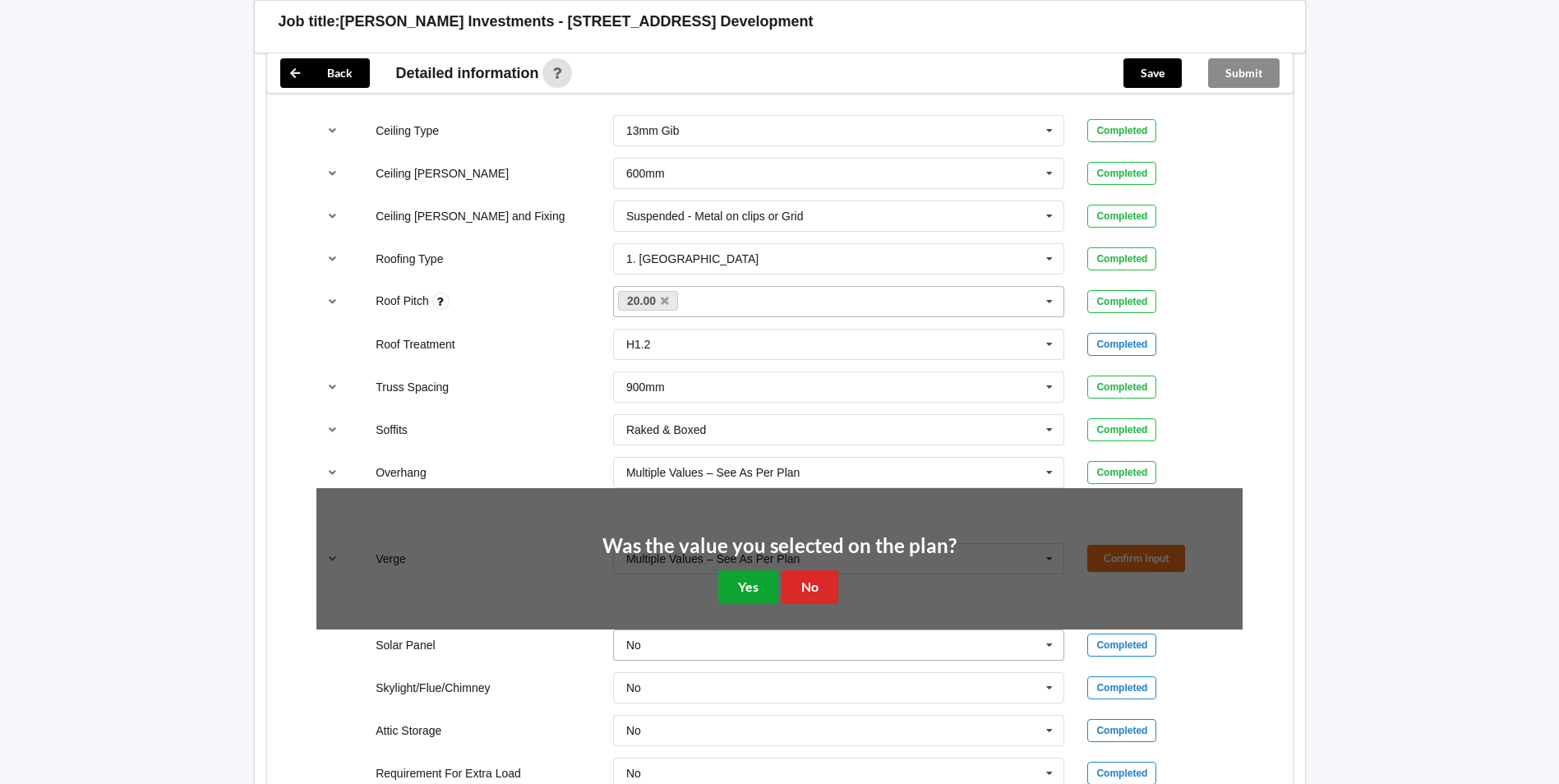
drag, startPoint x: 755, startPoint y: 578, endPoint x: 757, endPoint y: 554, distance: 24.1
click at [755, 570] on button "Yes" at bounding box center [748, 587] width 60 height 34
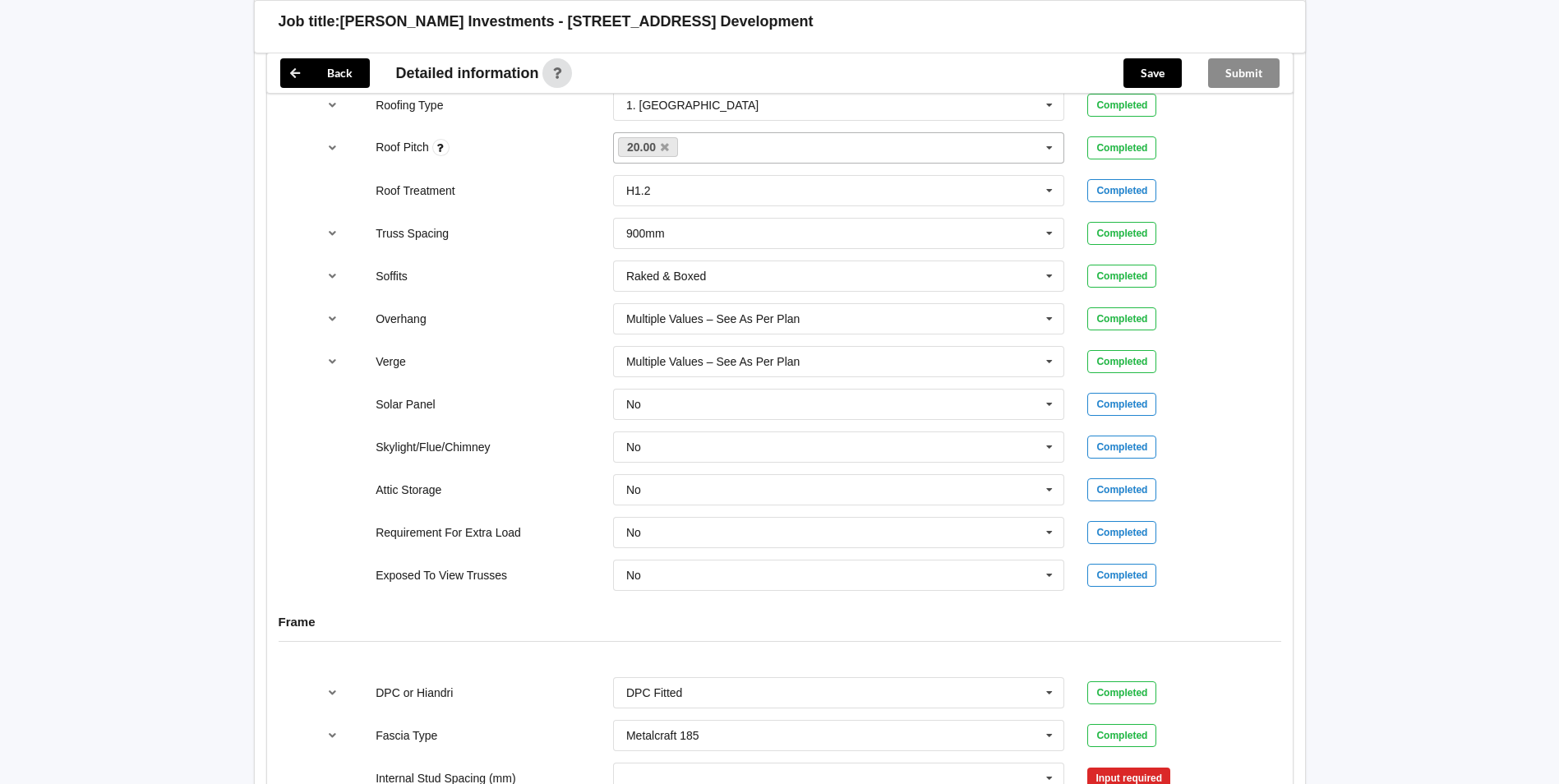
scroll to position [1396, 0]
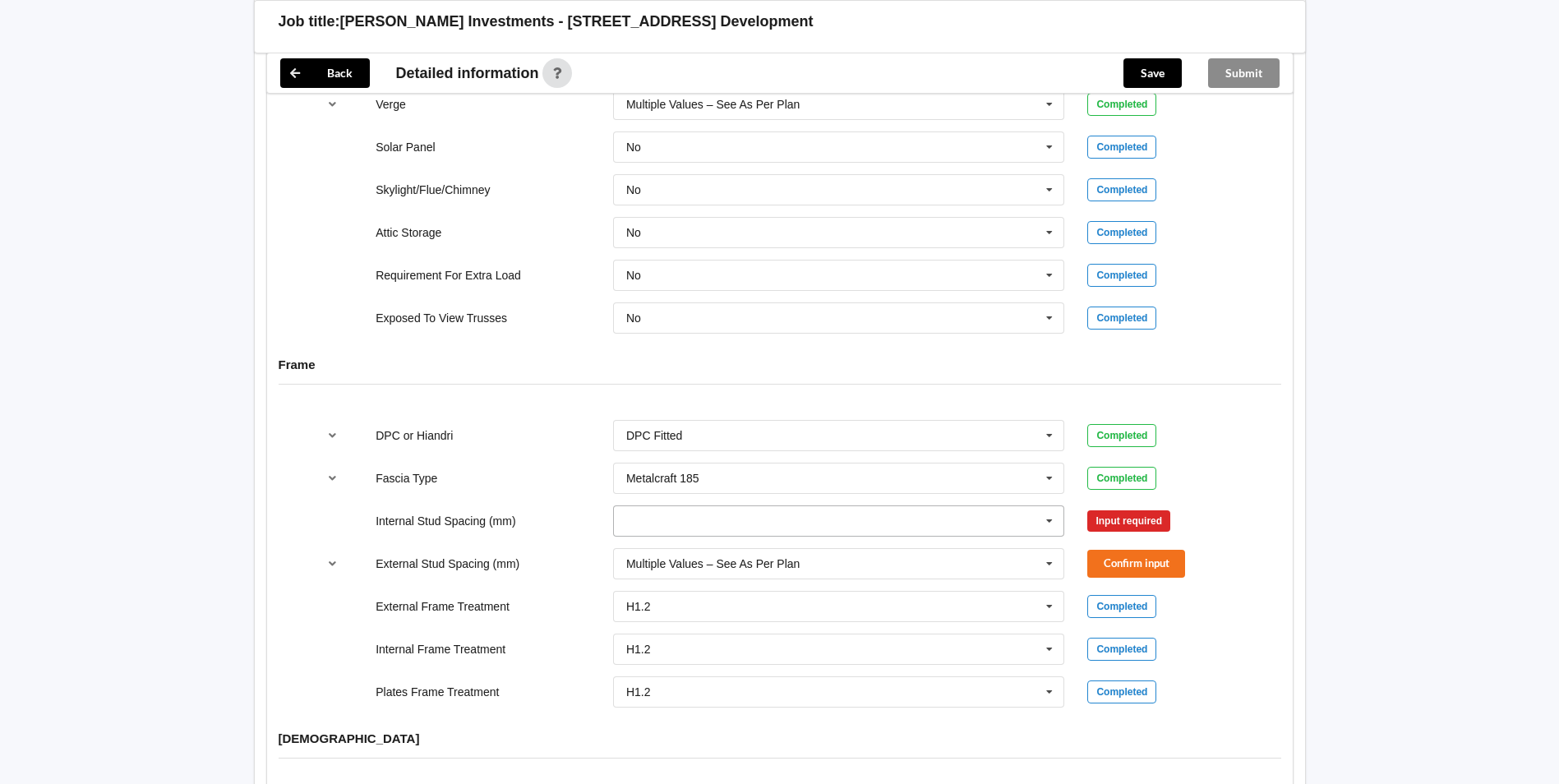
click at [690, 506] on input "text" at bounding box center [840, 520] width 451 height 29
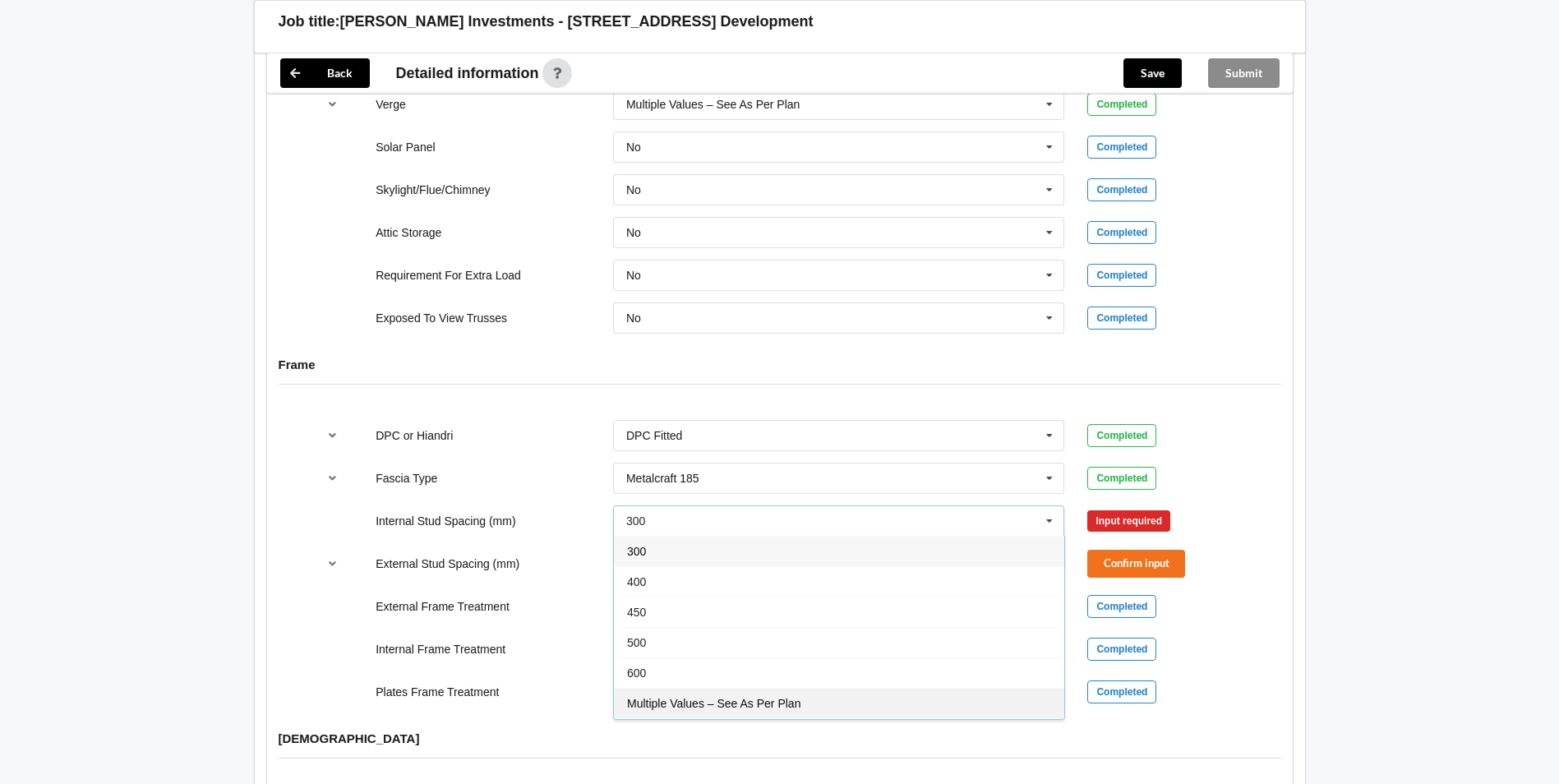
click at [694, 696] on span "Multiple Values – See As Per Plan" at bounding box center [714, 703] width 173 height 13
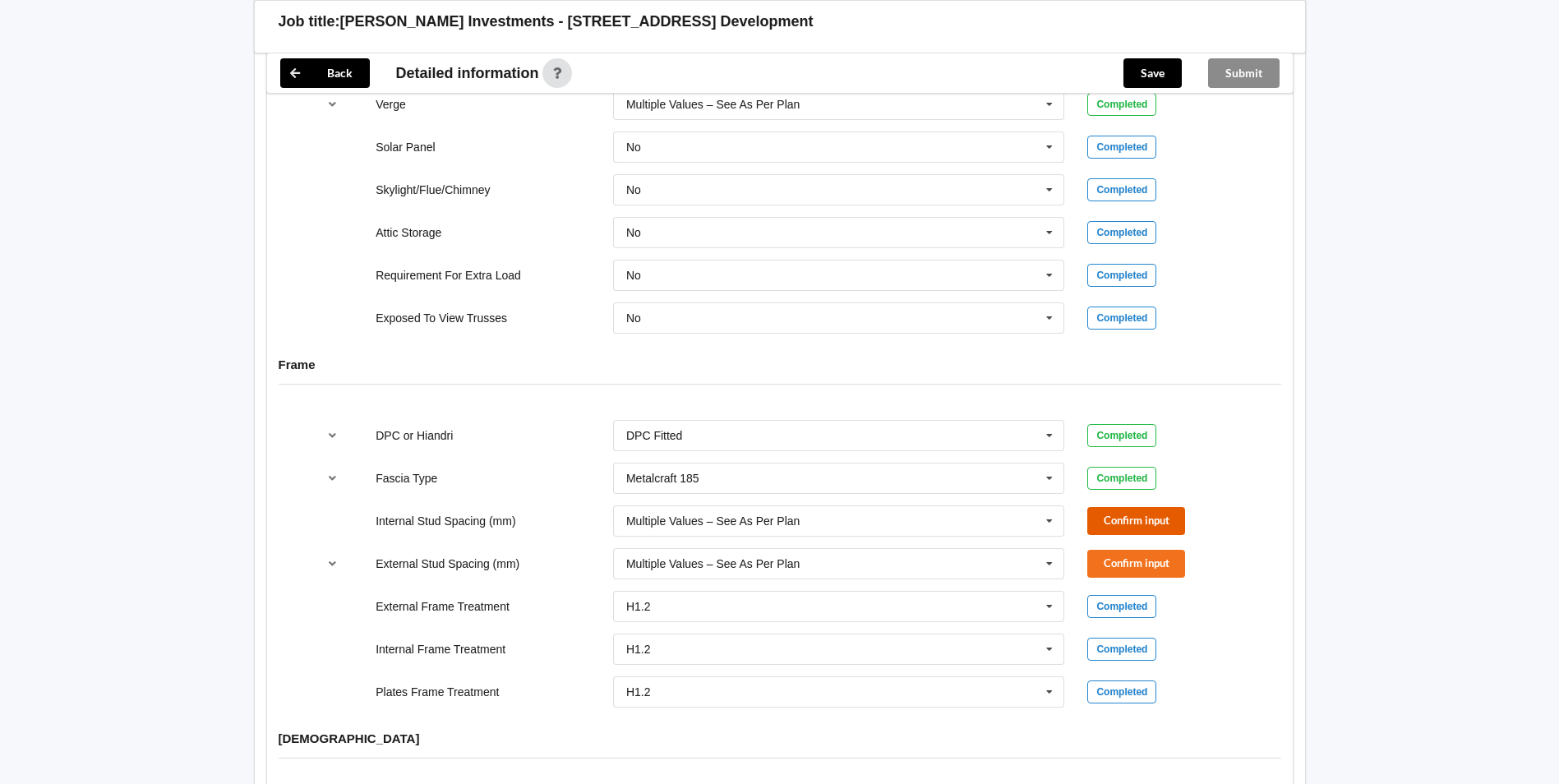
click at [1115, 510] on button "Confirm input" at bounding box center [1136, 520] width 98 height 27
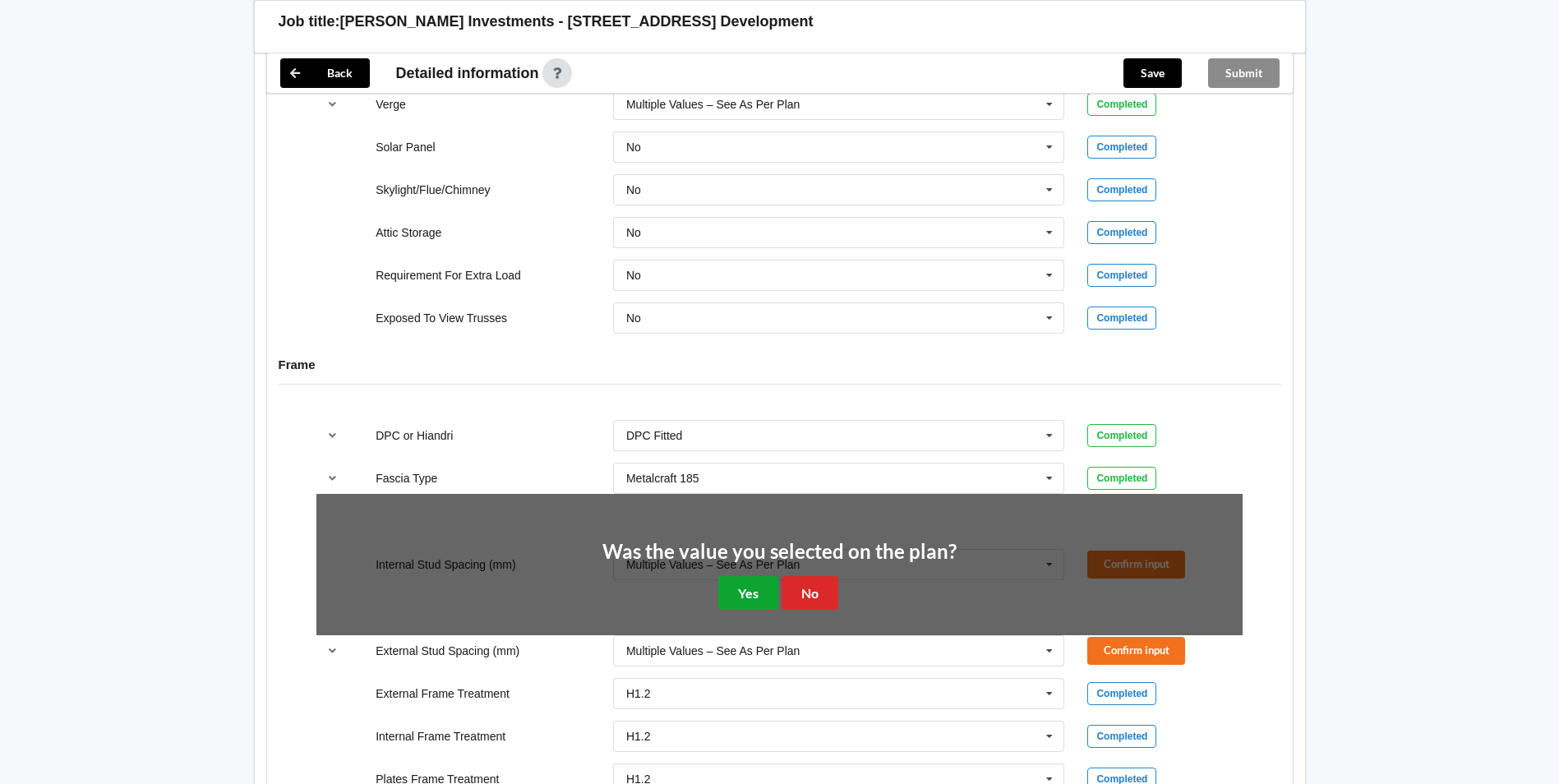
click at [750, 576] on button "Yes" at bounding box center [748, 593] width 60 height 34
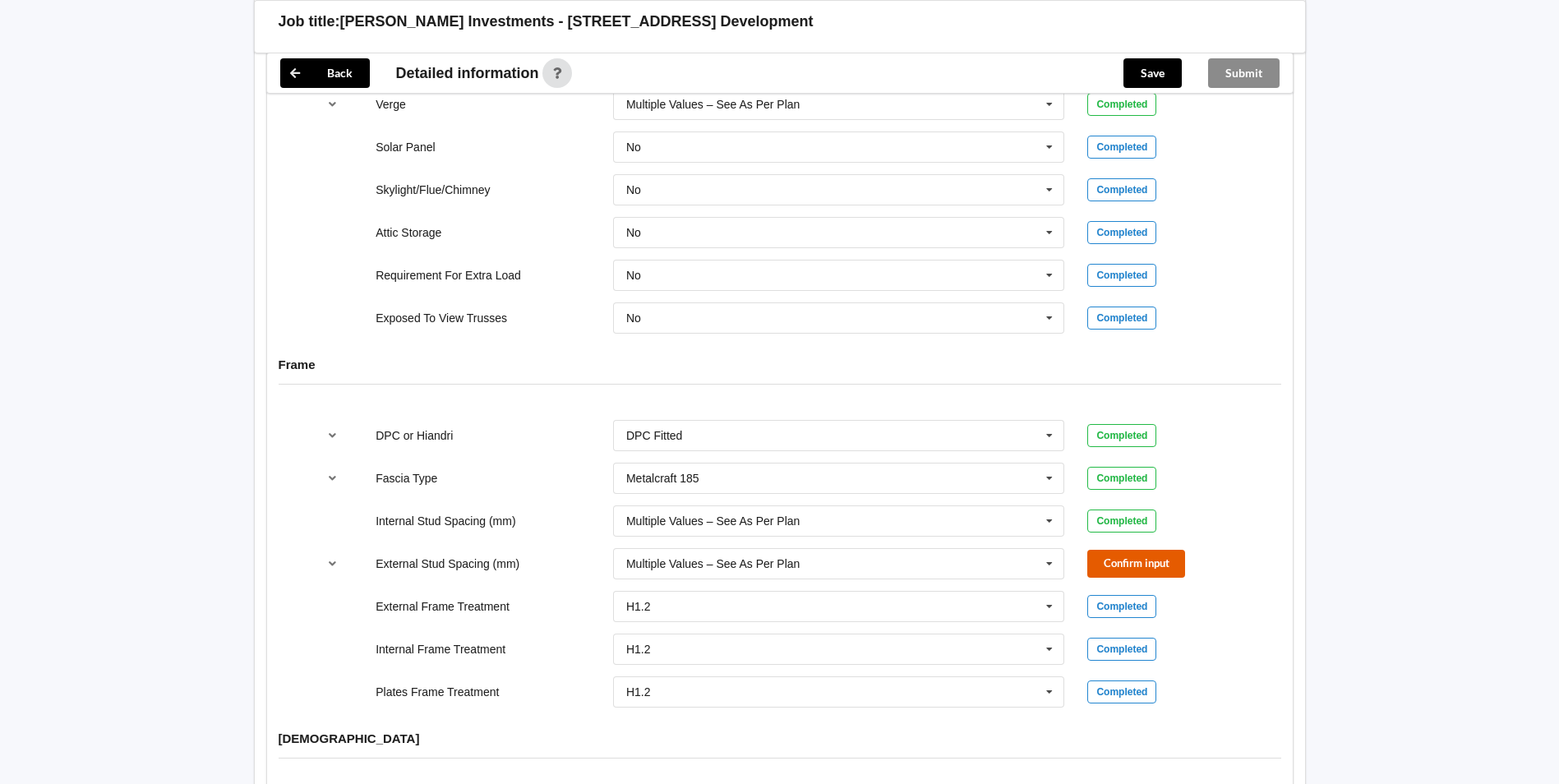
click at [1107, 558] on button "Confirm input" at bounding box center [1136, 563] width 98 height 27
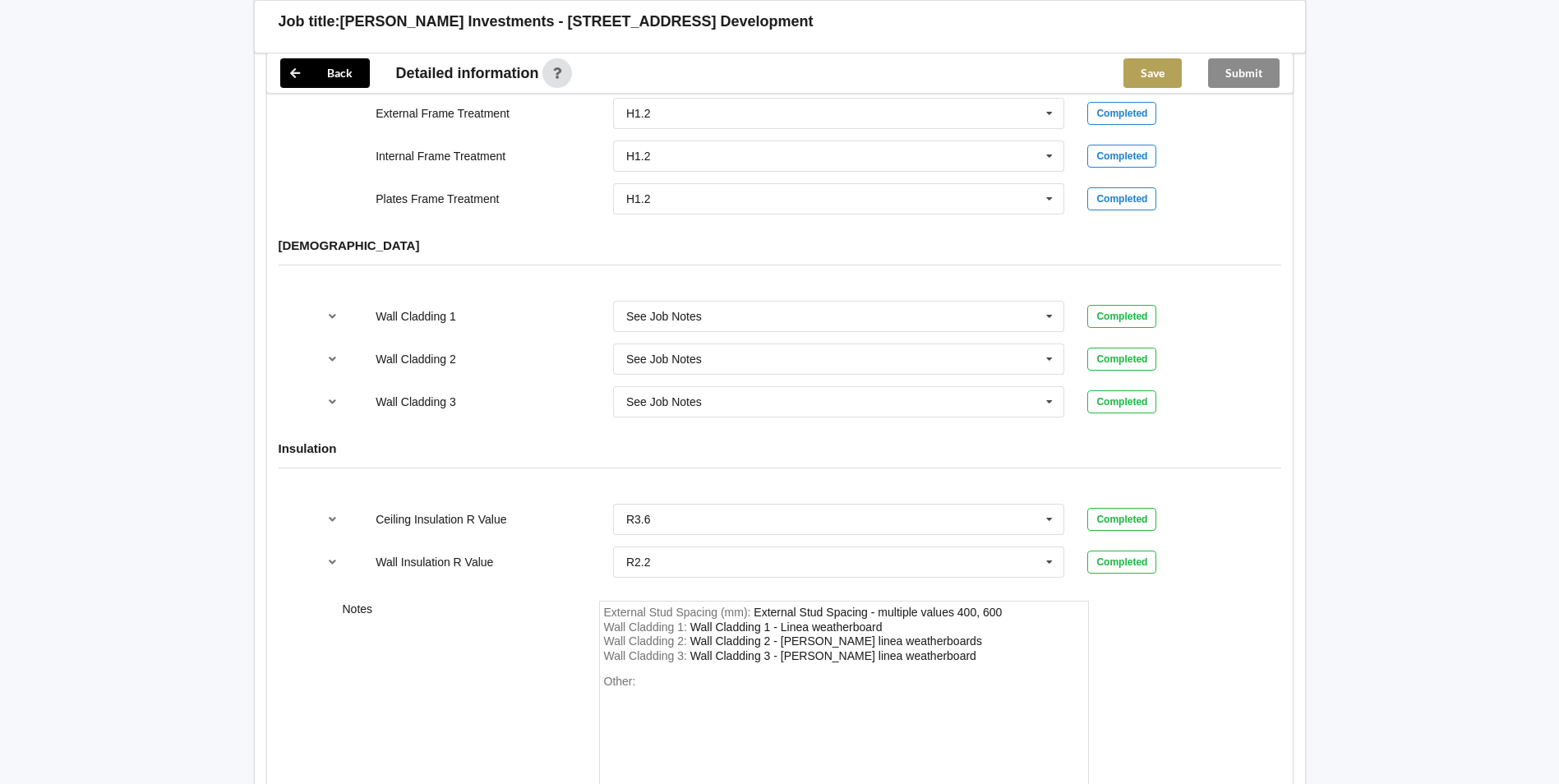
click at [1154, 79] on button "Save" at bounding box center [1153, 73] width 58 height 29
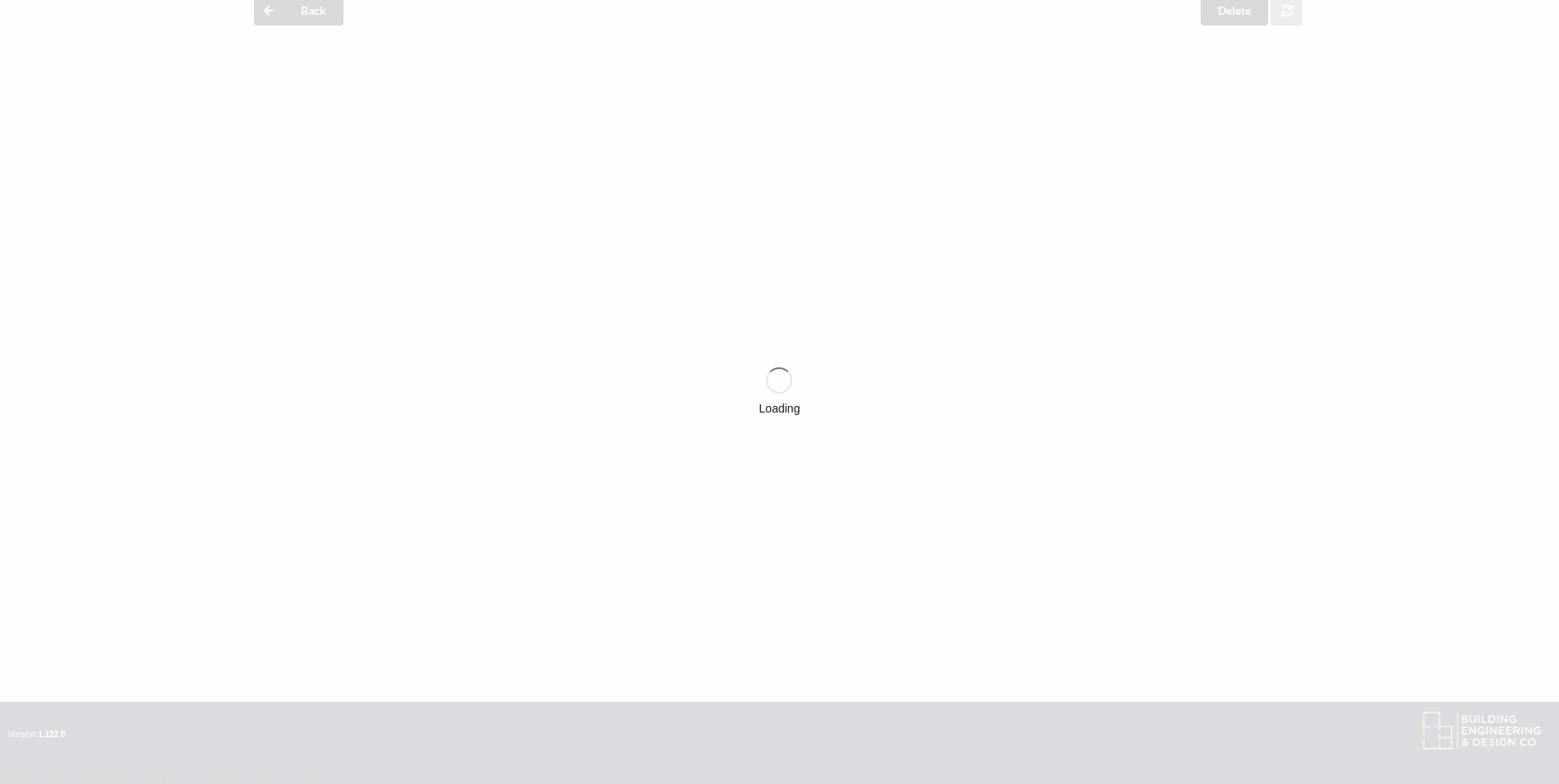
scroll to position [1889, 0]
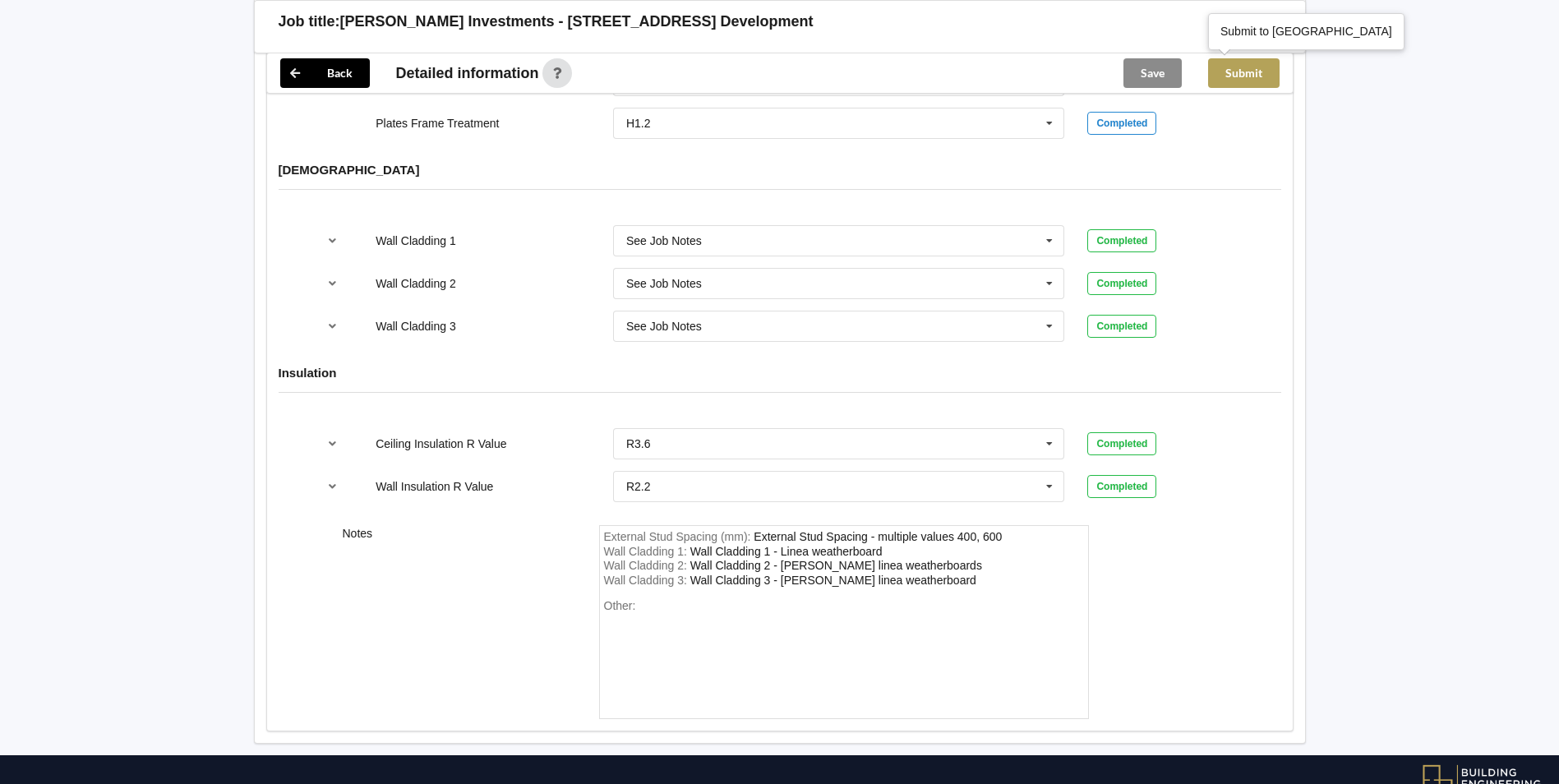
click at [1216, 73] on button "Submit" at bounding box center [1244, 73] width 72 height 29
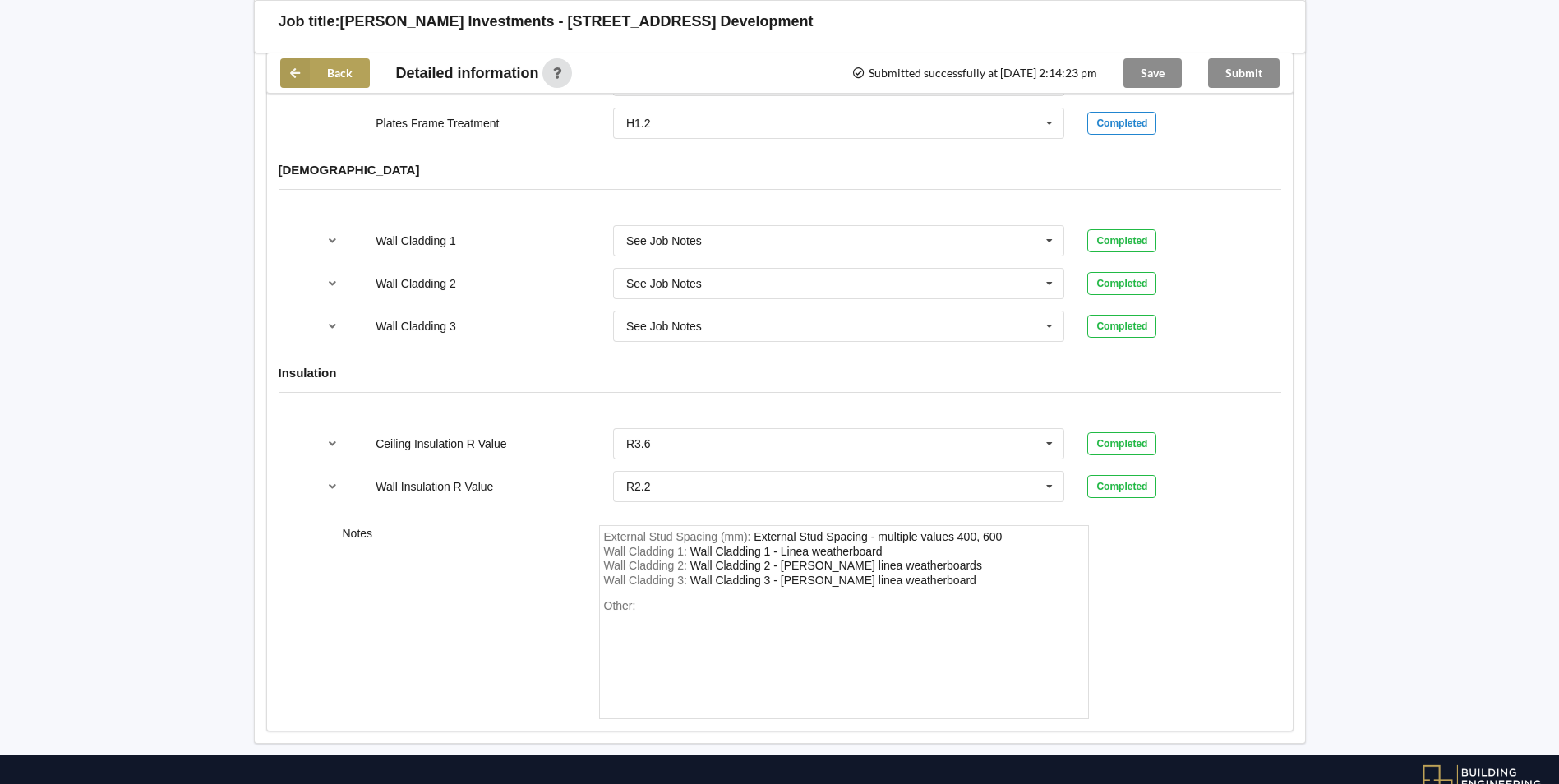
click at [324, 79] on button "Back" at bounding box center [324, 73] width 90 height 29
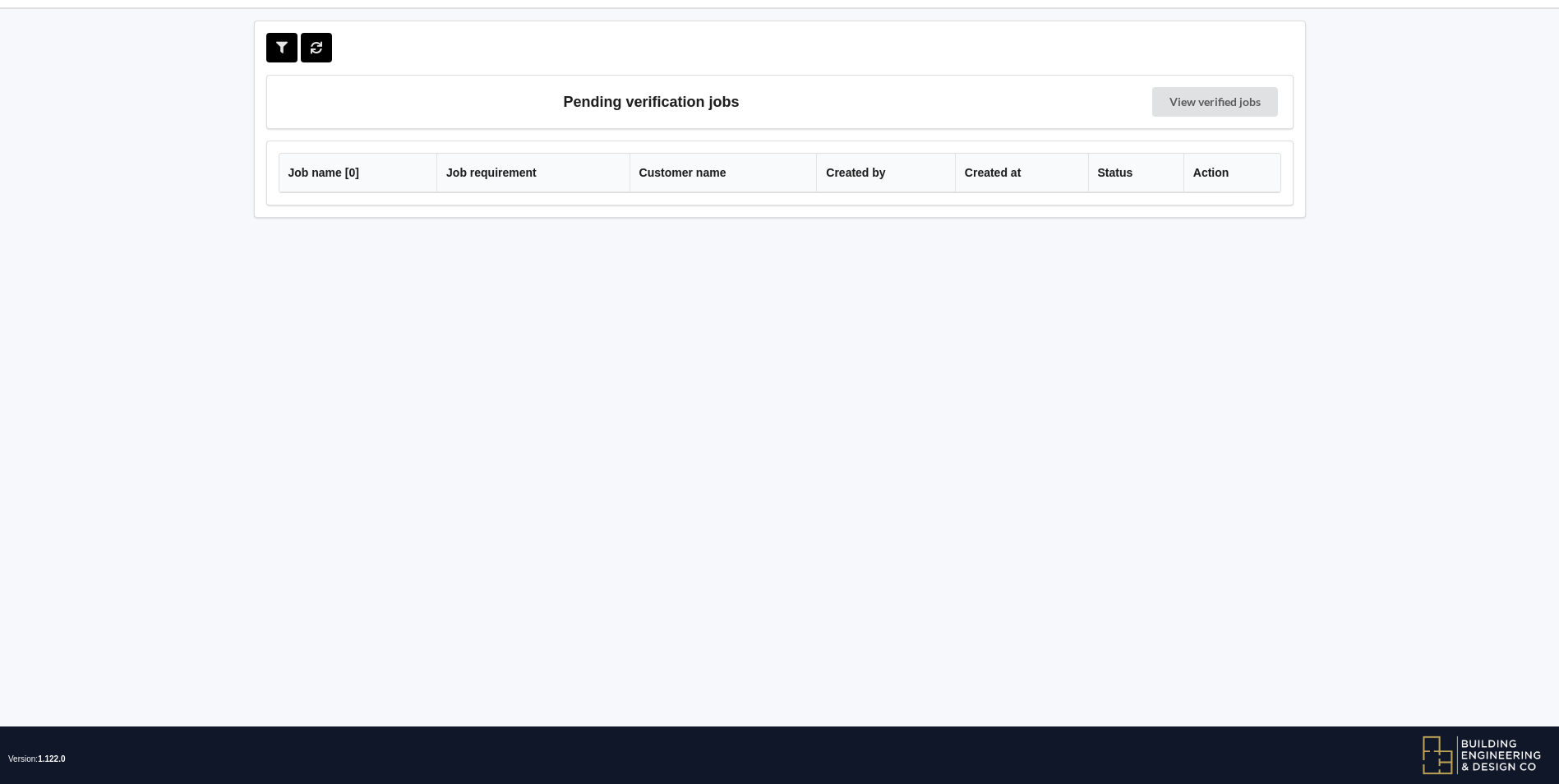
scroll to position [73, 0]
